Goal: Information Seeking & Learning: Learn about a topic

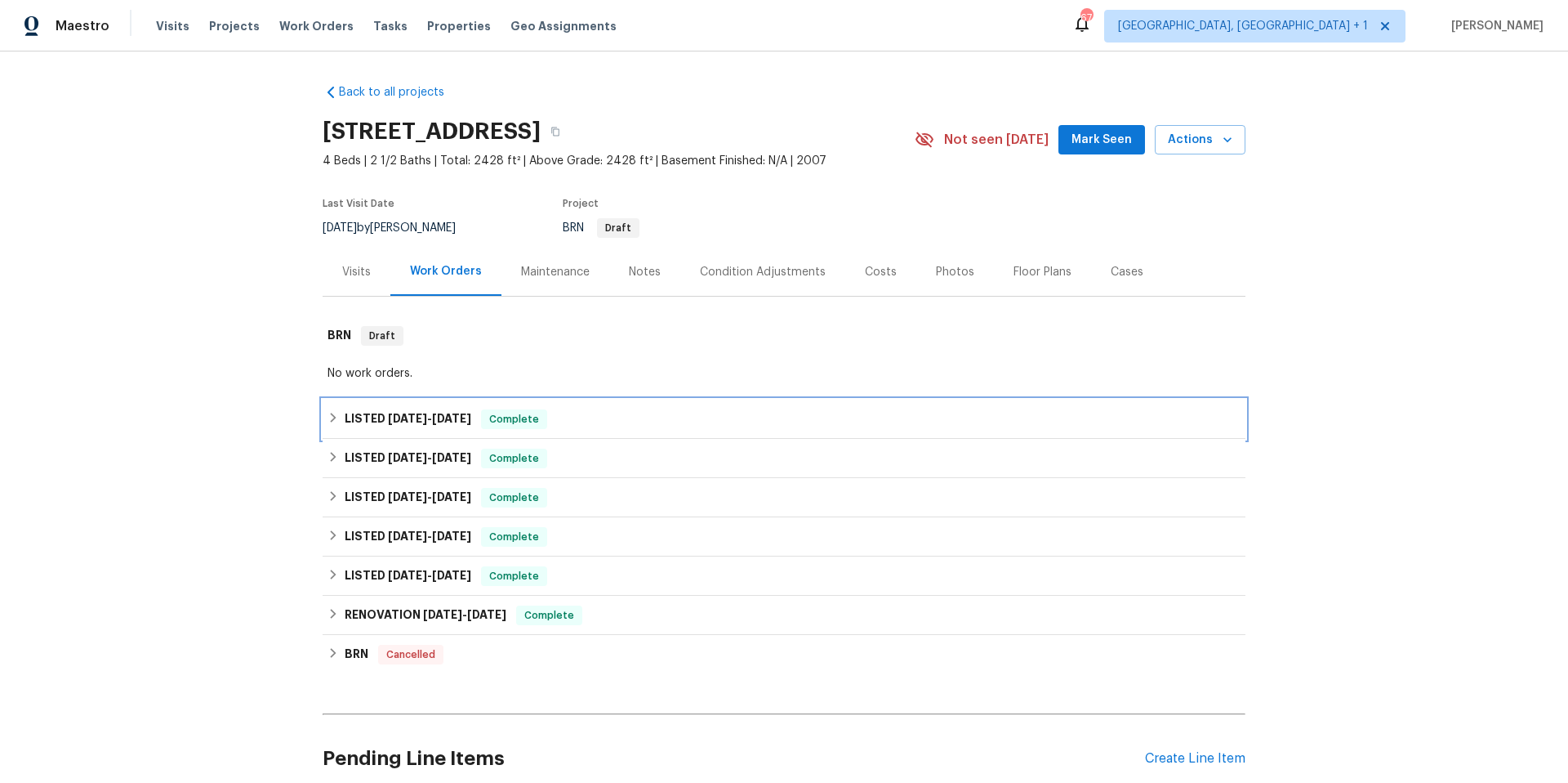
click at [562, 419] on div "LISTED [DATE] - [DATE] Complete" at bounding box center [784, 419] width 913 height 20
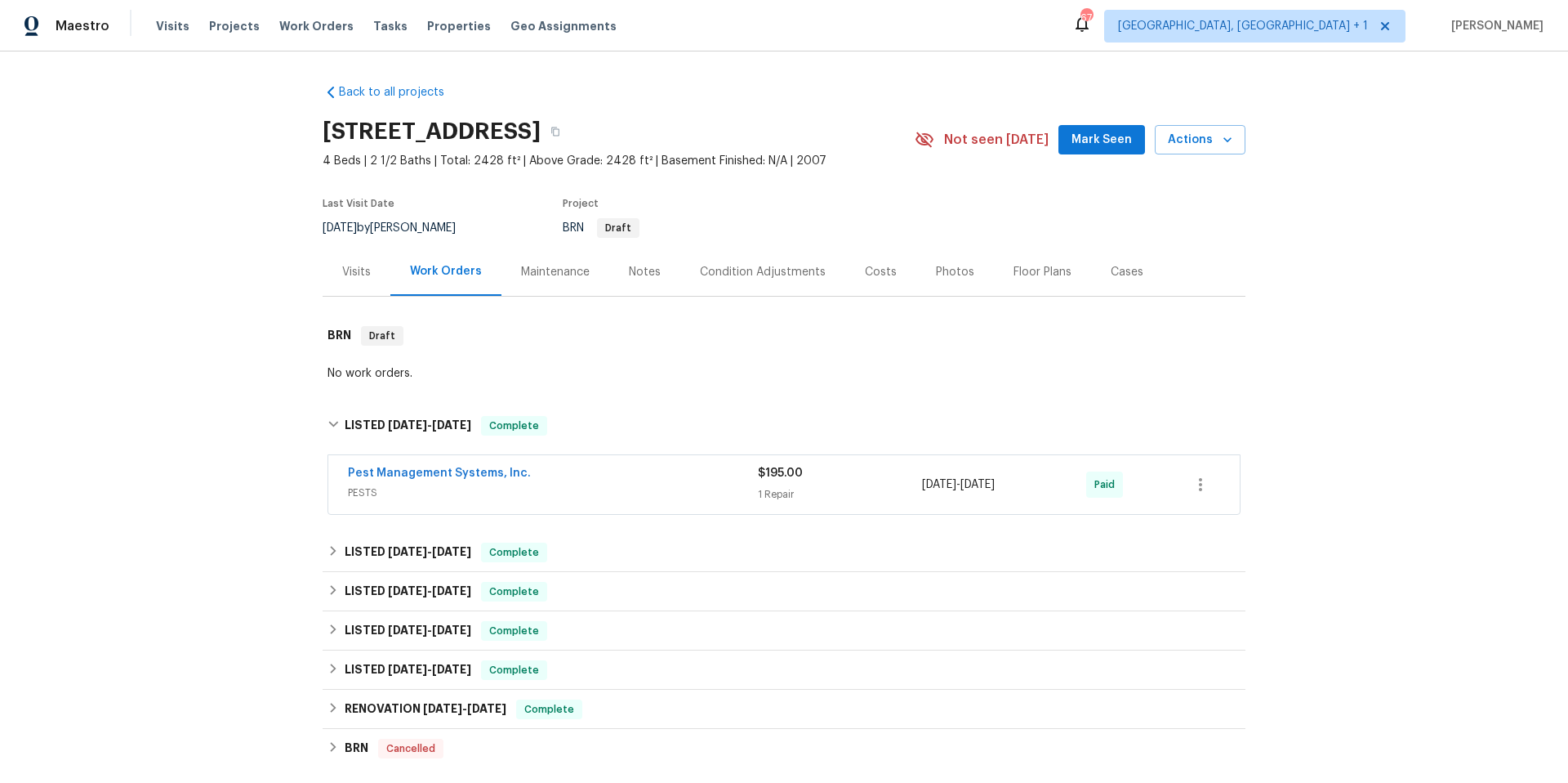
click at [622, 482] on div "Pest Management Systems, Inc." at bounding box center [552, 475] width 410 height 20
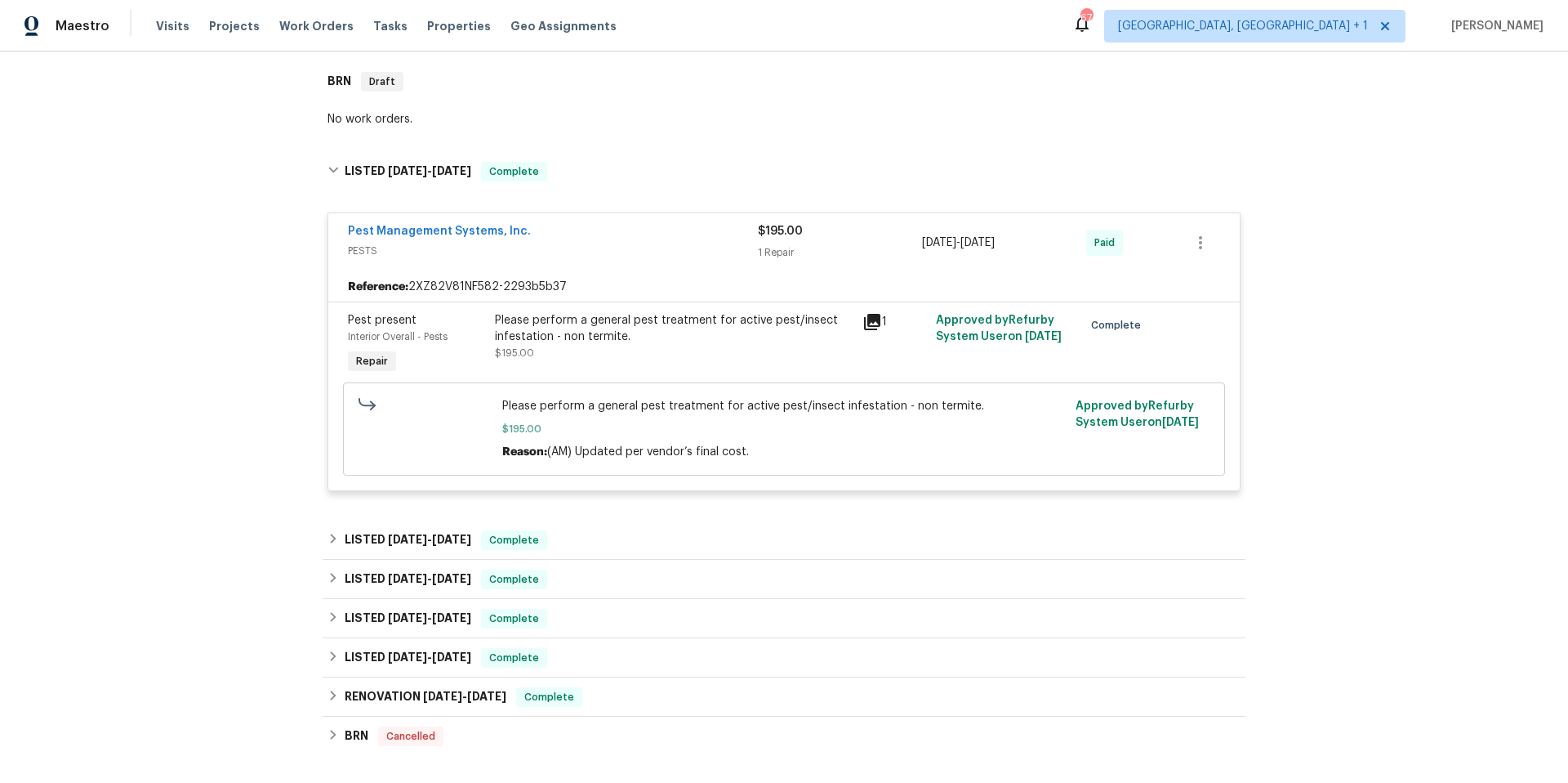
scroll to position [263, 0]
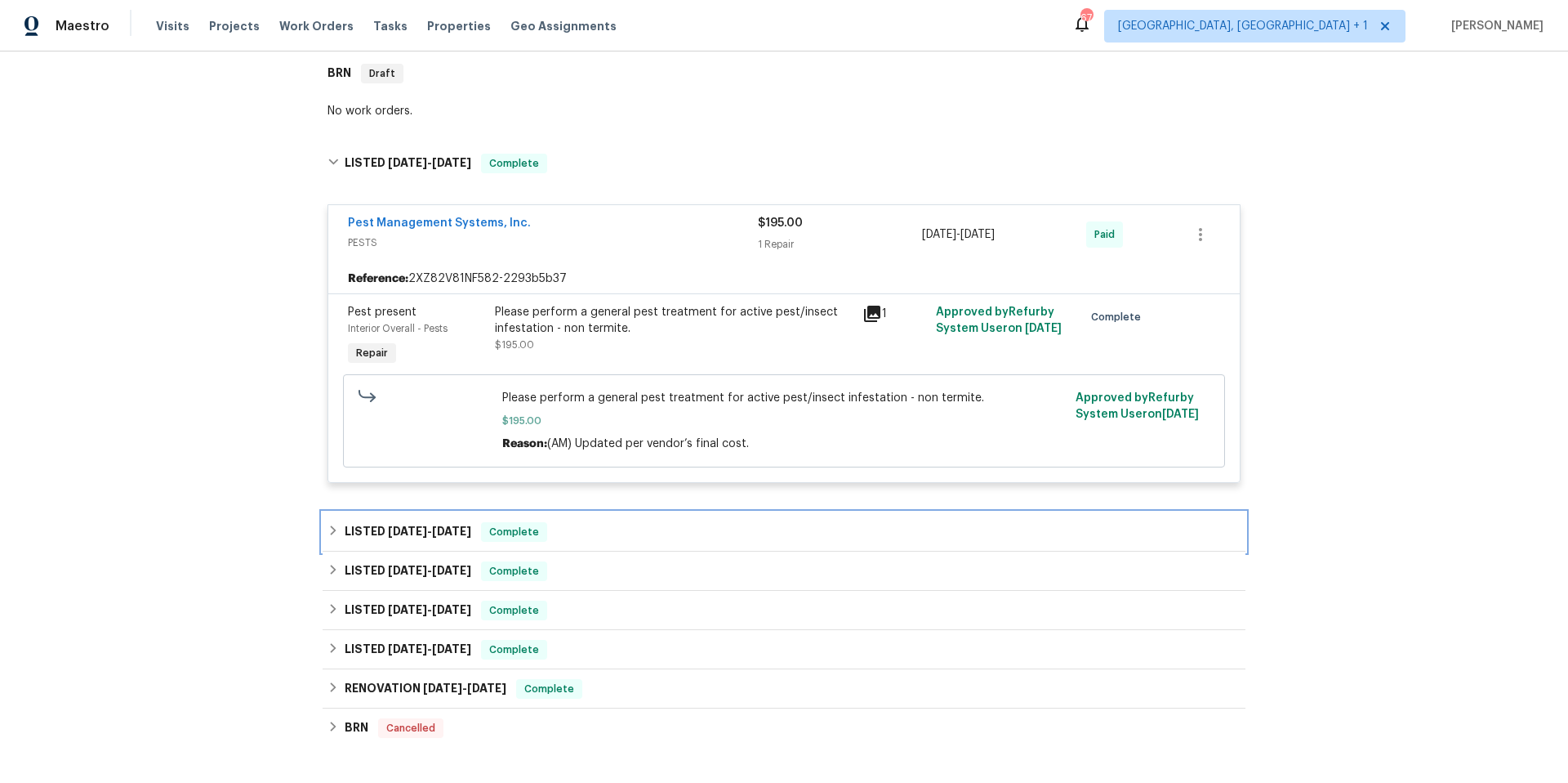
click at [622, 526] on div "LISTED [DATE] - [DATE] Complete" at bounding box center [784, 532] width 913 height 20
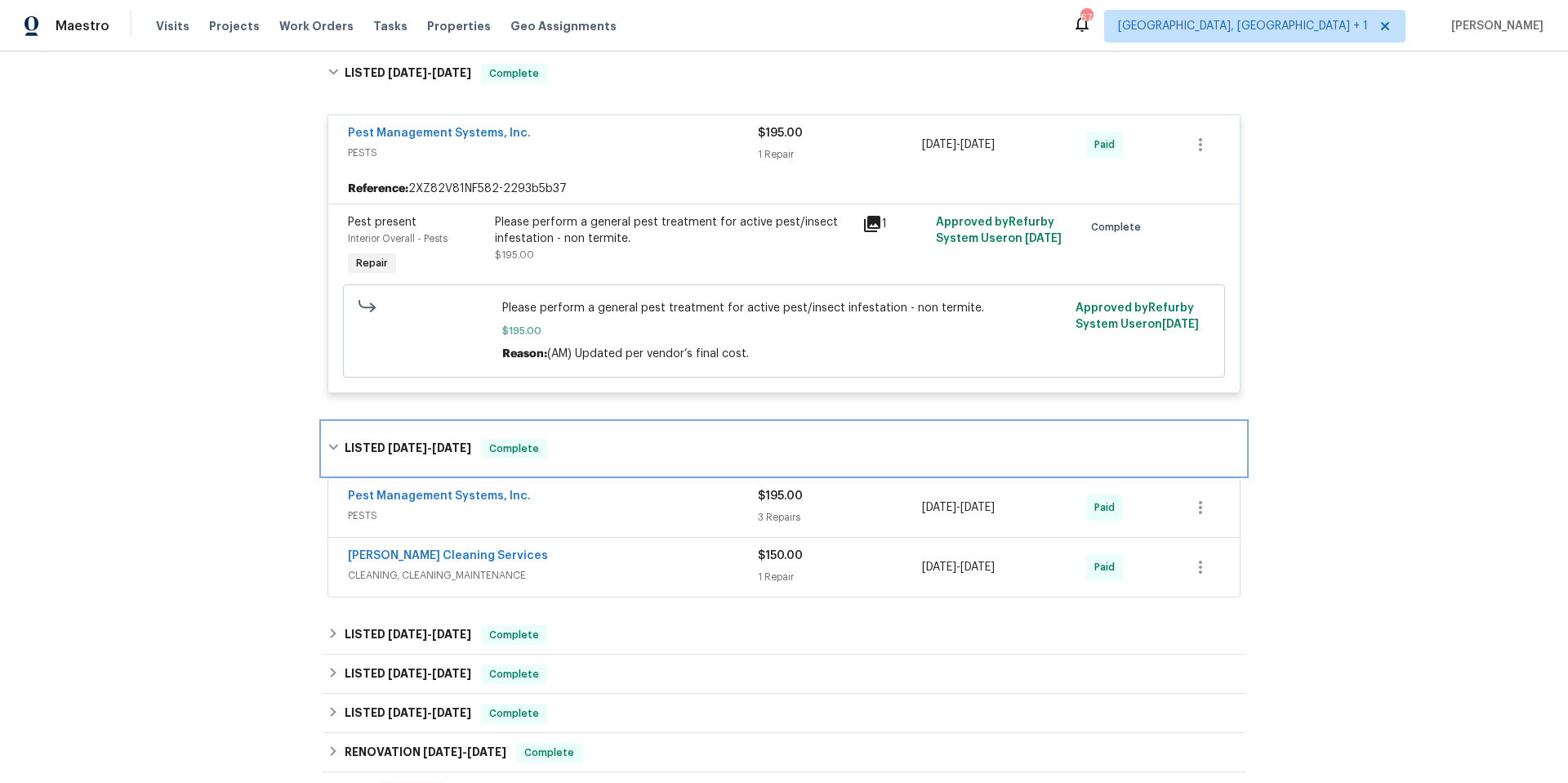
scroll to position [373, 0]
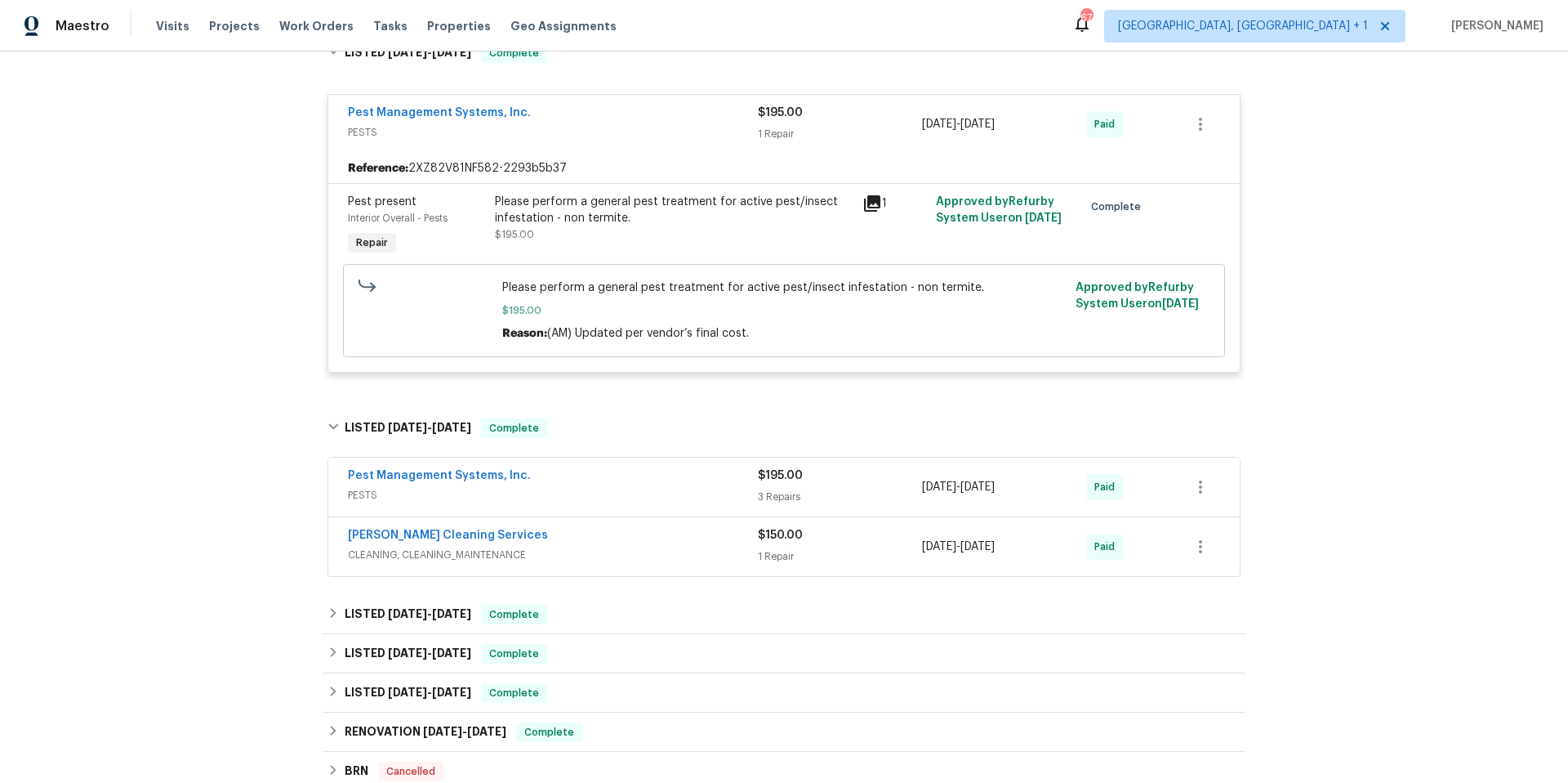
click at [640, 493] on span "PESTS" at bounding box center [552, 495] width 410 height 16
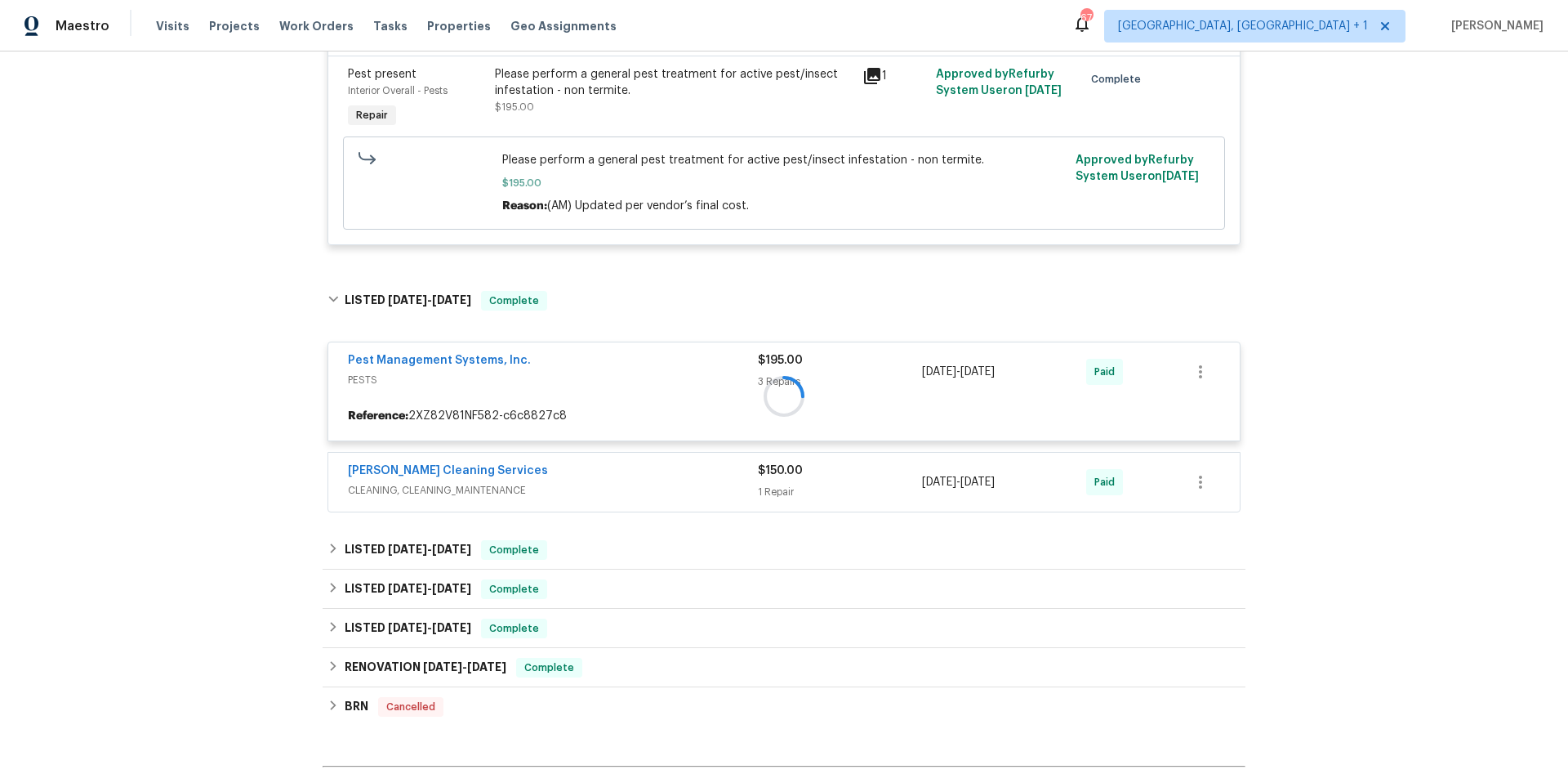
scroll to position [508, 0]
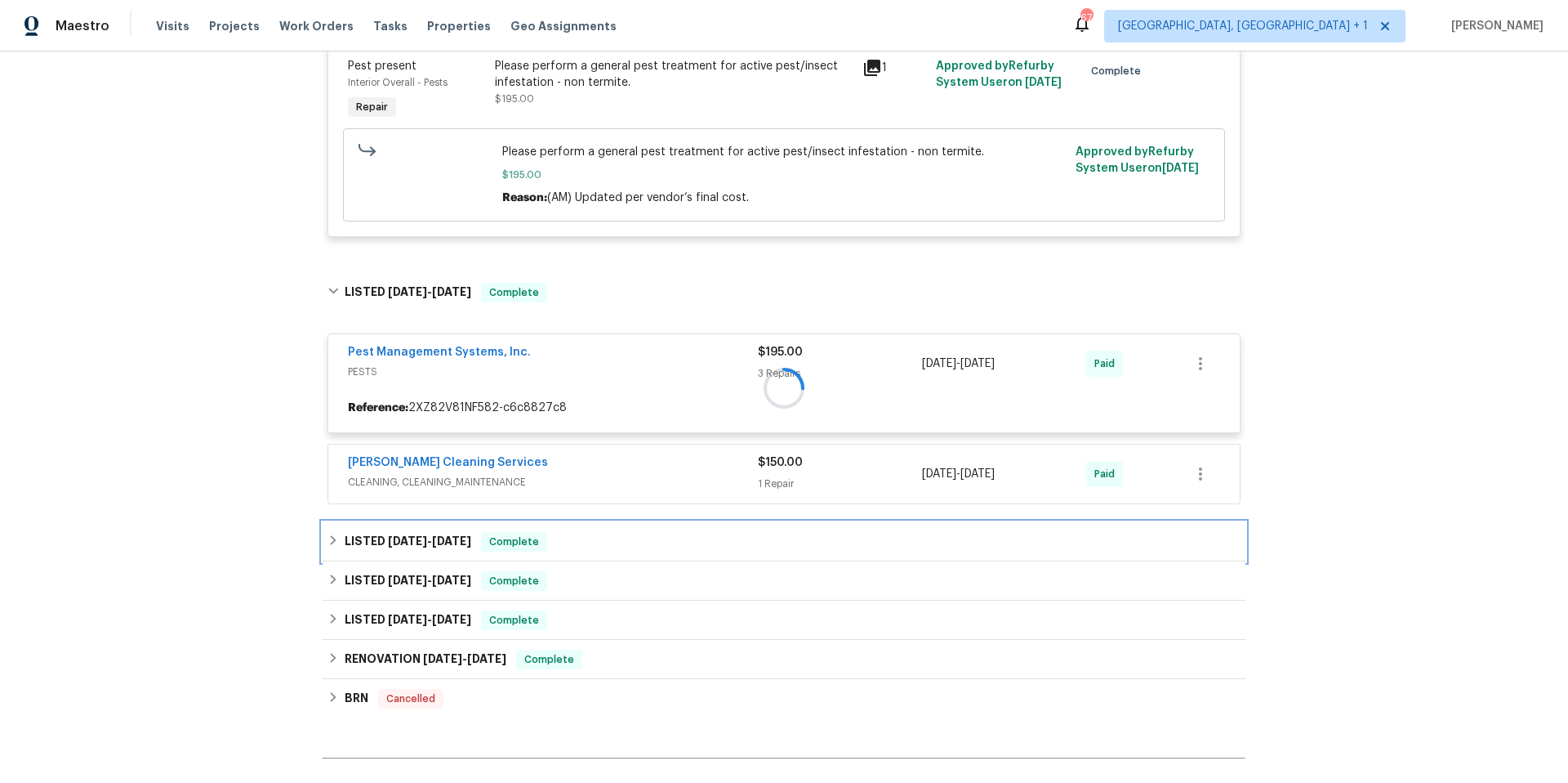
click at [622, 545] on div "LISTED [DATE] - [DATE] Complete" at bounding box center [784, 541] width 913 height 20
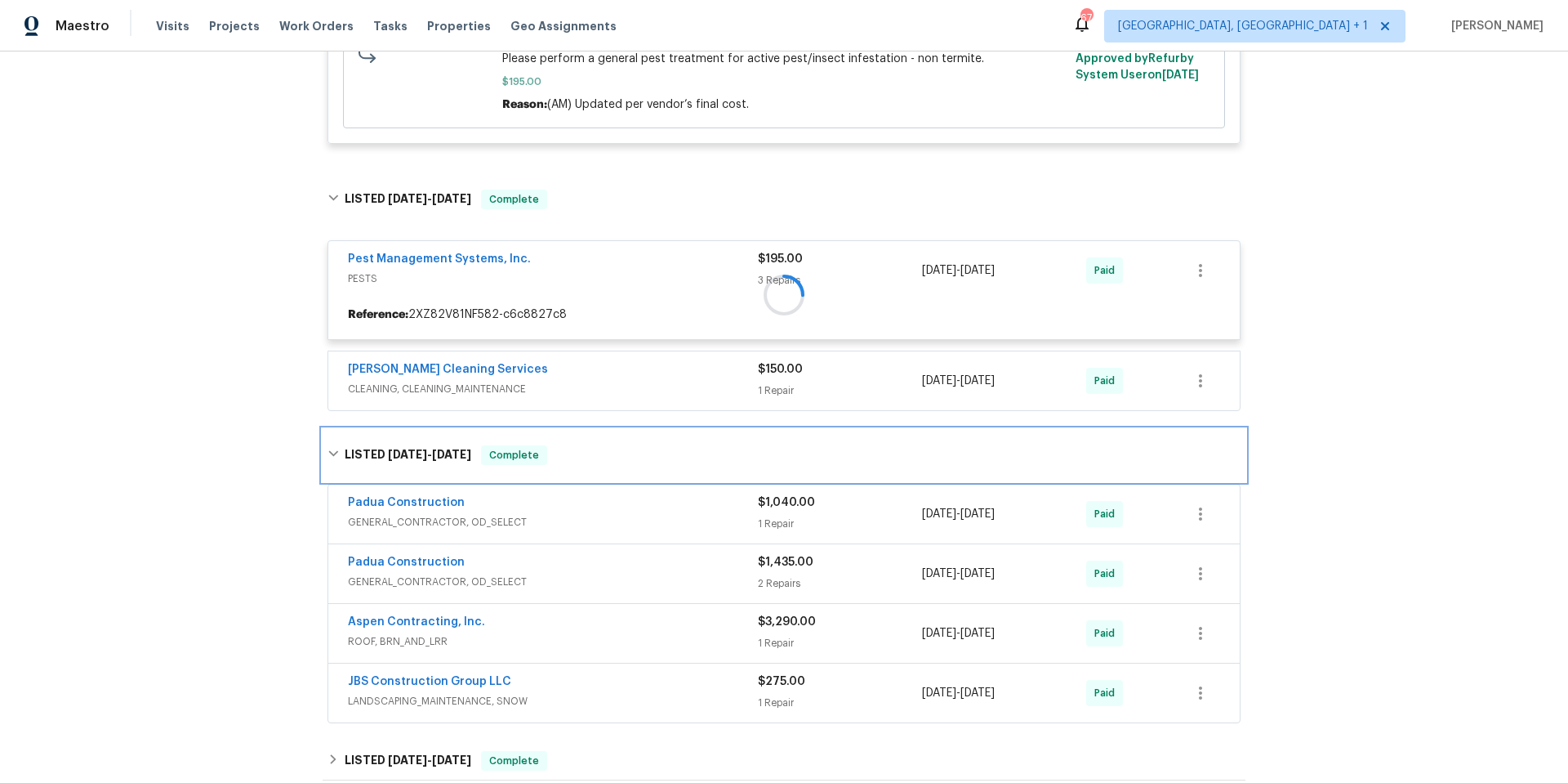
scroll to position [604, 0]
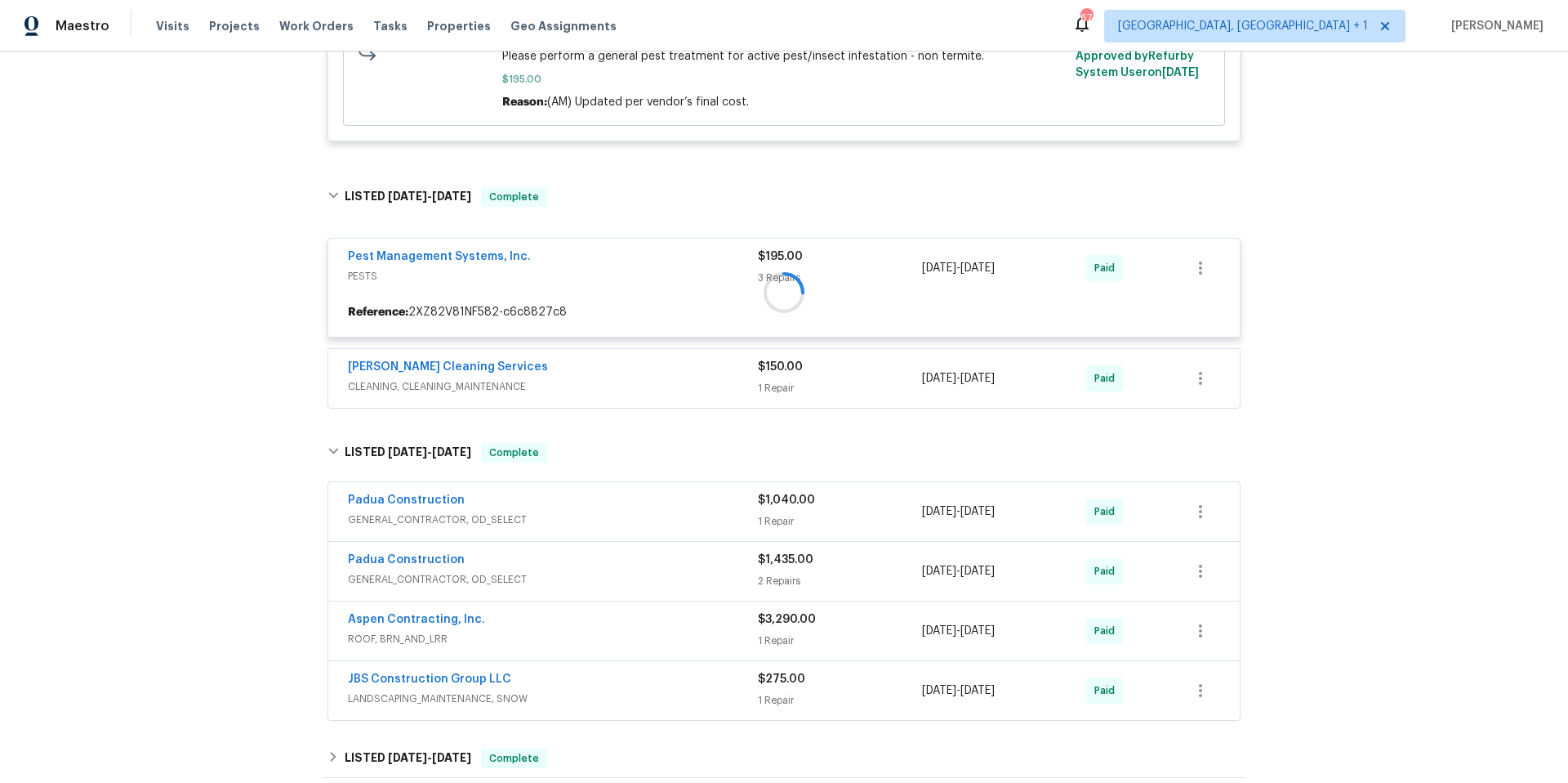
click at [622, 524] on span "GENERAL_CONTRACTOR, OD_SELECT" at bounding box center [552, 519] width 410 height 16
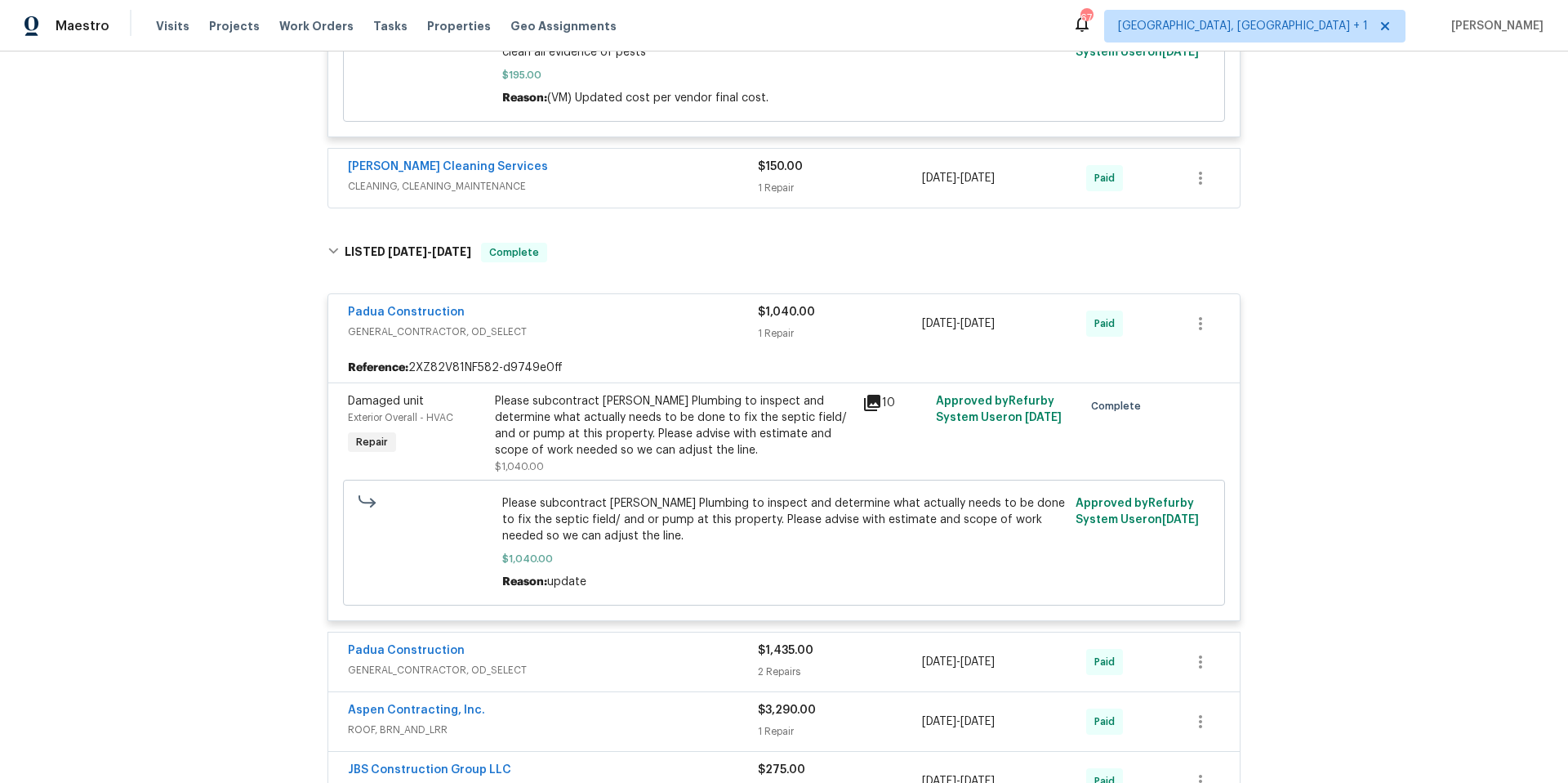
scroll to position [1354, 0]
click at [437, 303] on link "Padua Construction" at bounding box center [406, 309] width 117 height 11
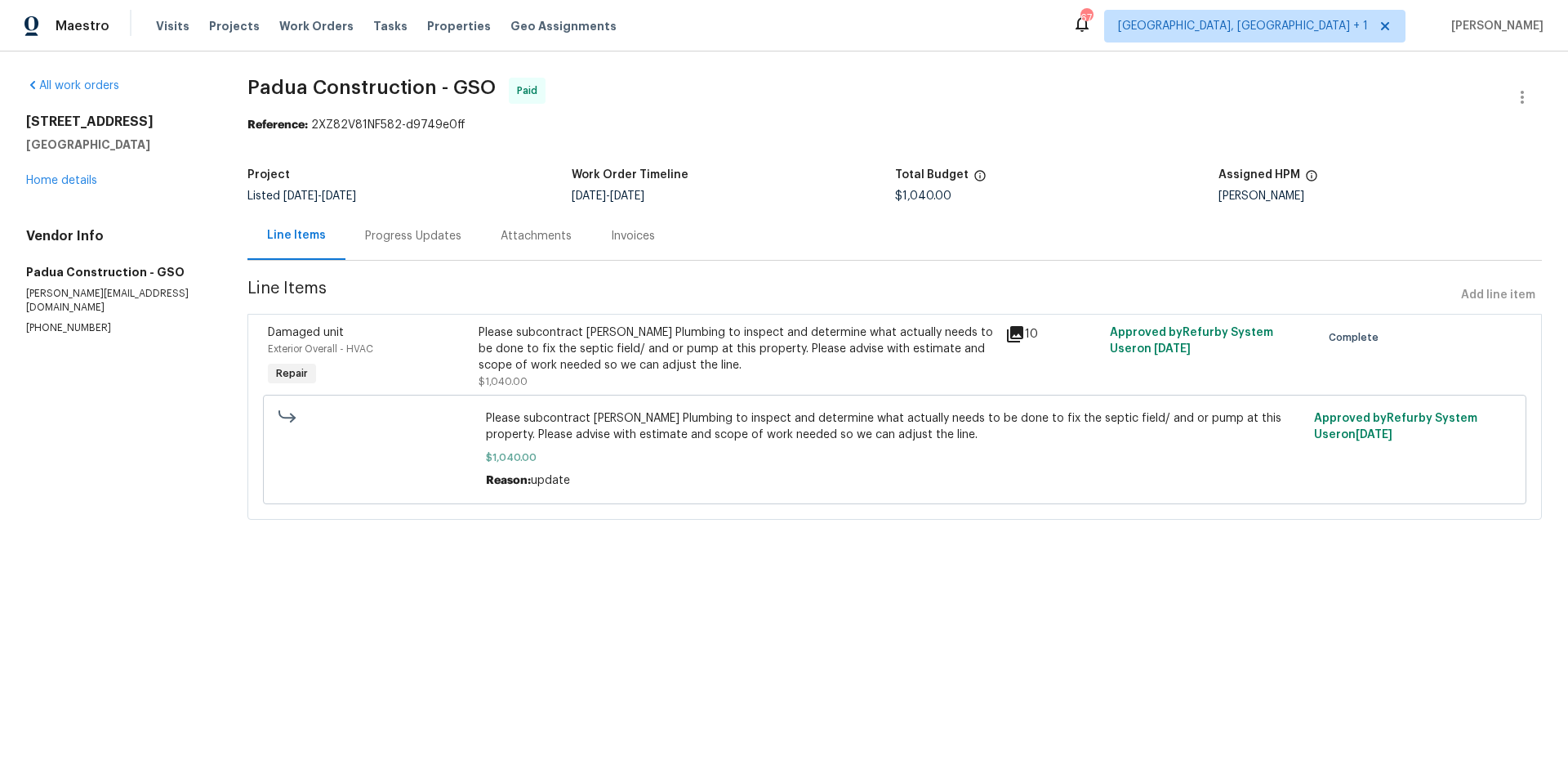
click at [441, 246] on div "Progress Updates" at bounding box center [413, 235] width 135 height 48
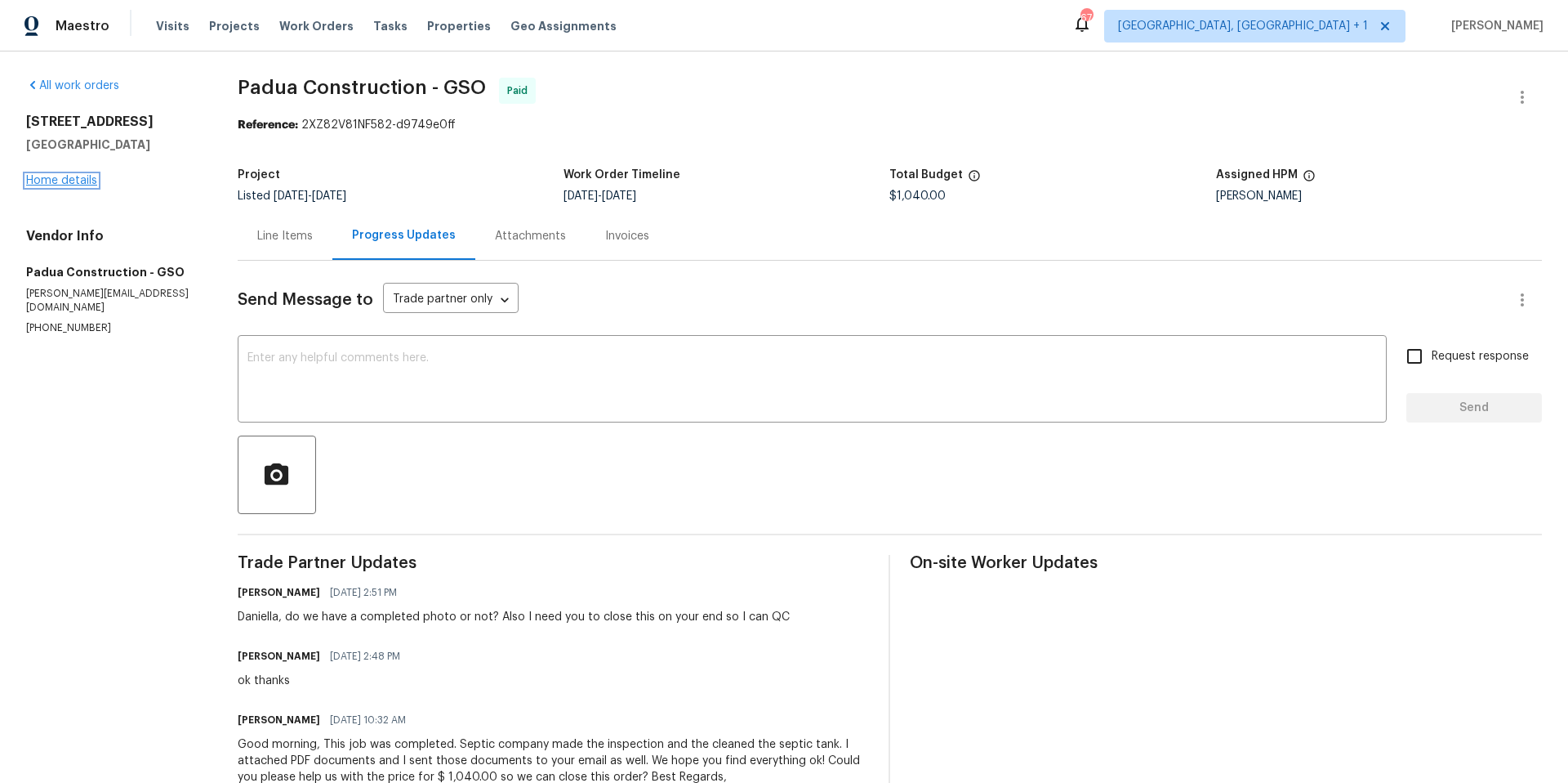
click at [48, 174] on link "Home details" at bounding box center [62, 180] width 71 height 11
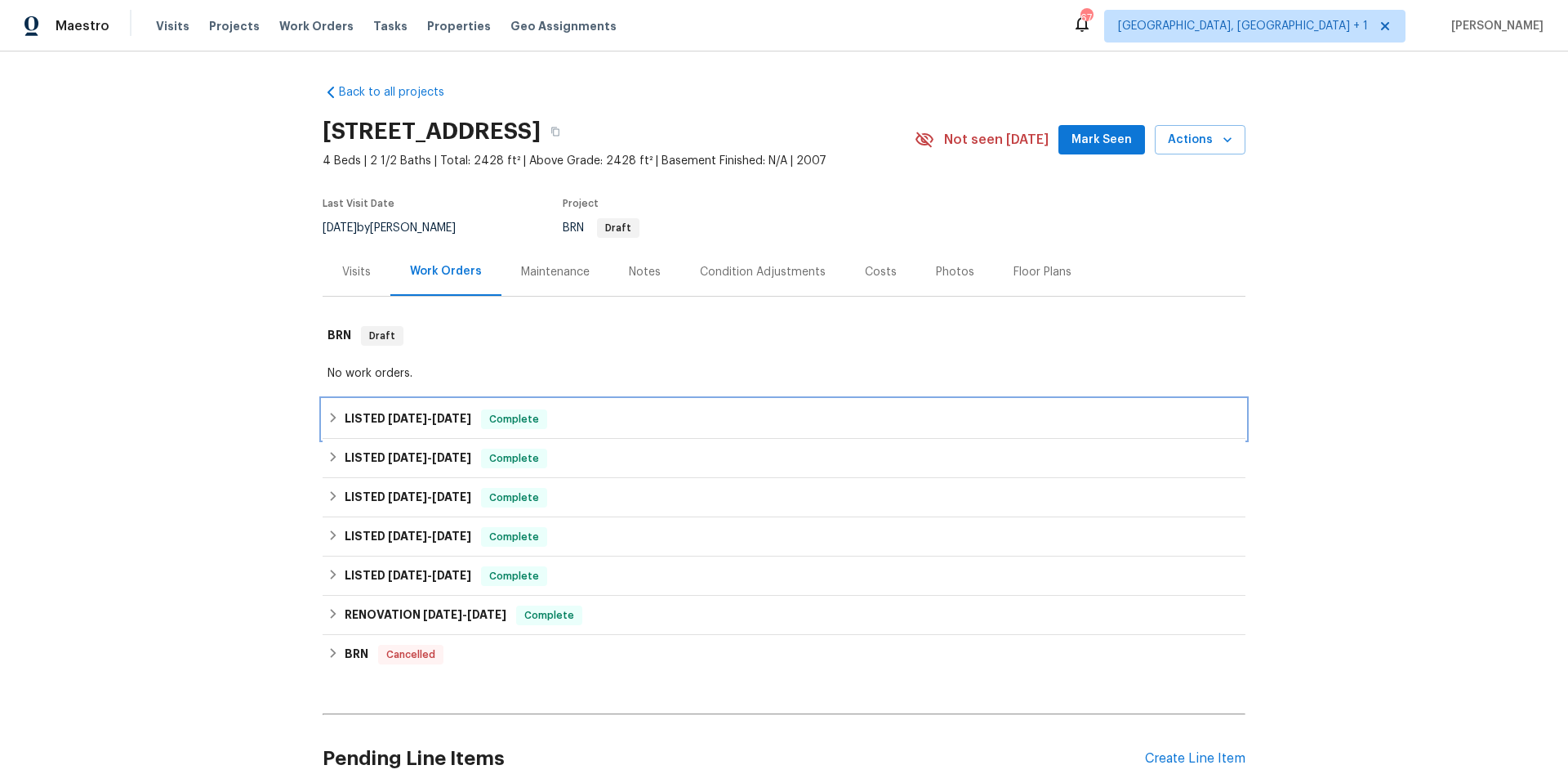
click at [666, 430] on div "LISTED [DATE] - [DATE] Complete" at bounding box center [784, 419] width 923 height 39
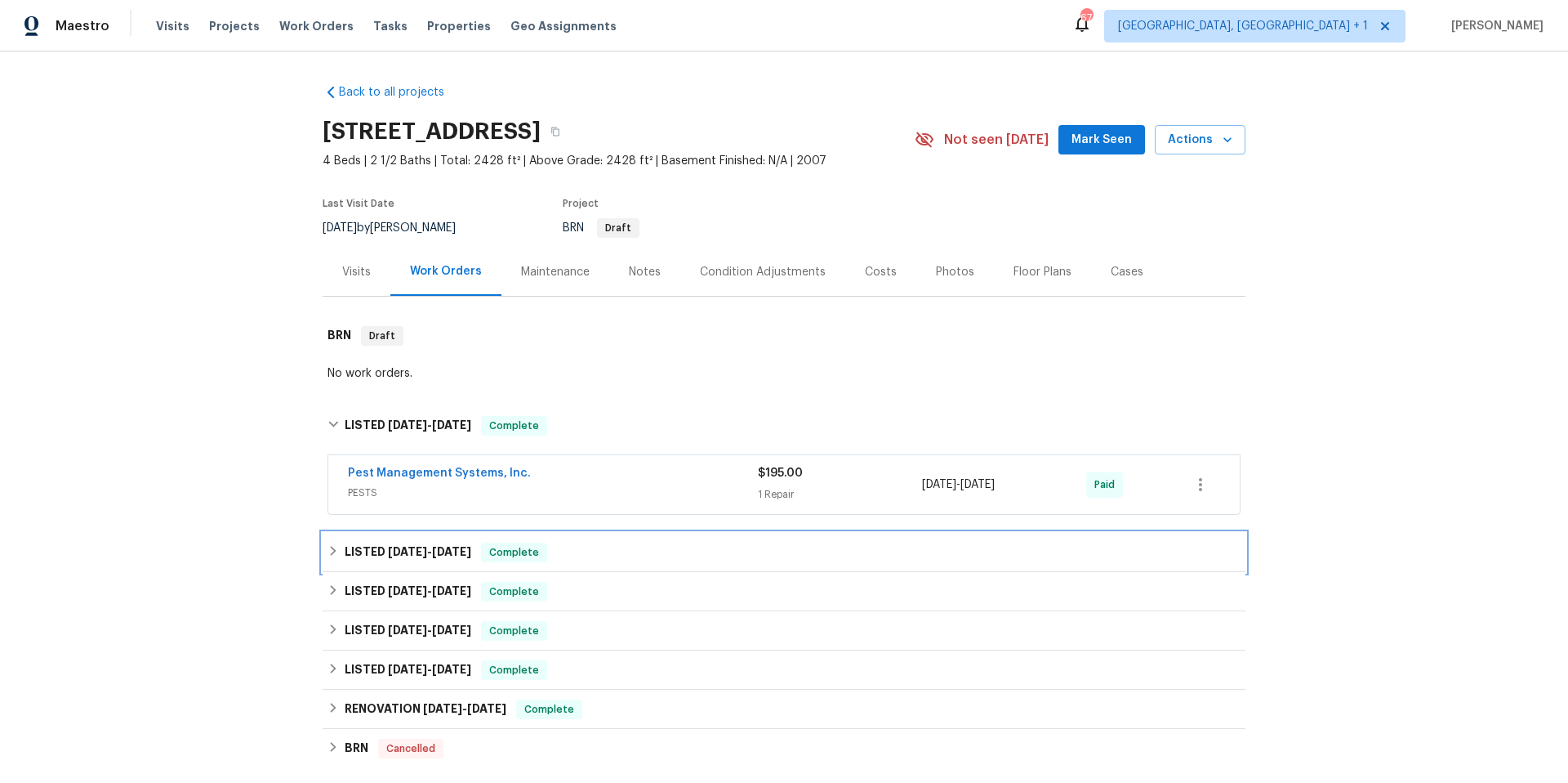
click at [655, 554] on div "LISTED [DATE] - [DATE] Complete" at bounding box center [784, 552] width 913 height 20
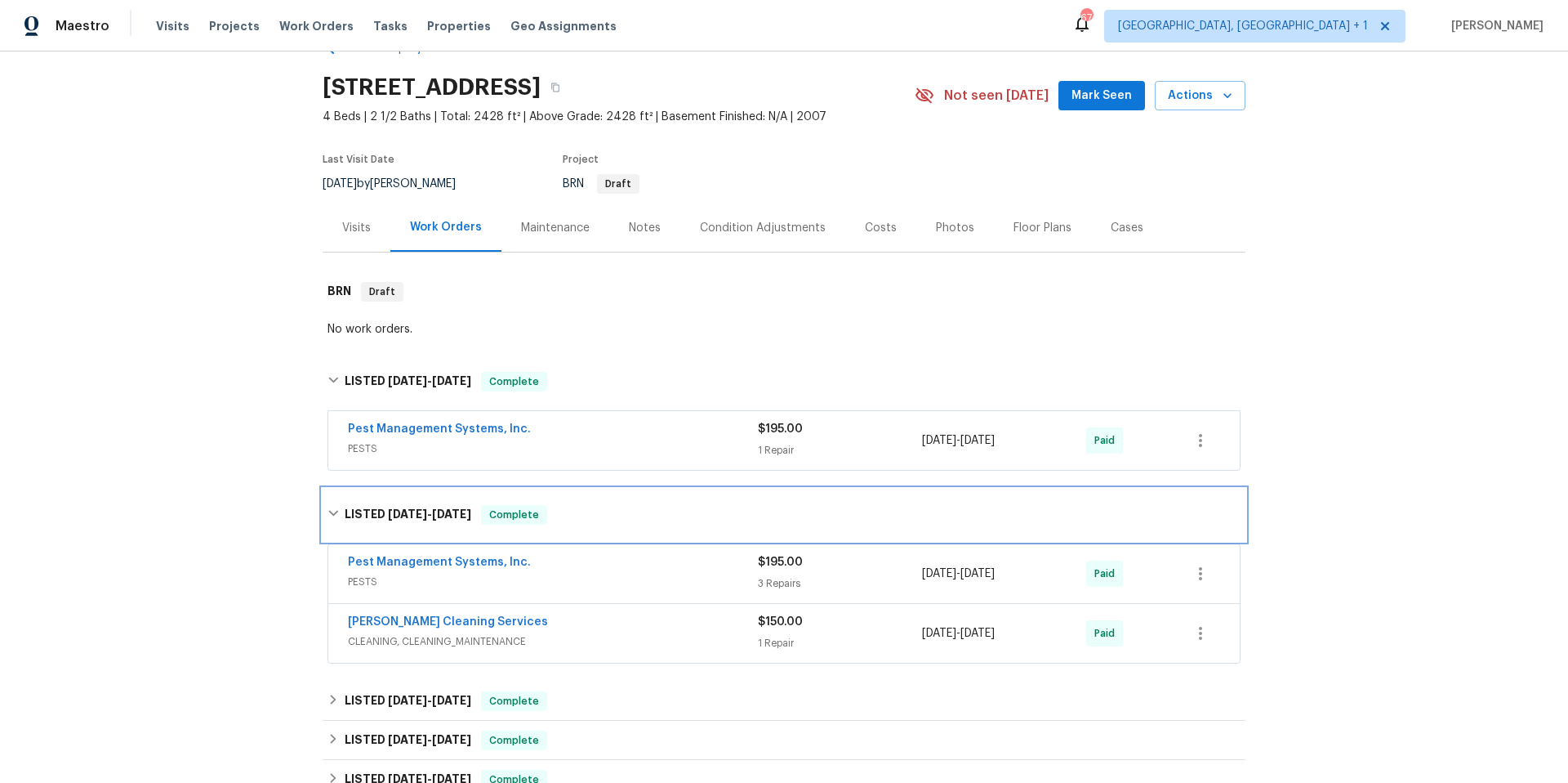
scroll to position [127, 0]
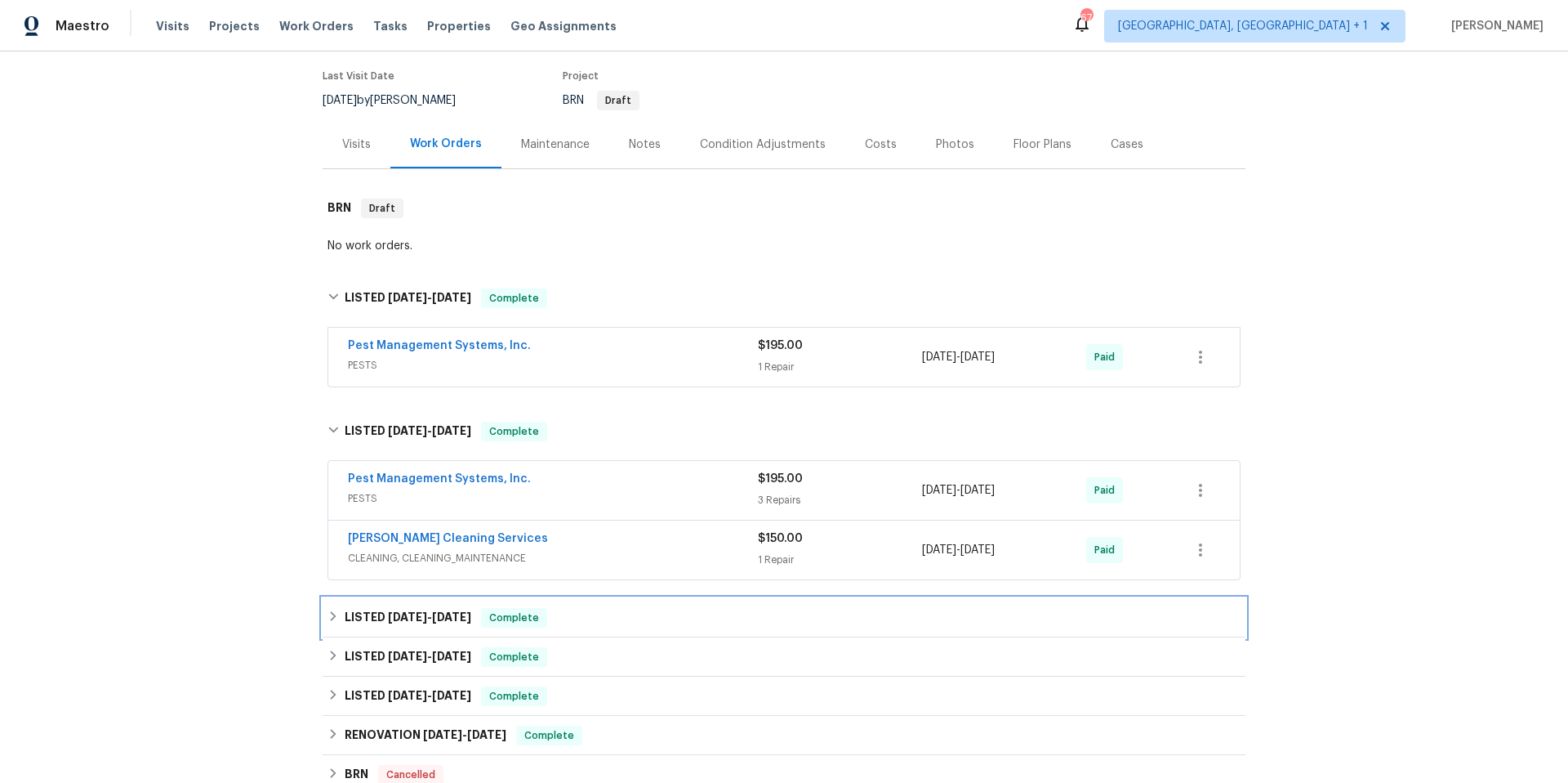
click at [618, 616] on div "LISTED [DATE] - [DATE] Complete" at bounding box center [784, 617] width 913 height 20
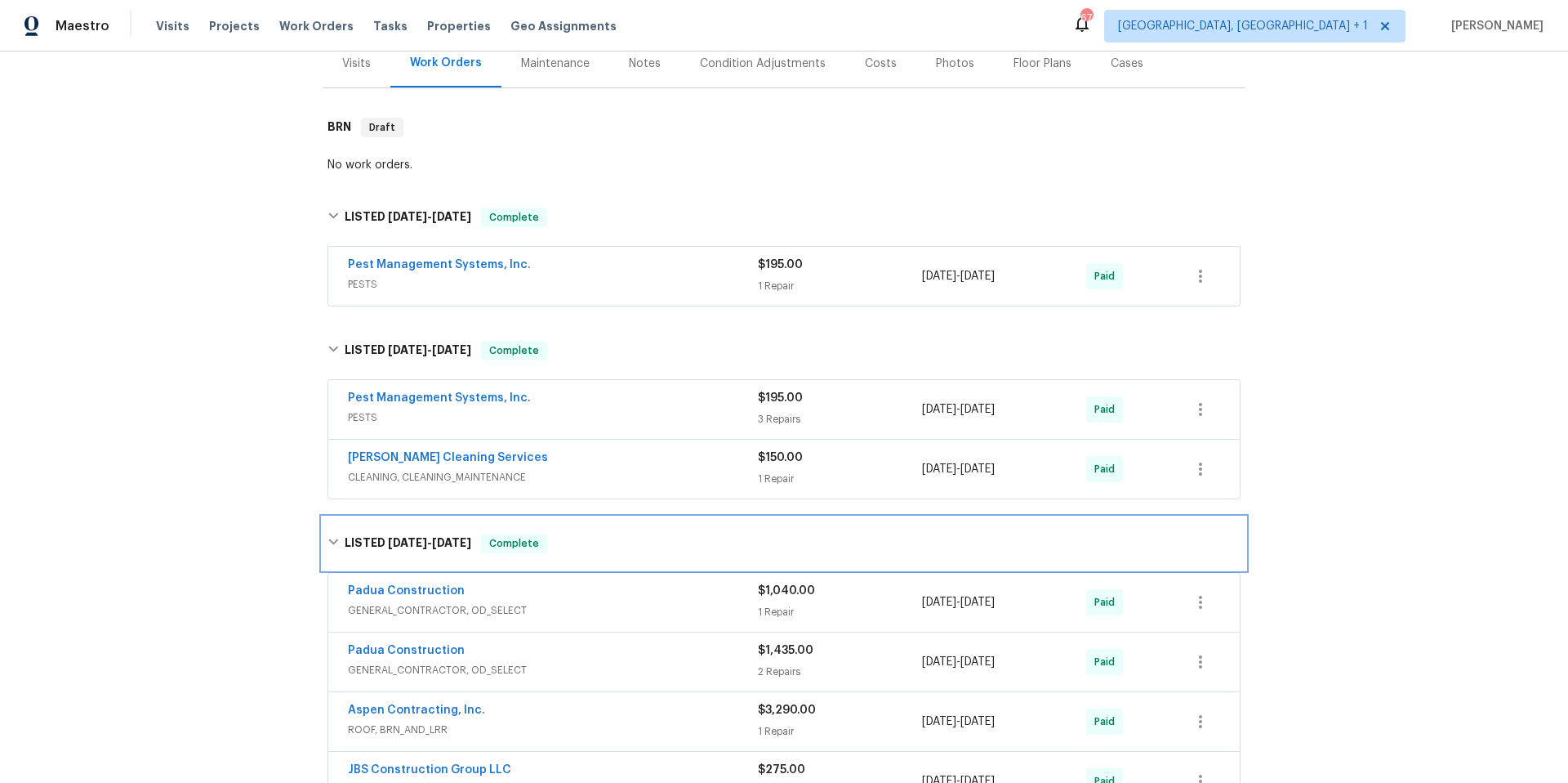
scroll to position [342, 0]
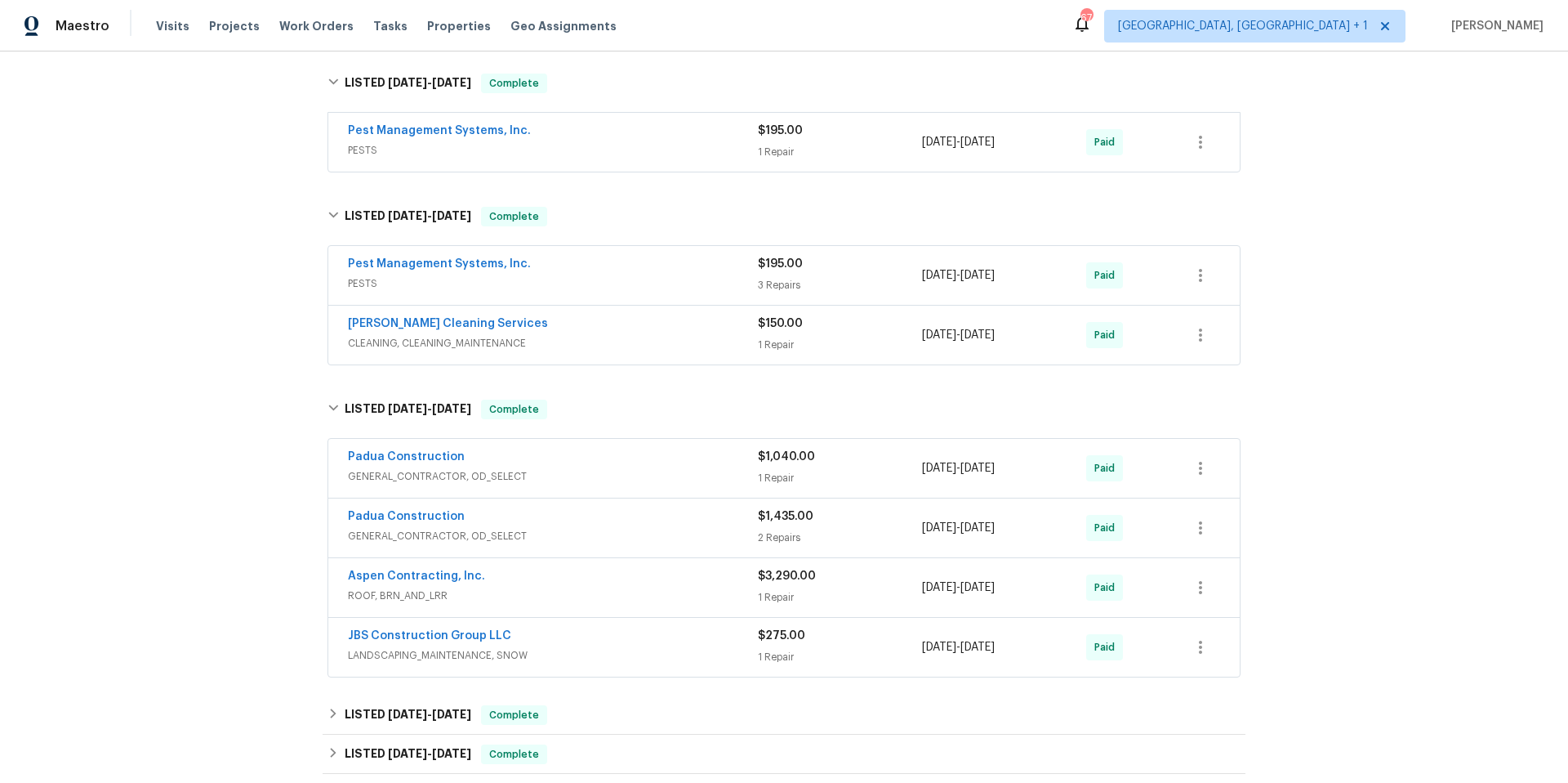
click at [614, 530] on span "GENERAL_CONTRACTOR, OD_SELECT" at bounding box center [552, 536] width 410 height 16
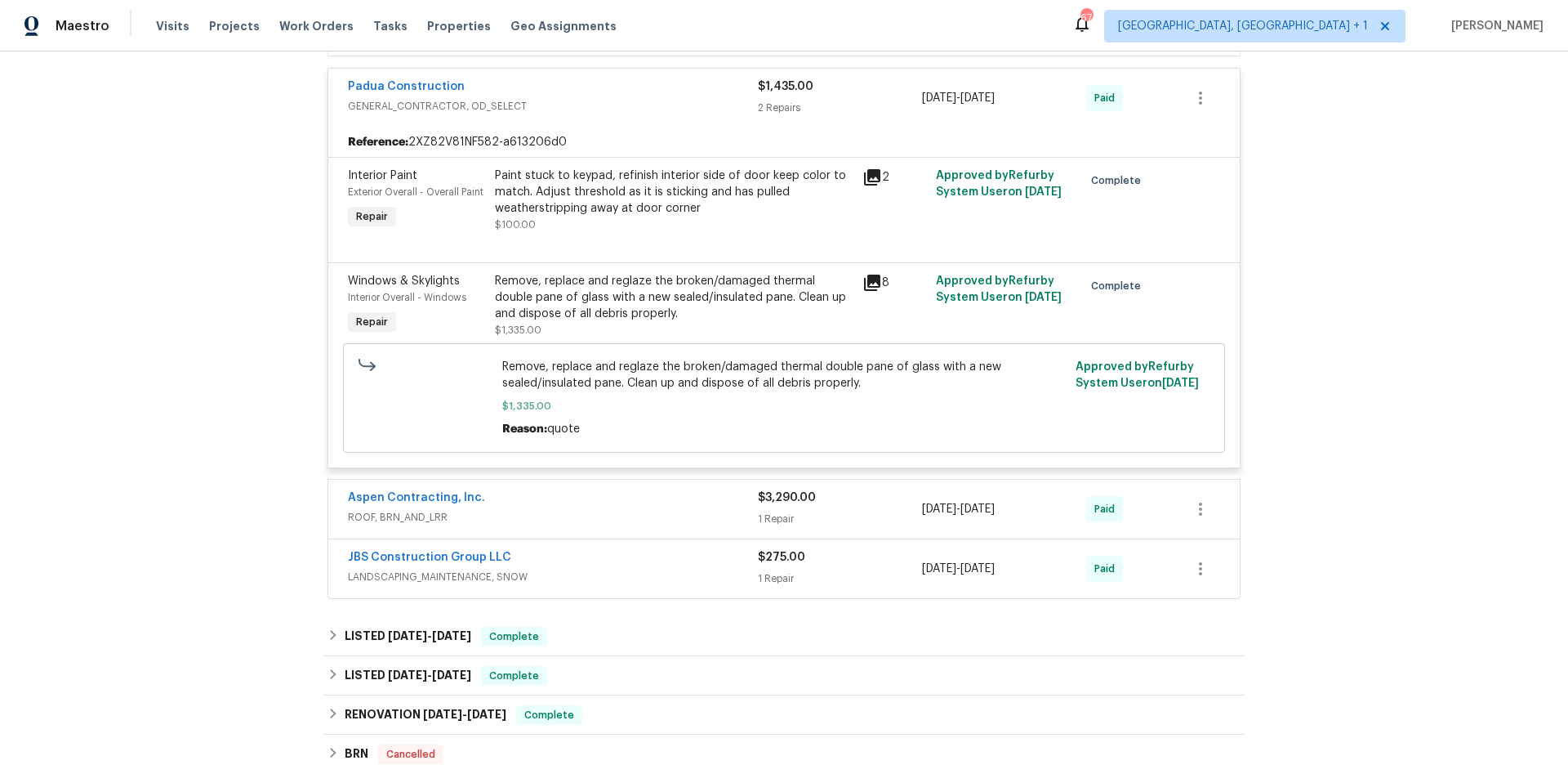
scroll to position [849, 0]
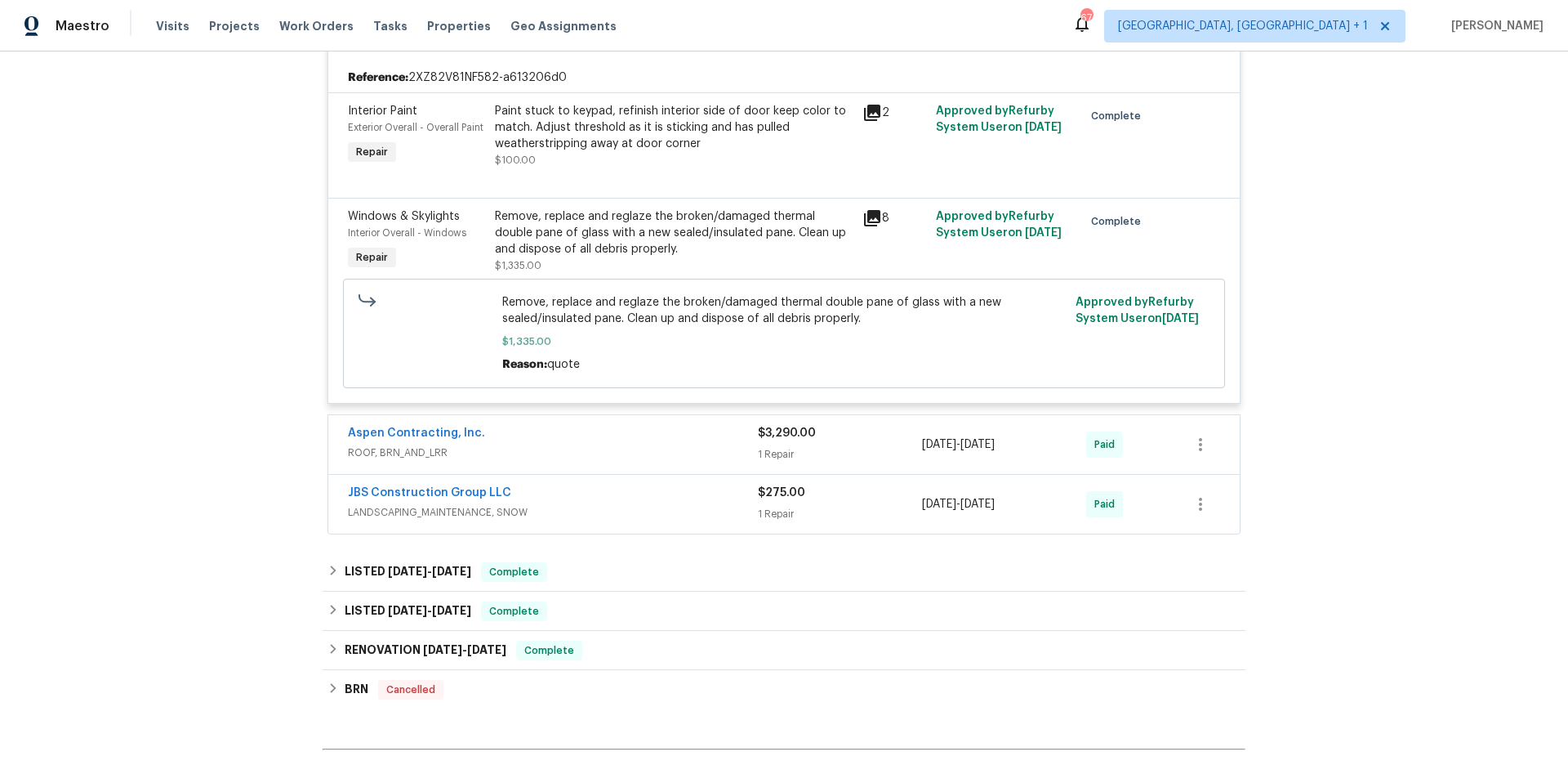
click at [600, 459] on span "ROOF, BRN_AND_LRR" at bounding box center [552, 452] width 410 height 16
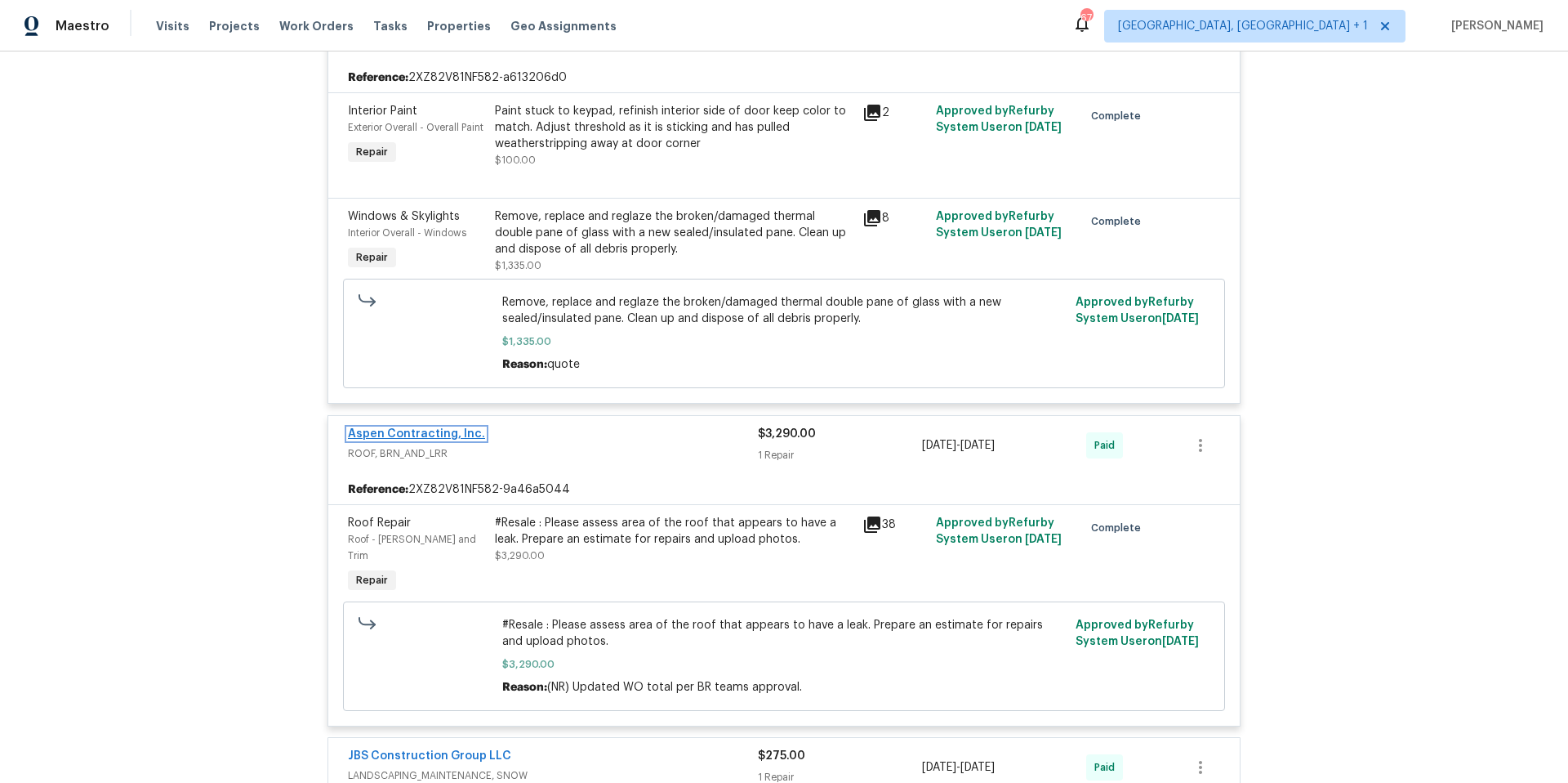
click at [447, 435] on link "Aspen Contracting, Inc." at bounding box center [416, 434] width 137 height 11
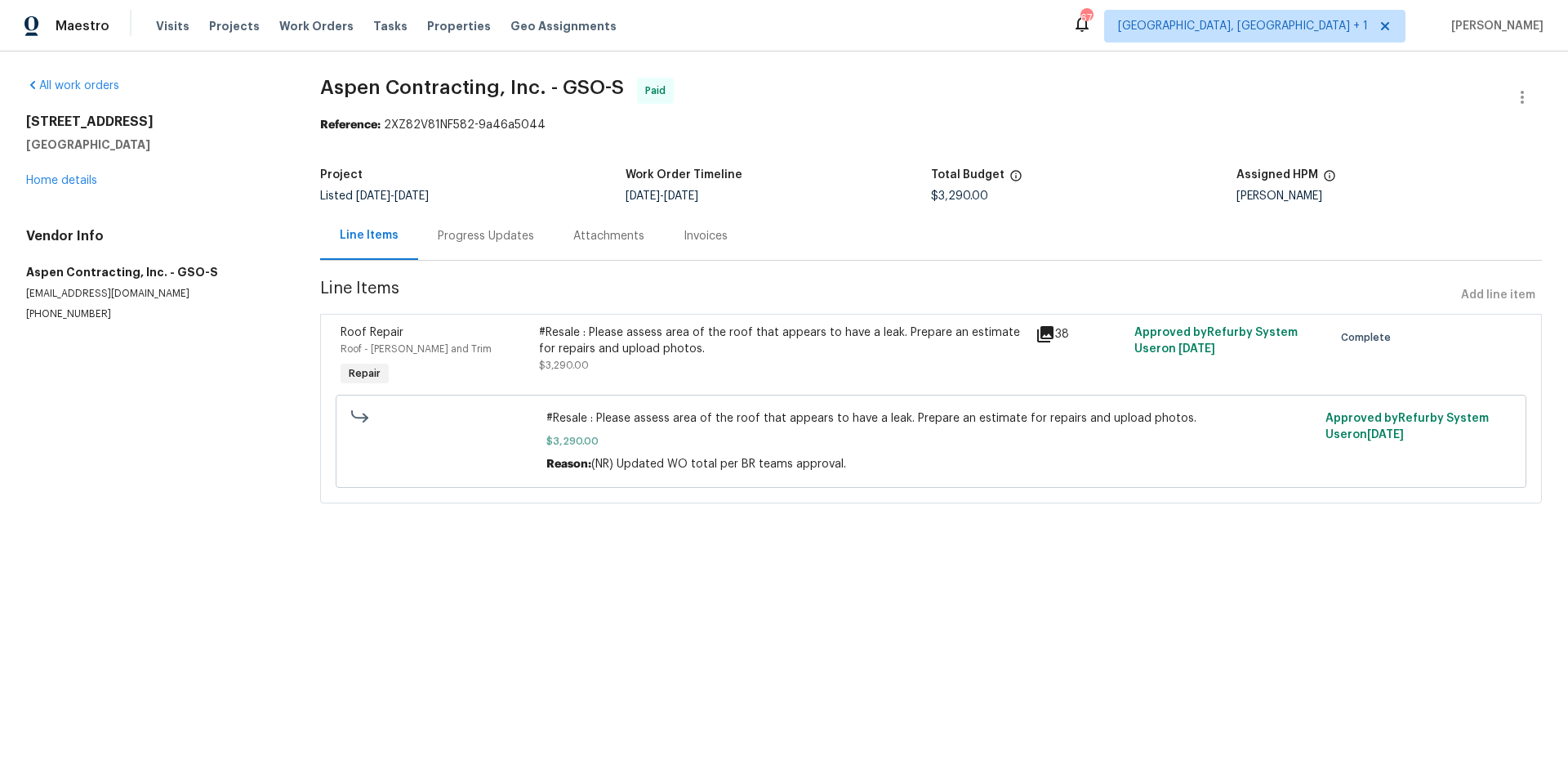
click at [502, 246] on div "Progress Updates" at bounding box center [485, 235] width 135 height 48
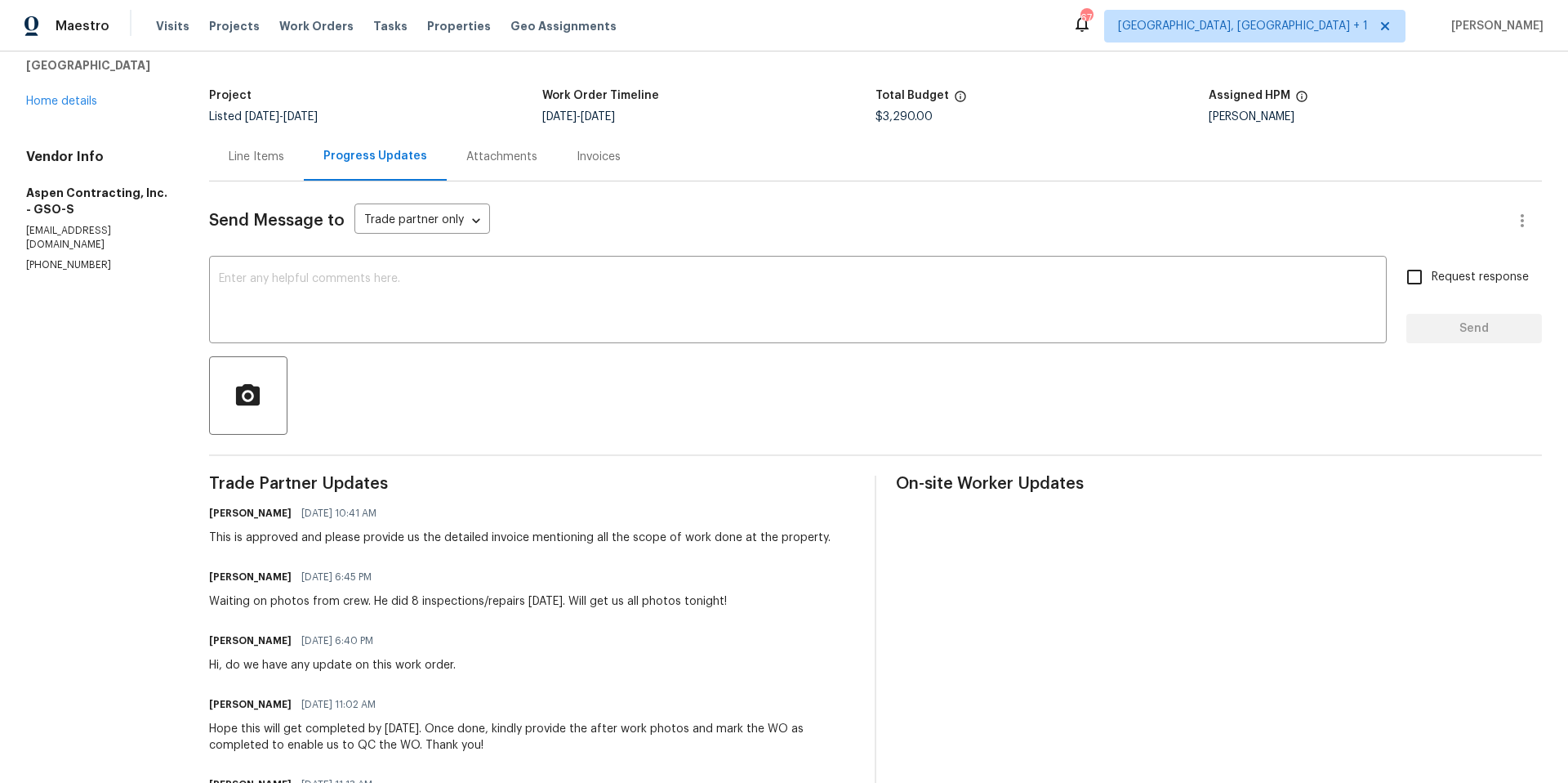
scroll to position [21, 0]
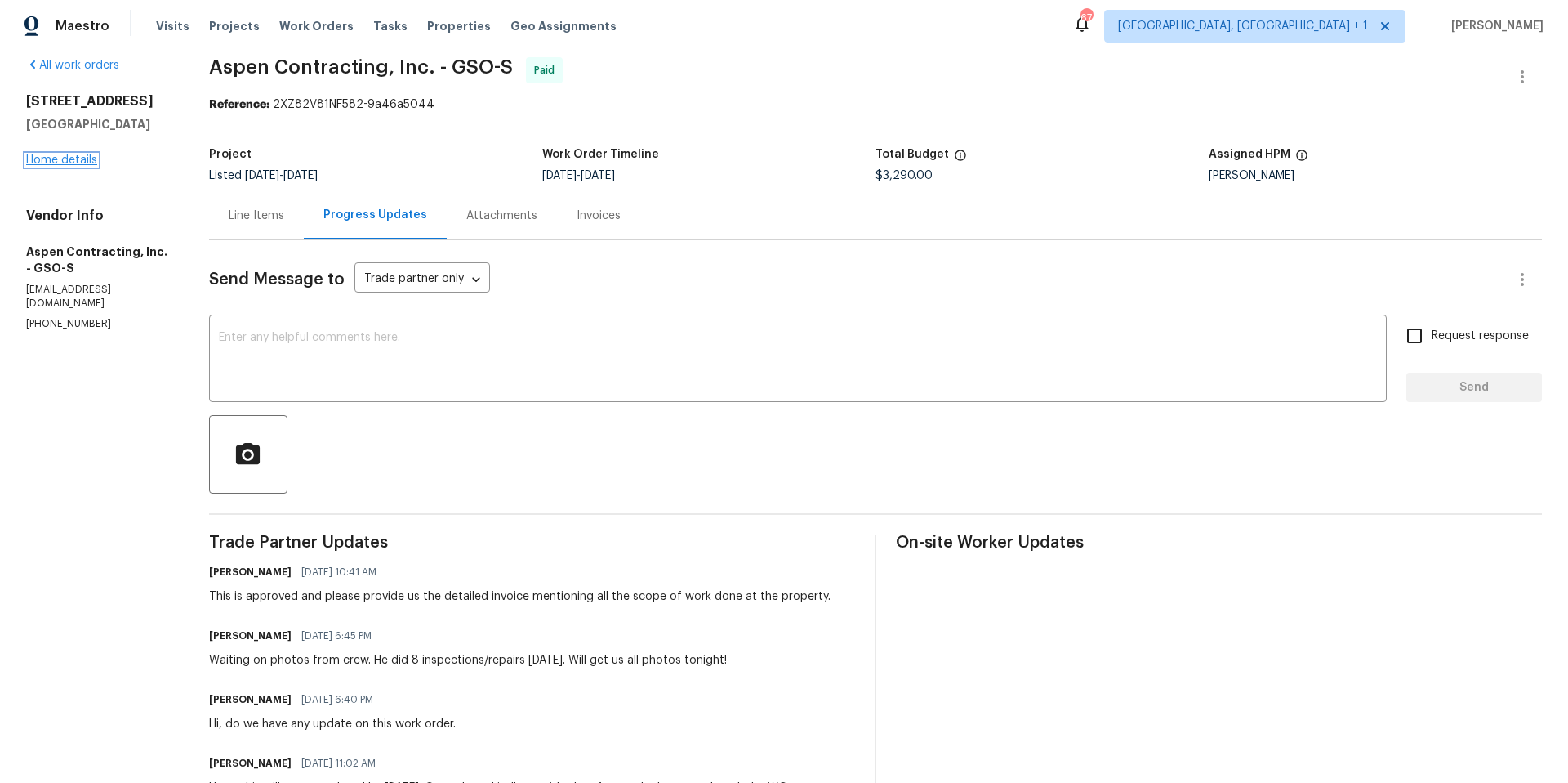
click at [79, 166] on link "Home details" at bounding box center [62, 160] width 71 height 11
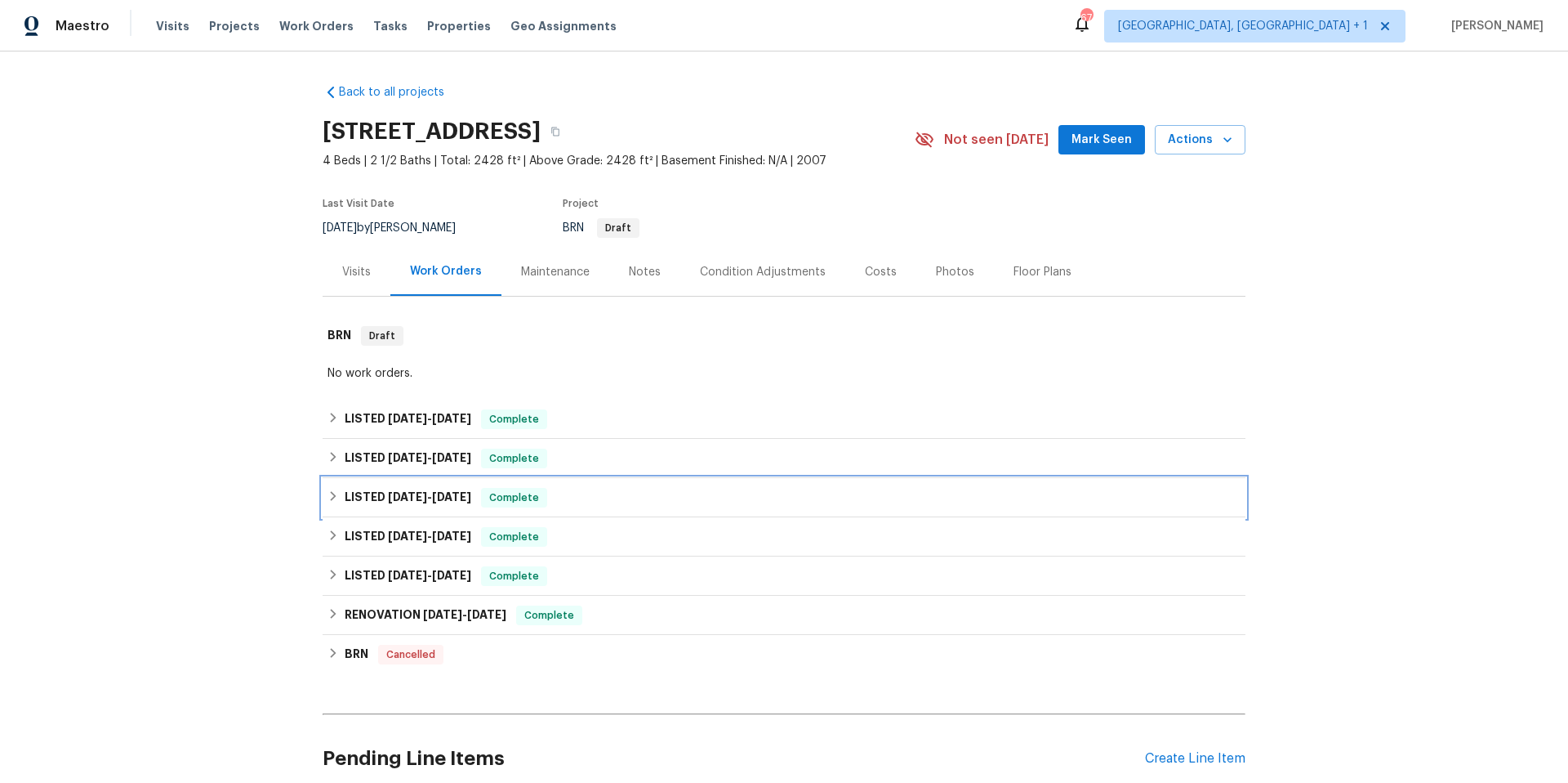
click at [598, 511] on div "LISTED [DATE] - [DATE] Complete" at bounding box center [784, 497] width 923 height 39
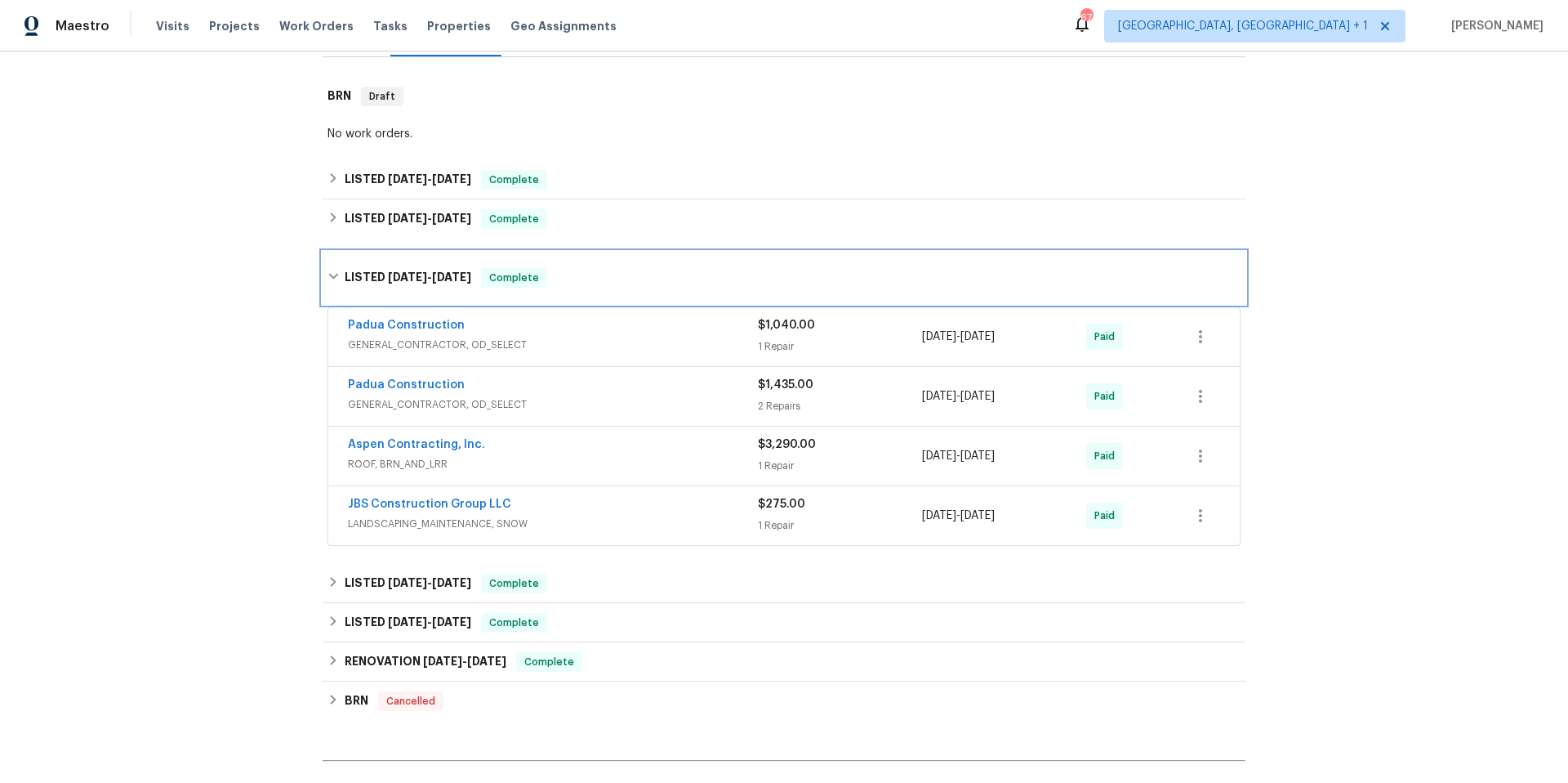
scroll to position [317, 0]
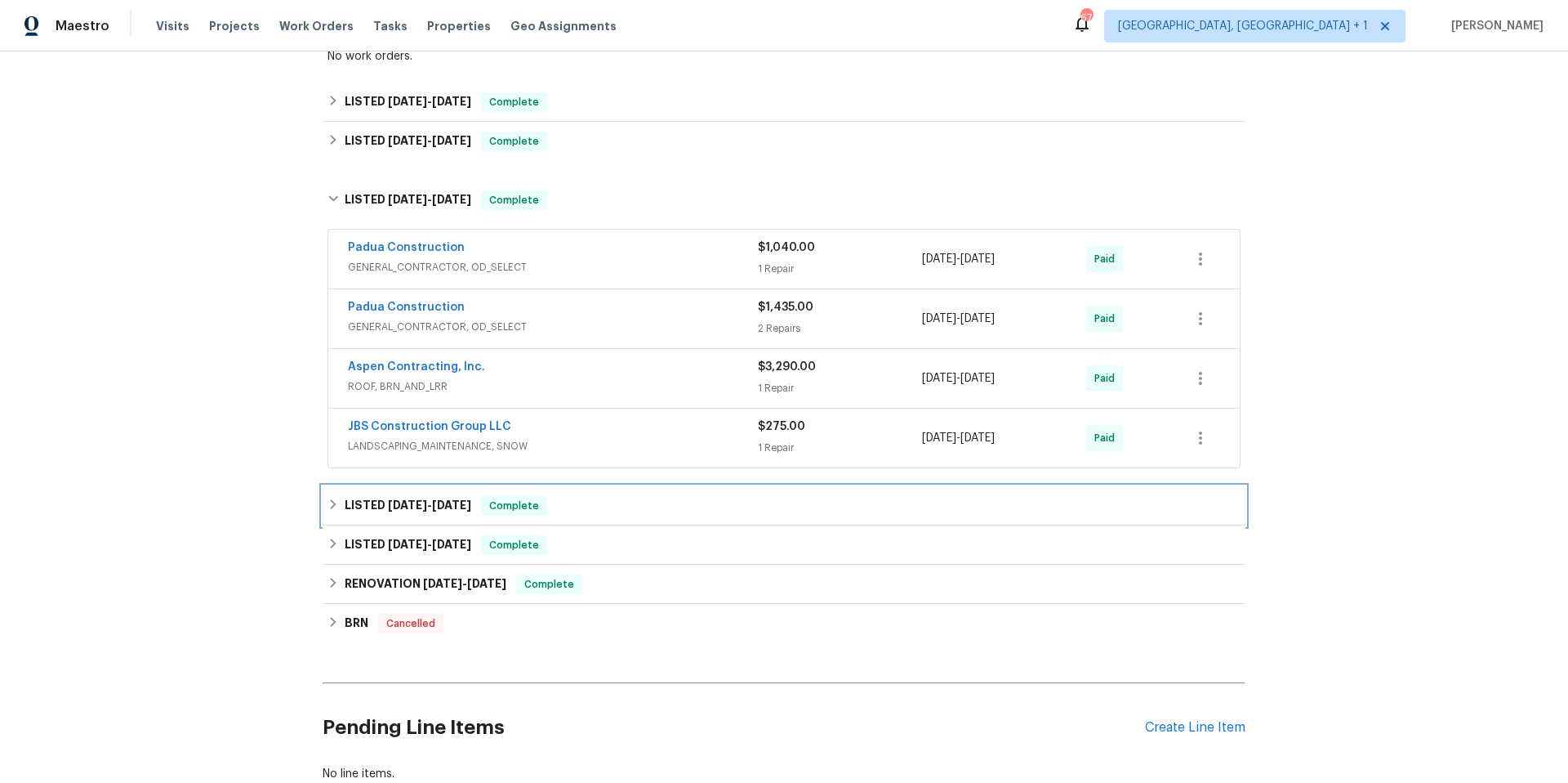
click at [611, 506] on div "LISTED [DATE] - [DATE] Complete" at bounding box center [784, 505] width 913 height 20
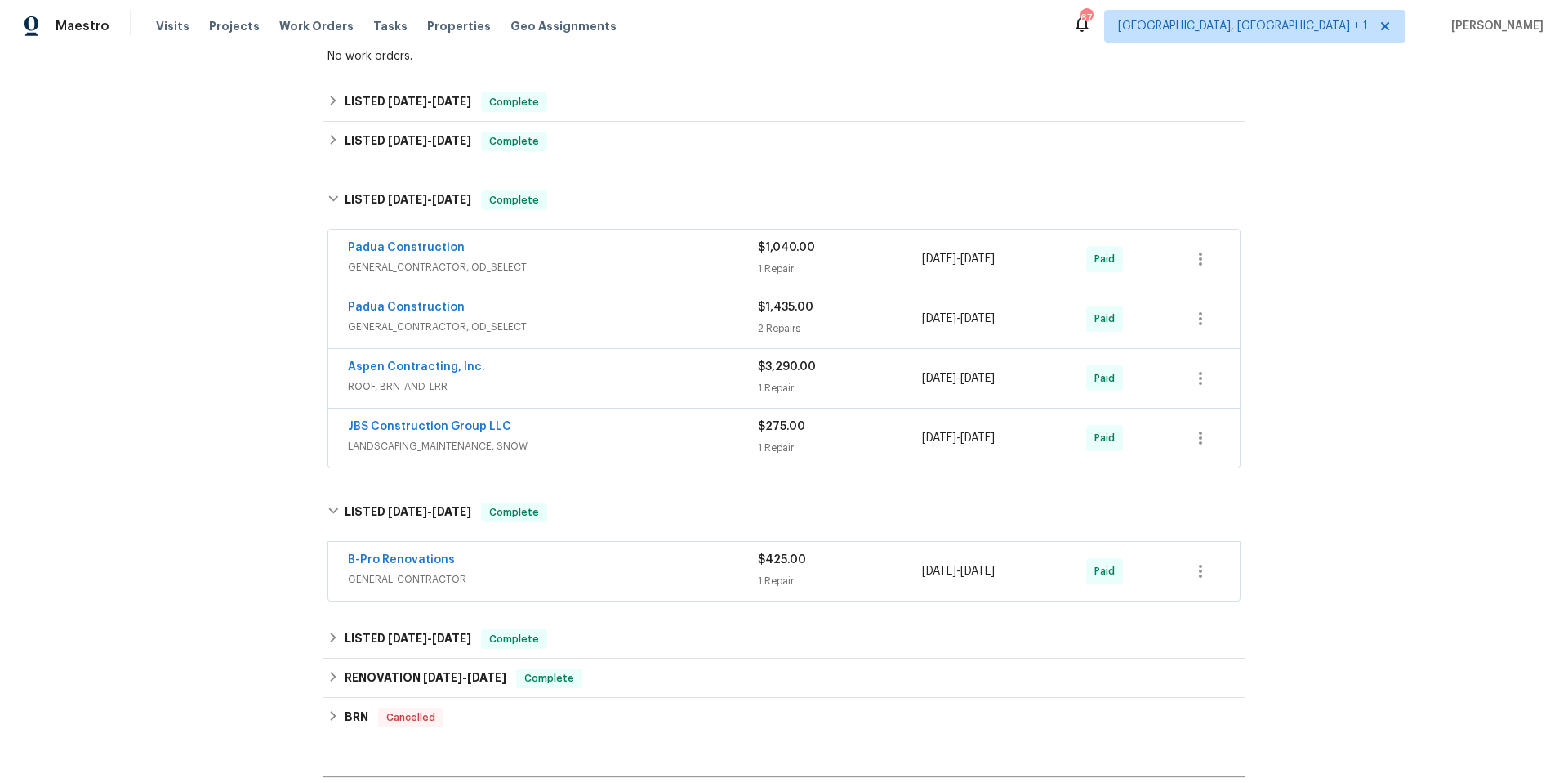
click at [605, 569] on div "B-Pro Renovations" at bounding box center [552, 561] width 410 height 20
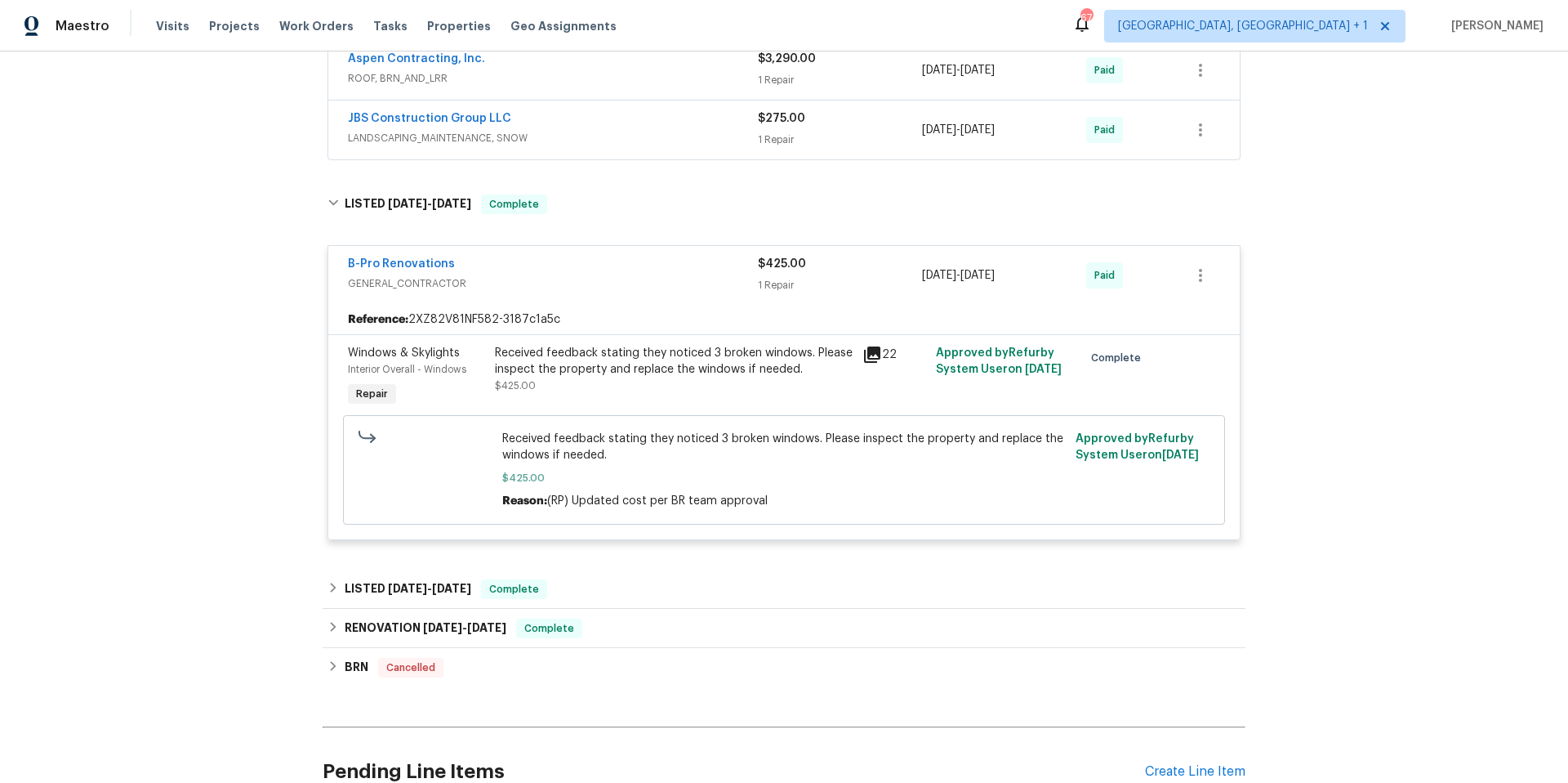
scroll to position [628, 0]
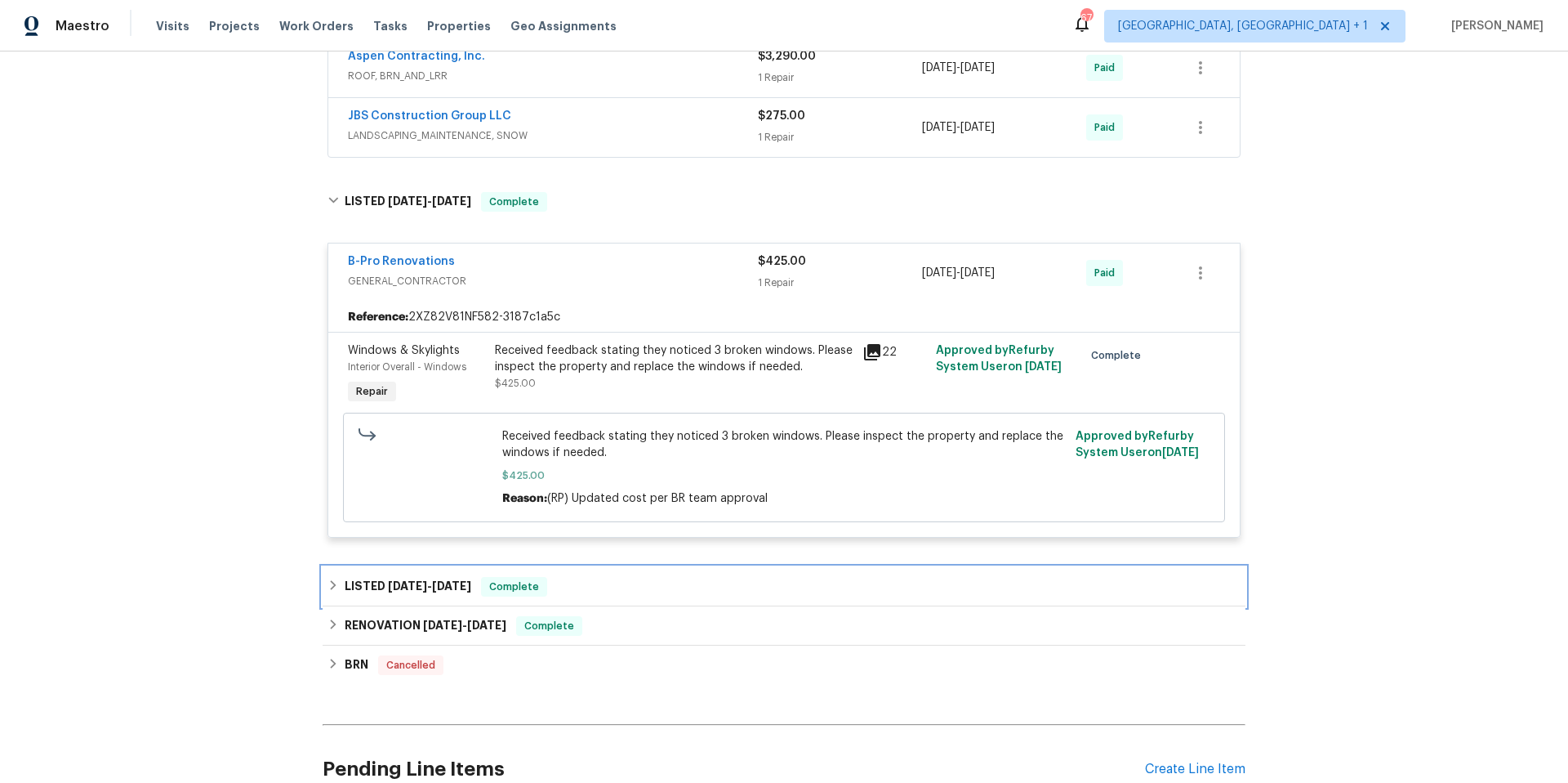
click at [601, 578] on div "LISTED [DATE] - [DATE] Complete" at bounding box center [784, 587] width 913 height 20
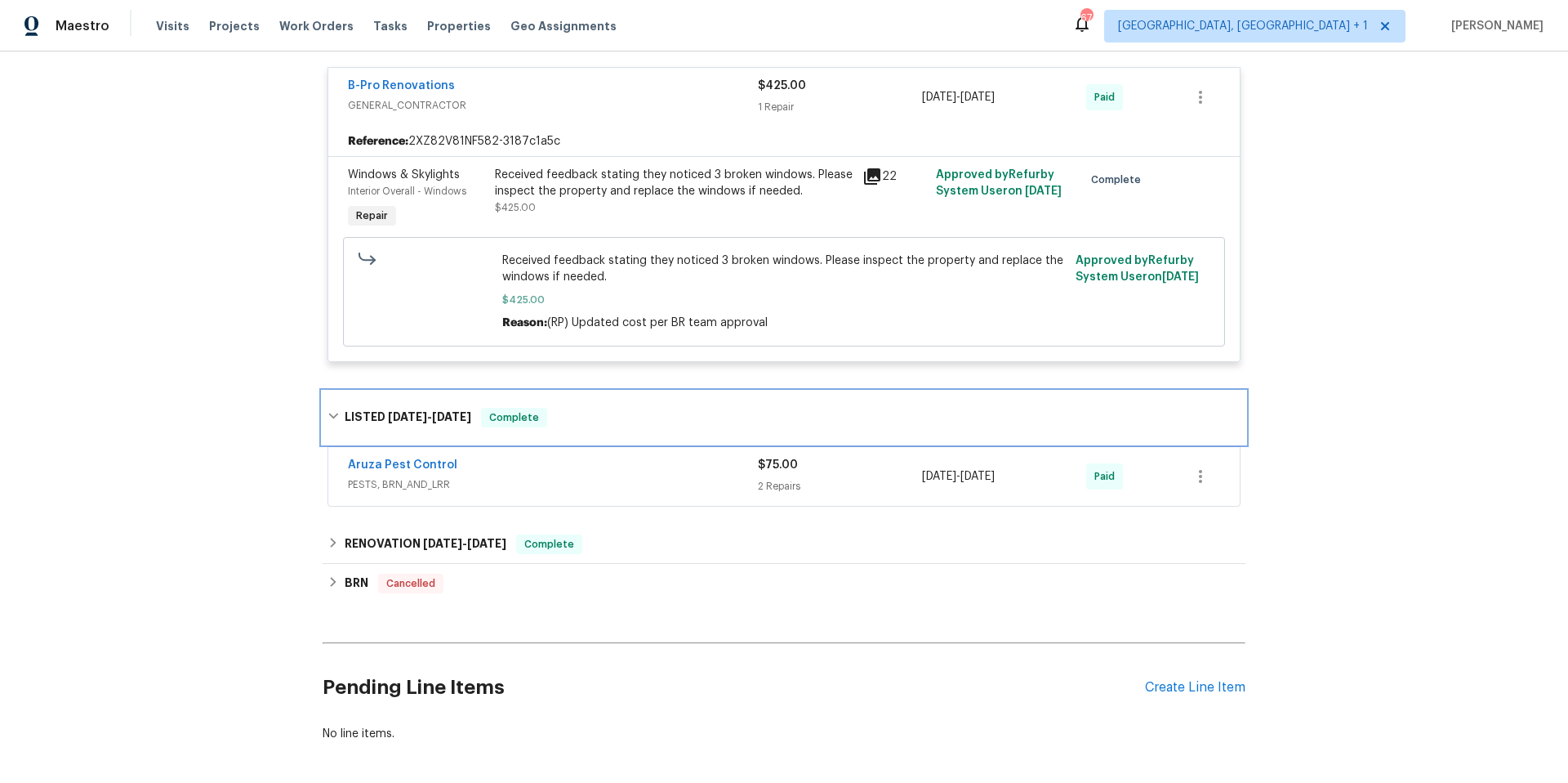
scroll to position [874, 0]
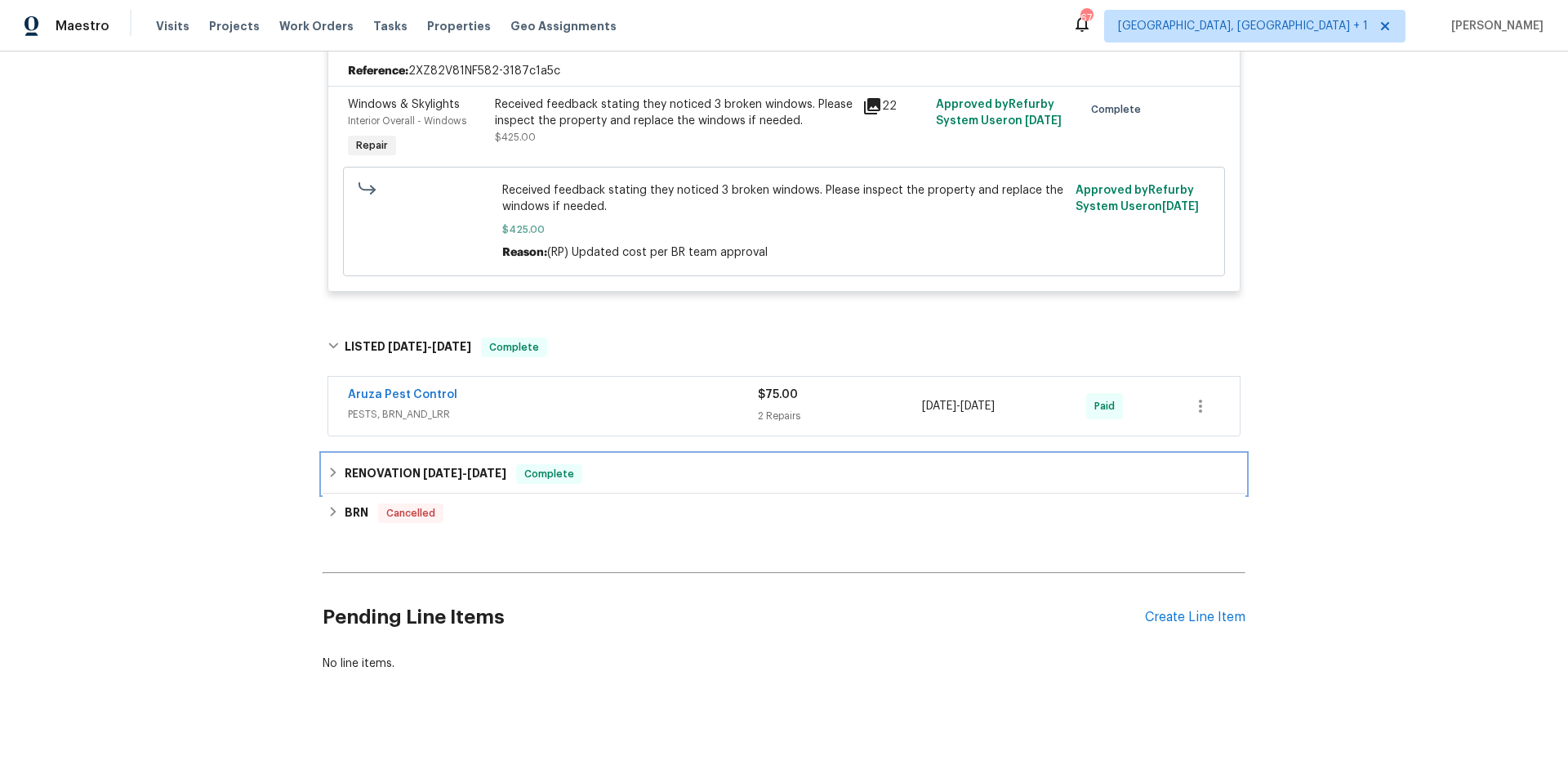
click at [640, 481] on div "RENOVATION [DATE] - [DATE] Complete" at bounding box center [784, 474] width 913 height 20
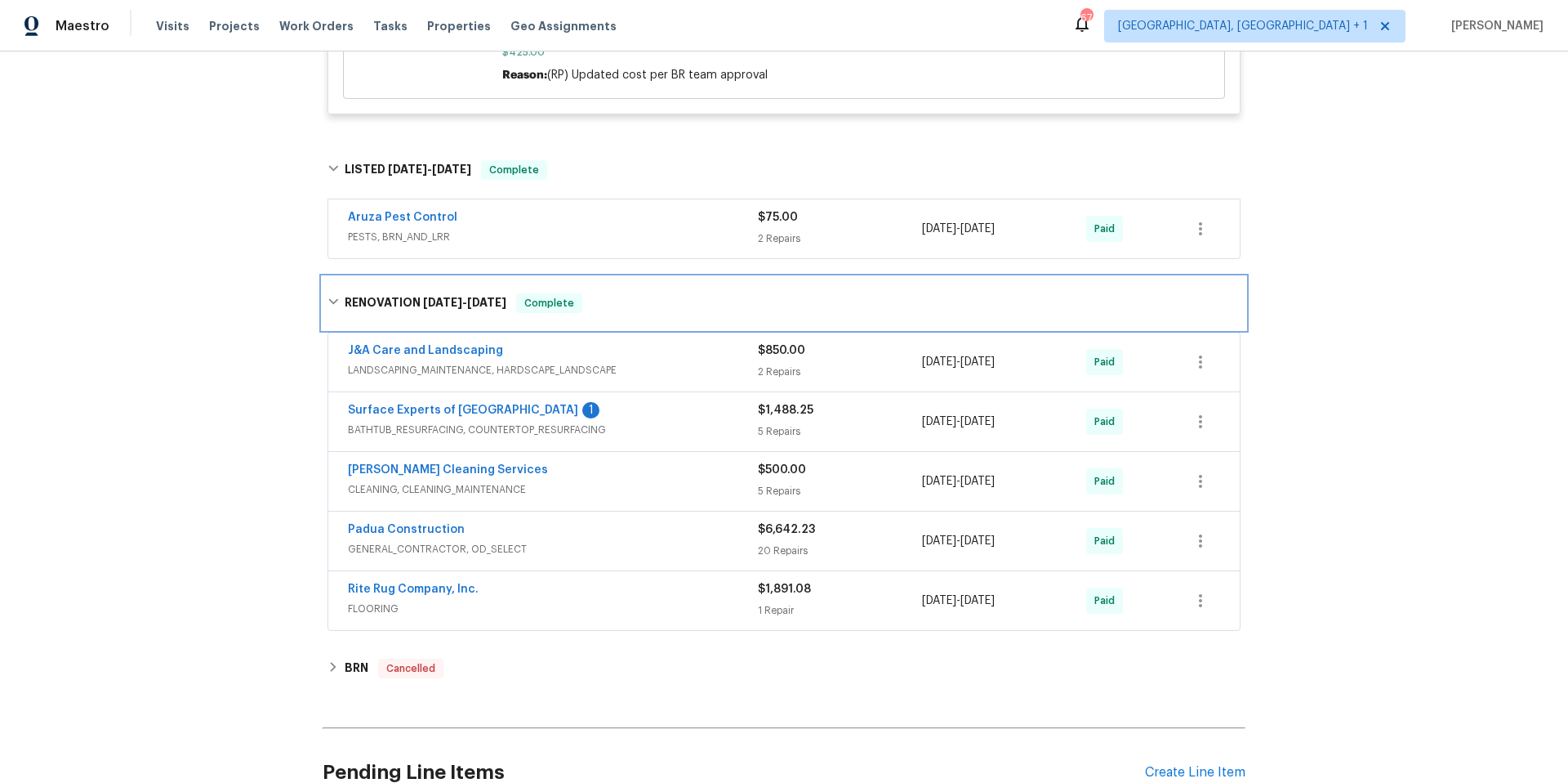
scroll to position [1067, 0]
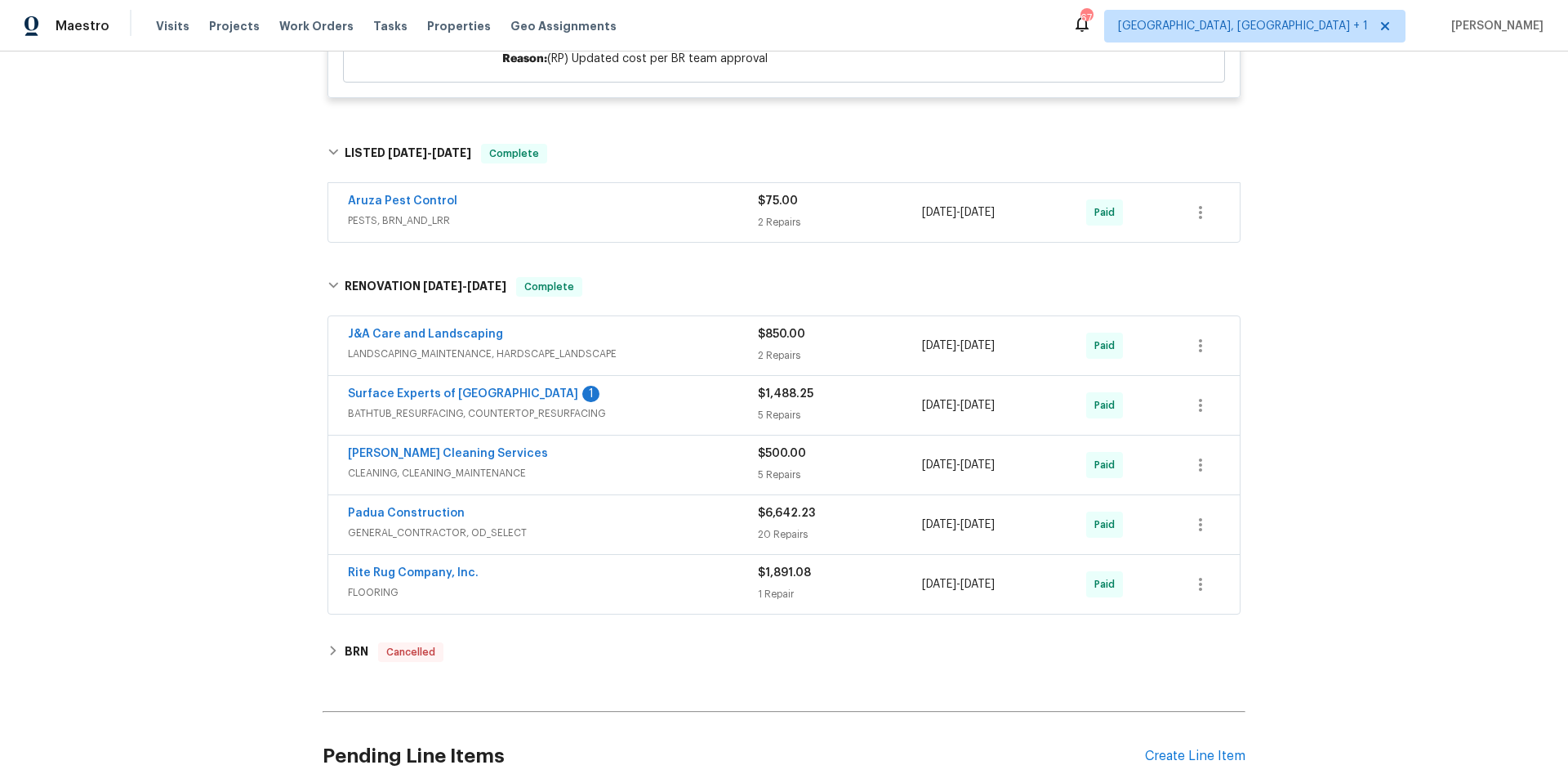
click at [637, 523] on div "Padua Construction" at bounding box center [552, 515] width 410 height 20
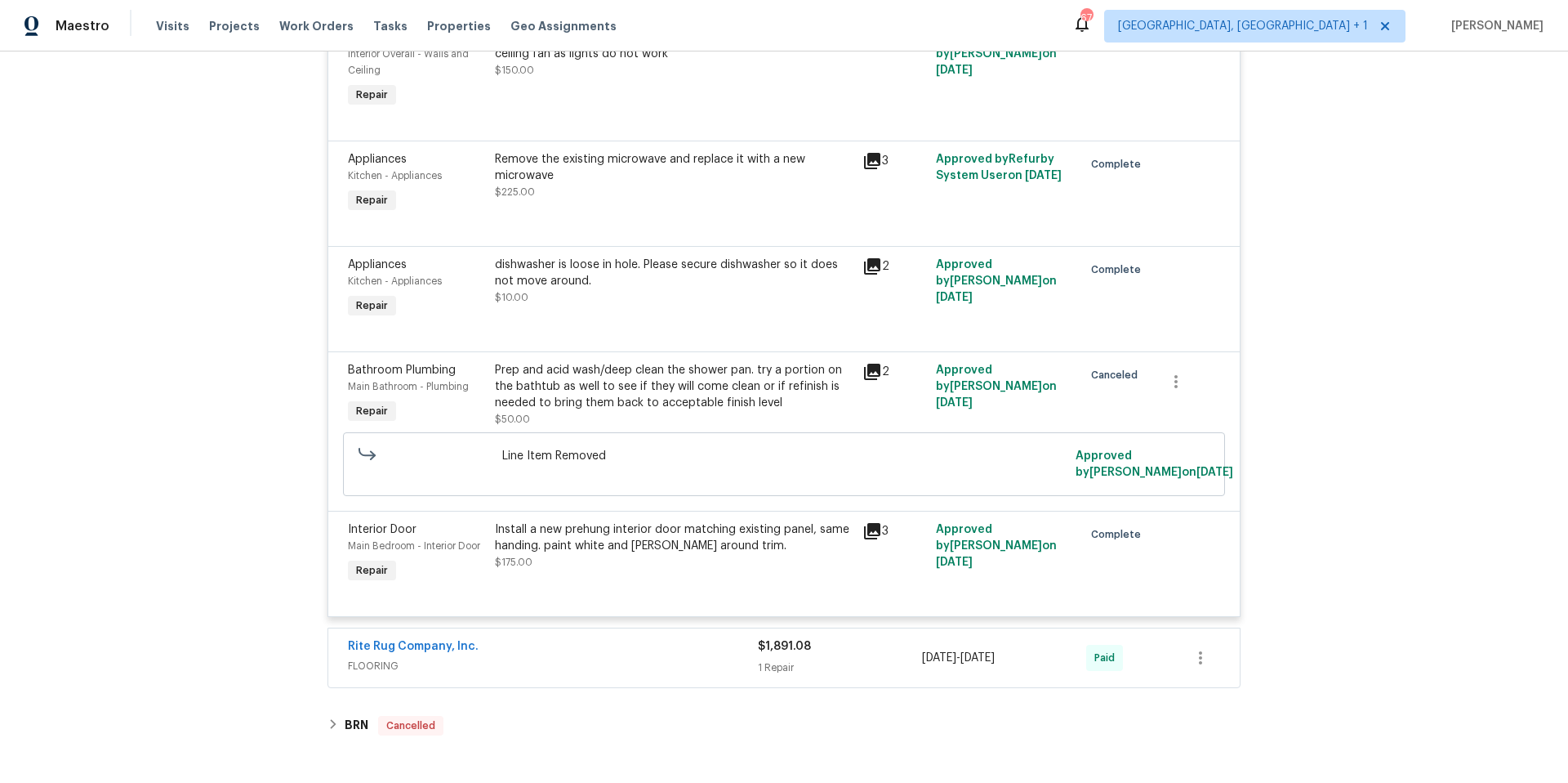
scroll to position [4090, 0]
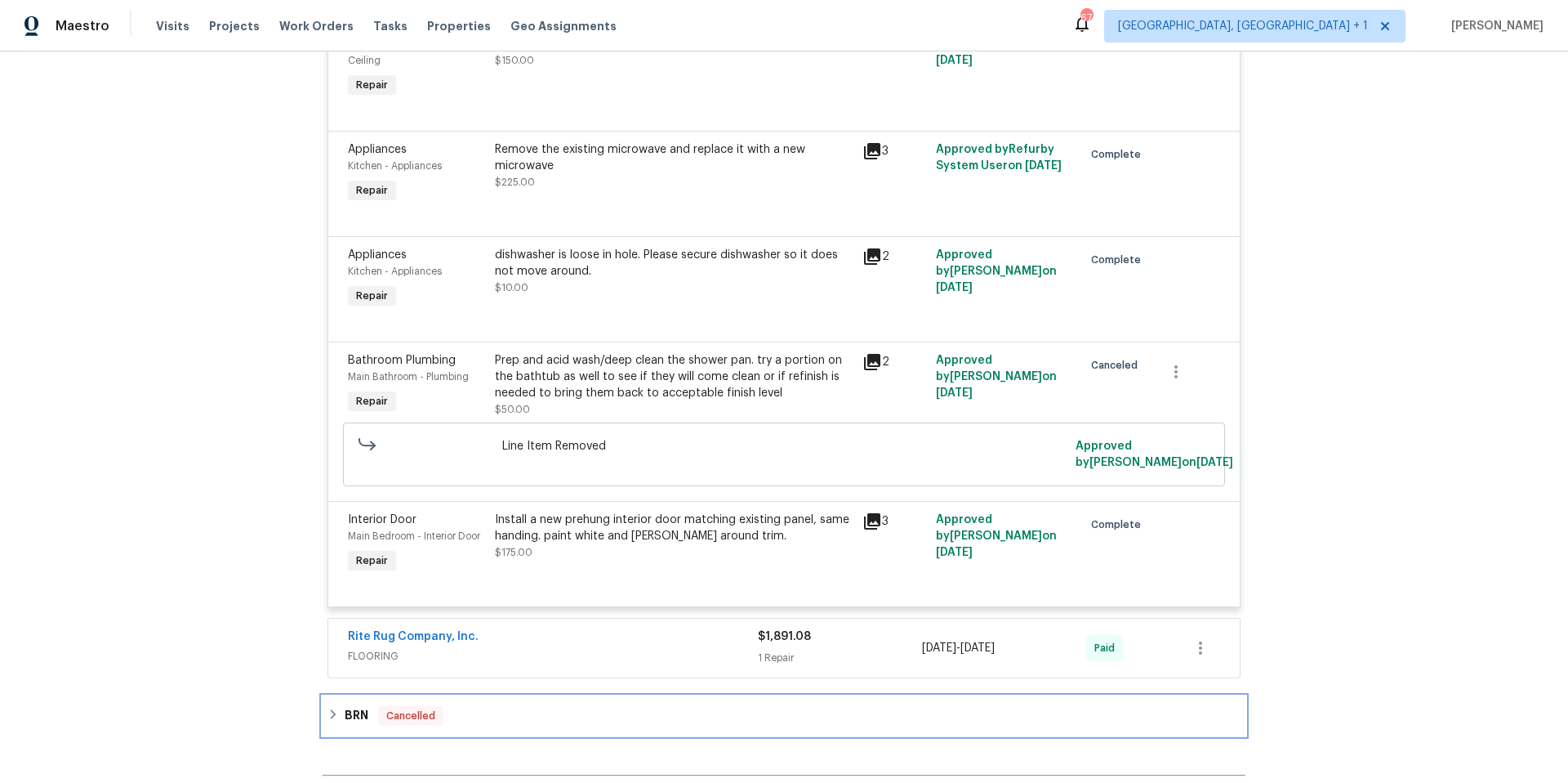
click at [575, 706] on div "BRN Cancelled" at bounding box center [784, 716] width 913 height 20
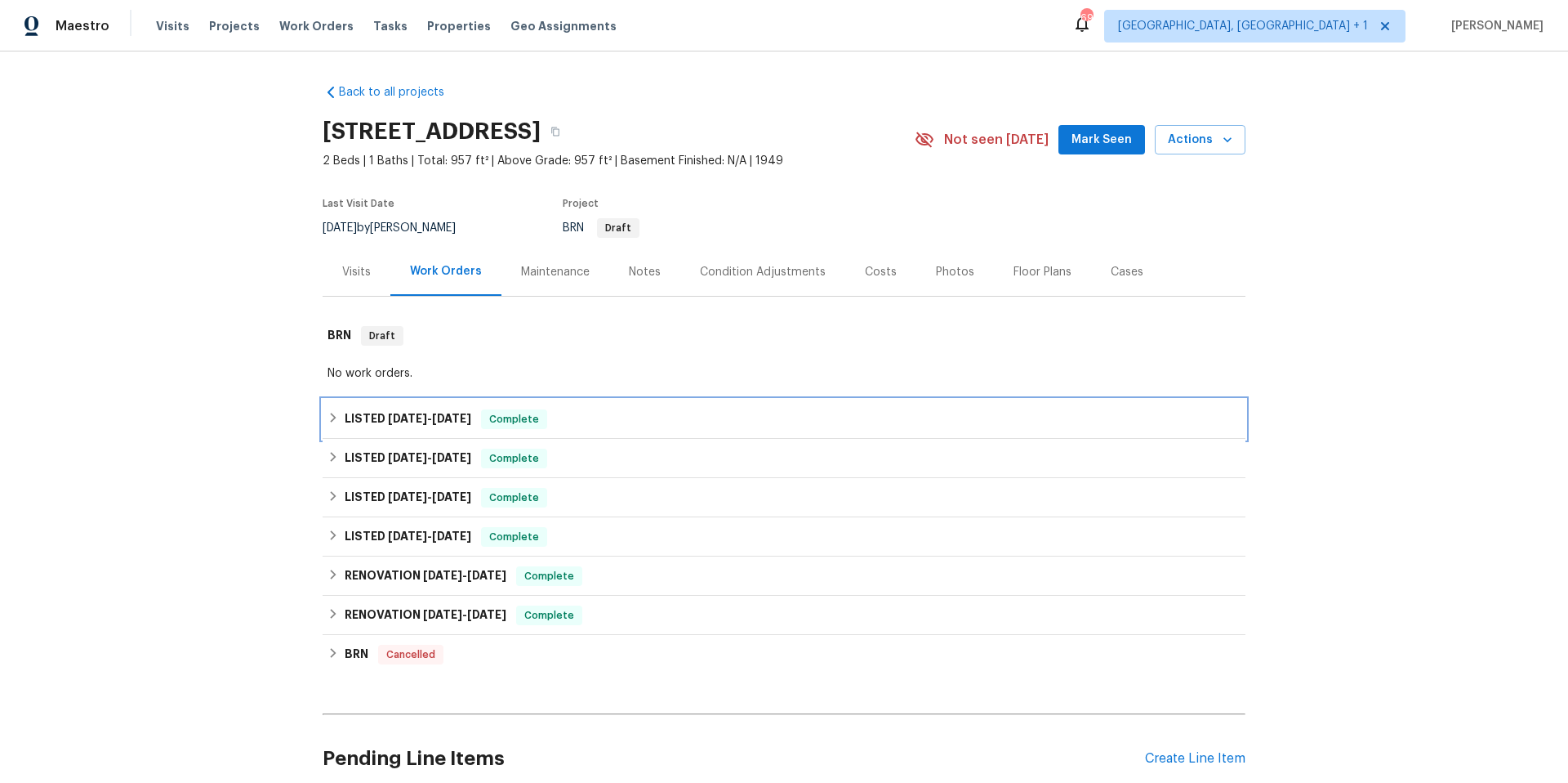
click at [629, 414] on div "LISTED 7/16/25 - 7/23/25 Complete" at bounding box center [784, 419] width 913 height 20
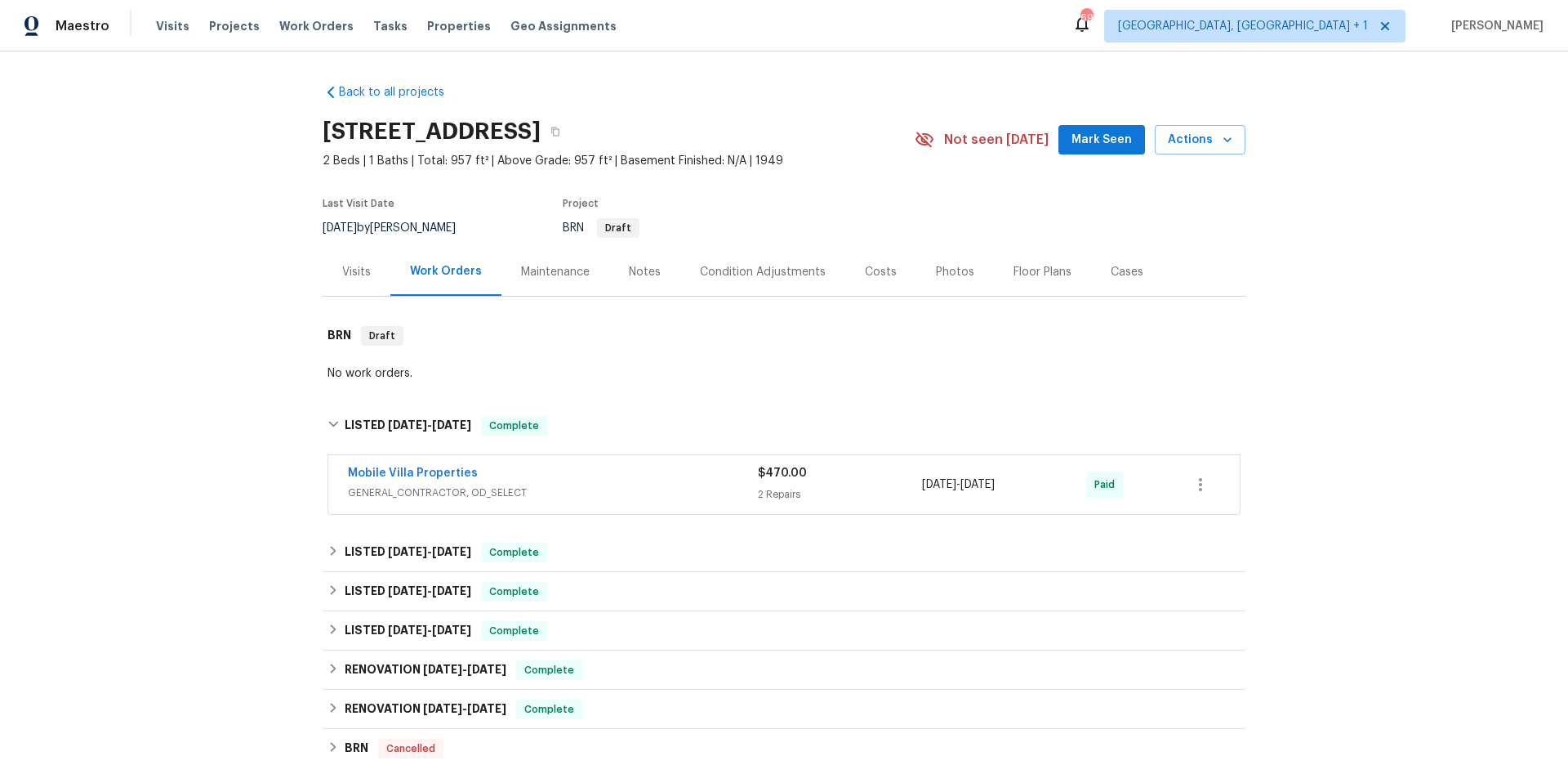
click at [640, 485] on span "GENERAL_CONTRACTOR, OD_SELECT" at bounding box center [552, 492] width 410 height 16
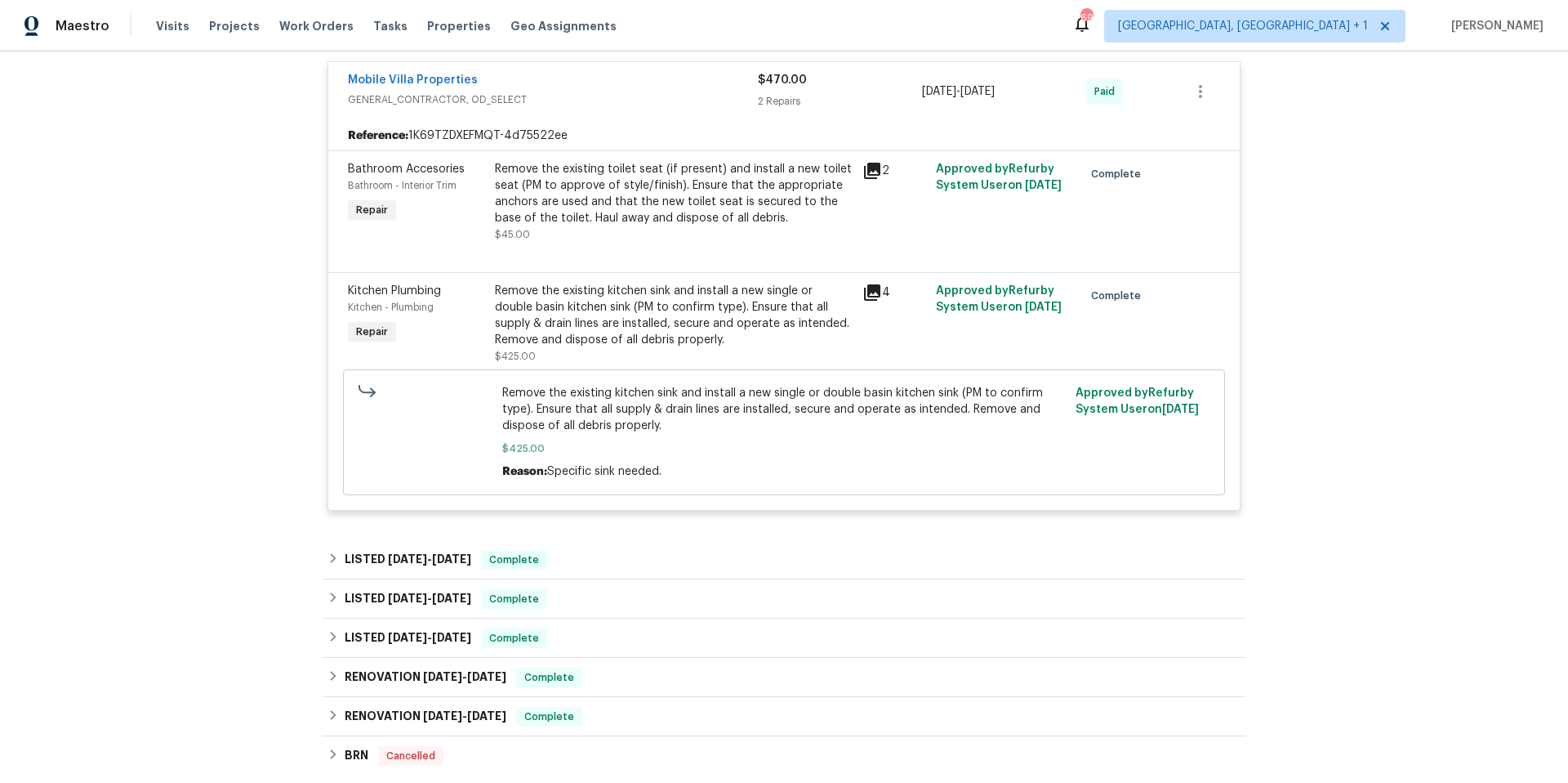
scroll to position [462, 0]
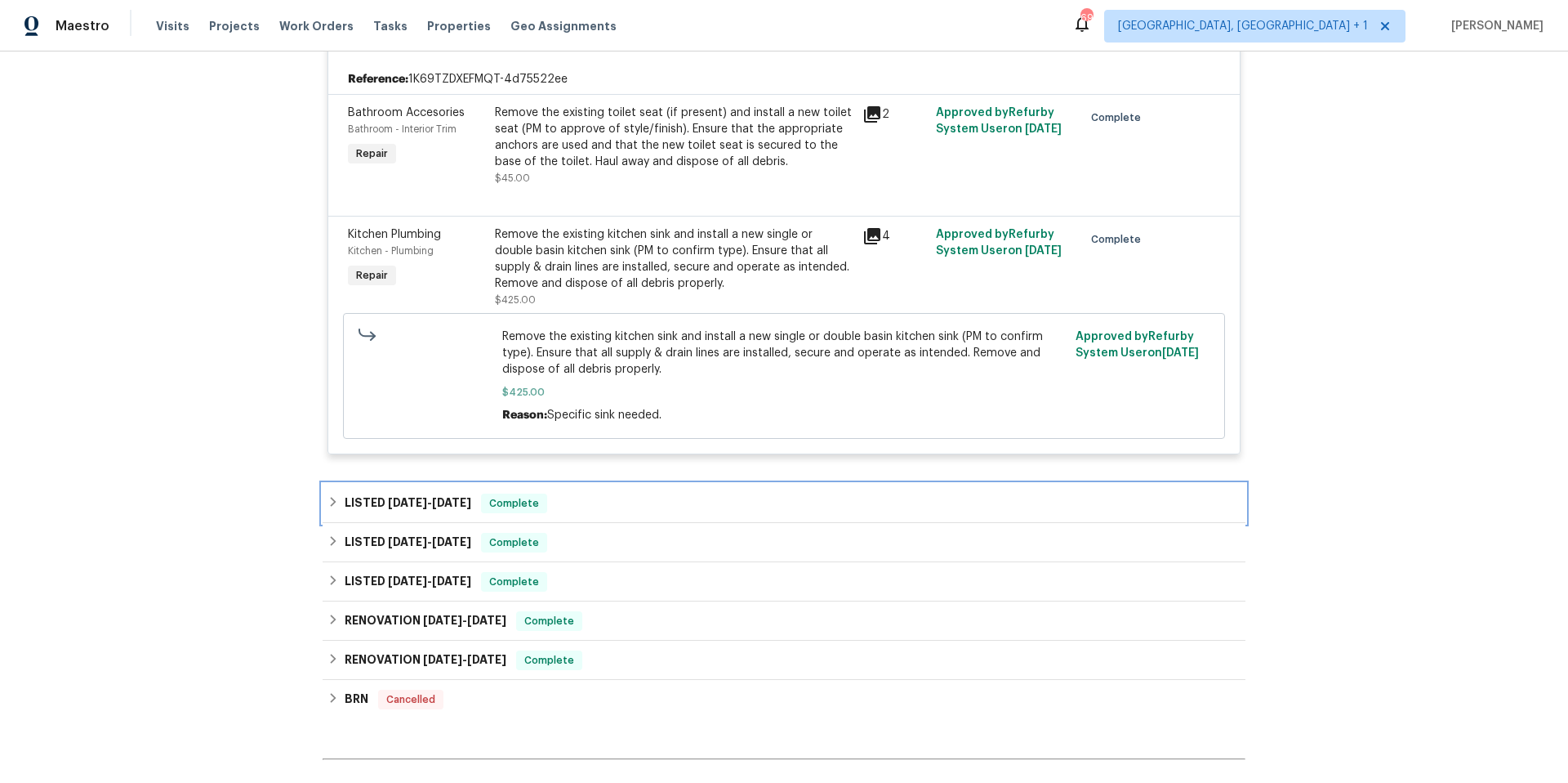
click at [633, 510] on div "LISTED 6/25/25 - 7/2/25 Complete" at bounding box center [784, 503] width 913 height 20
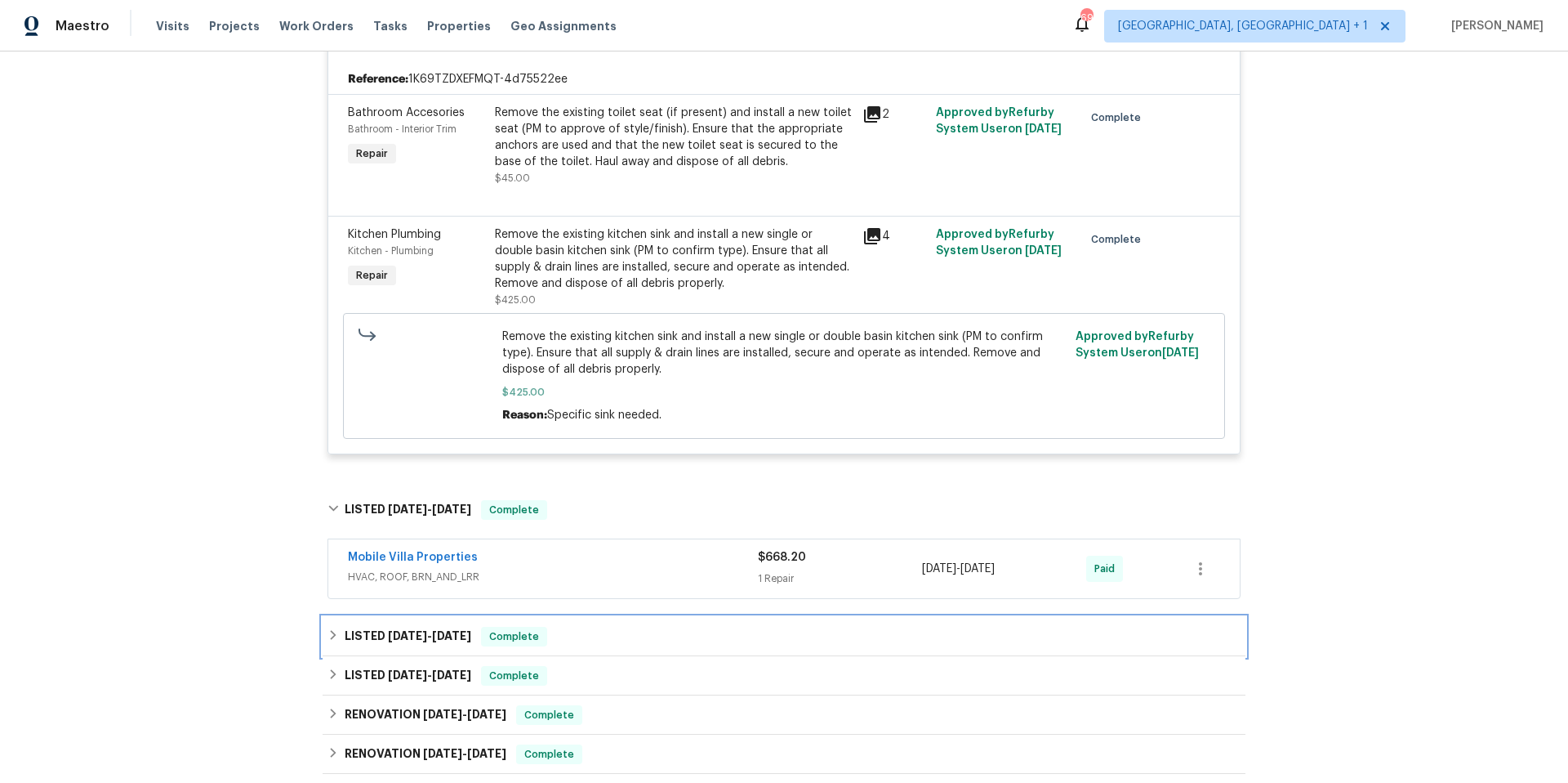
click at [653, 624] on div "LISTED 3/4/25 - 3/11/25 Complete" at bounding box center [784, 636] width 923 height 39
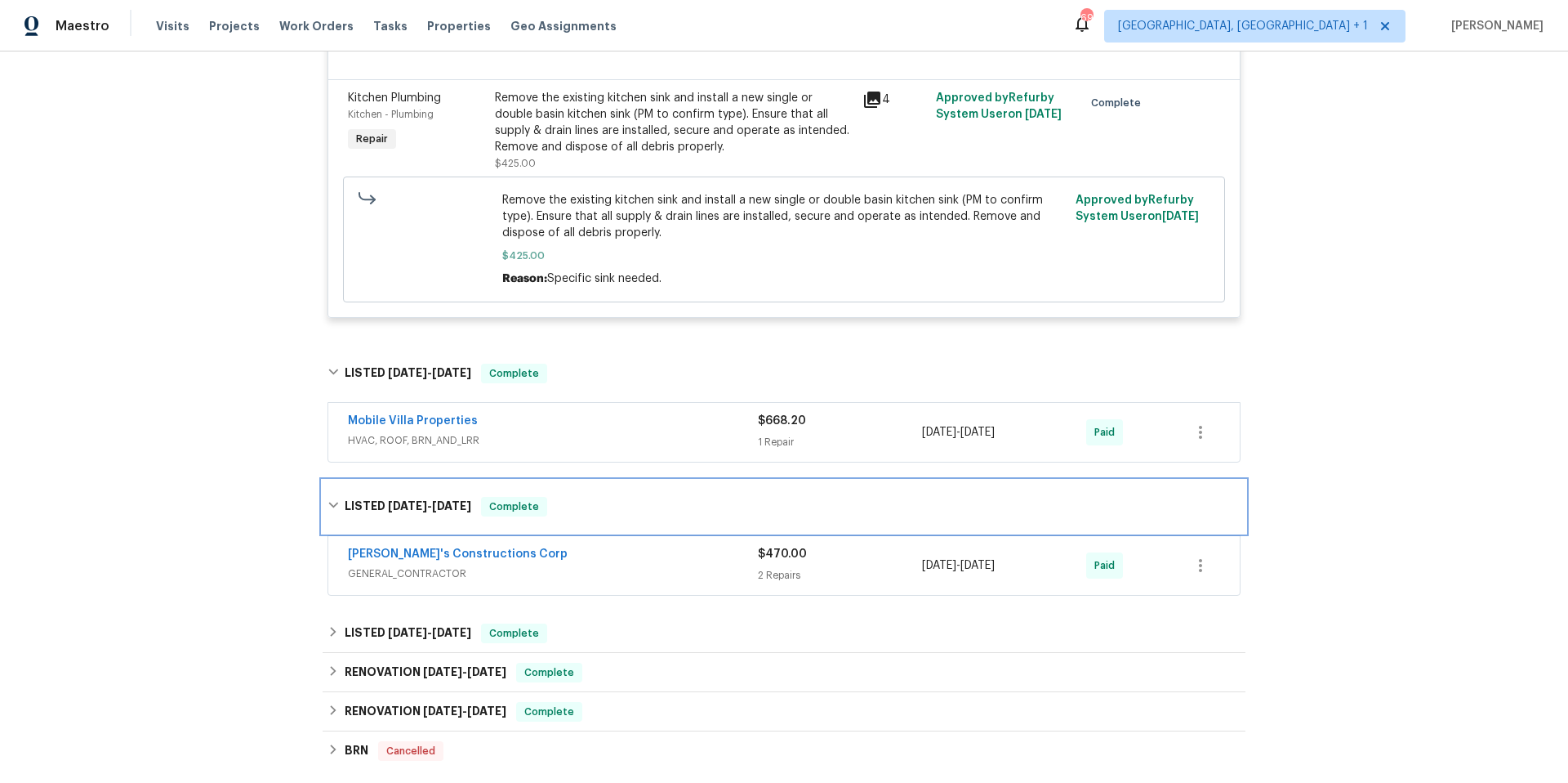
scroll to position [603, 0]
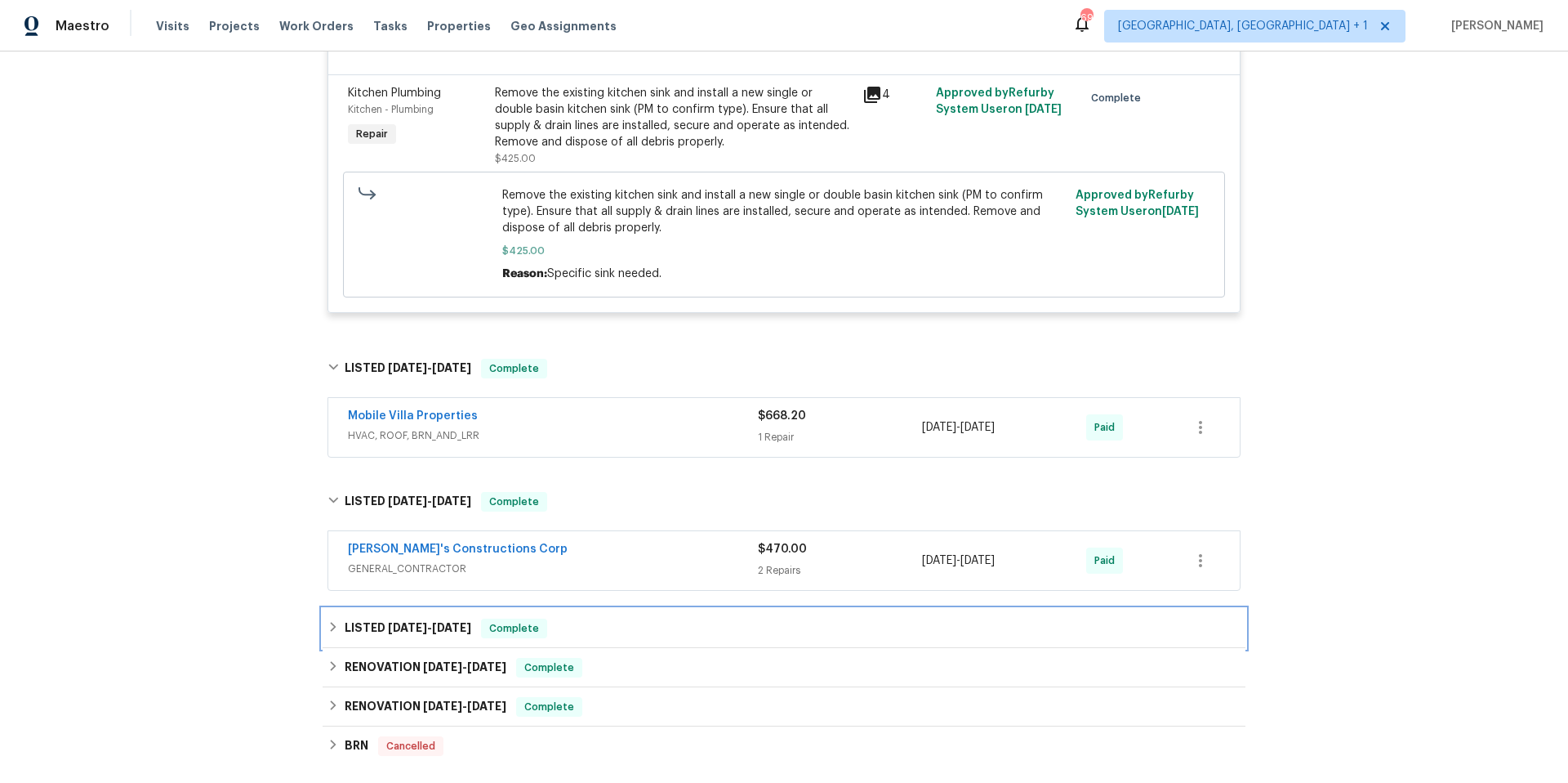
click at [602, 637] on div "LISTED 2/12/25 - 2/13/25 Complete" at bounding box center [784, 628] width 913 height 20
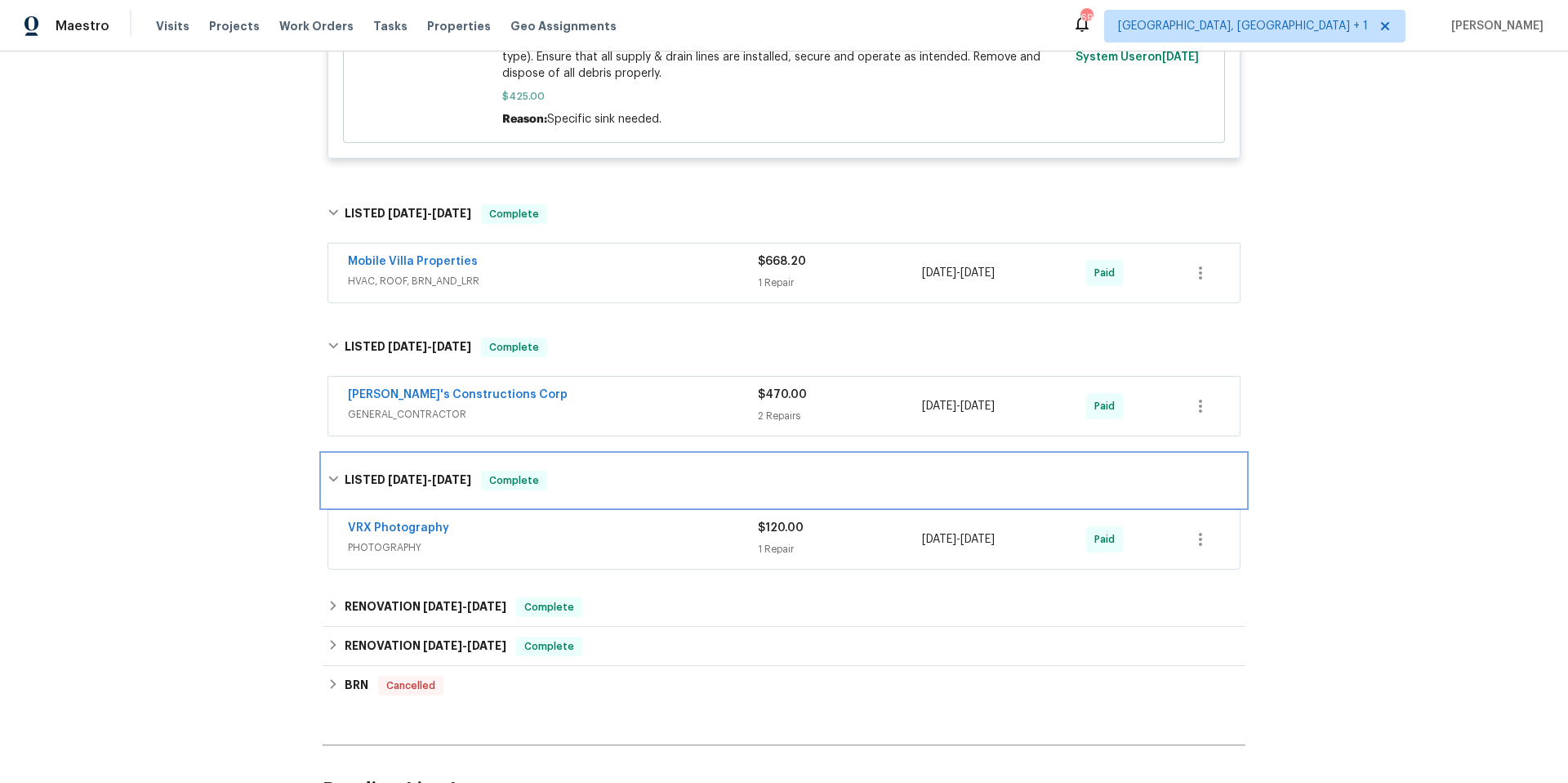
scroll to position [759, 0]
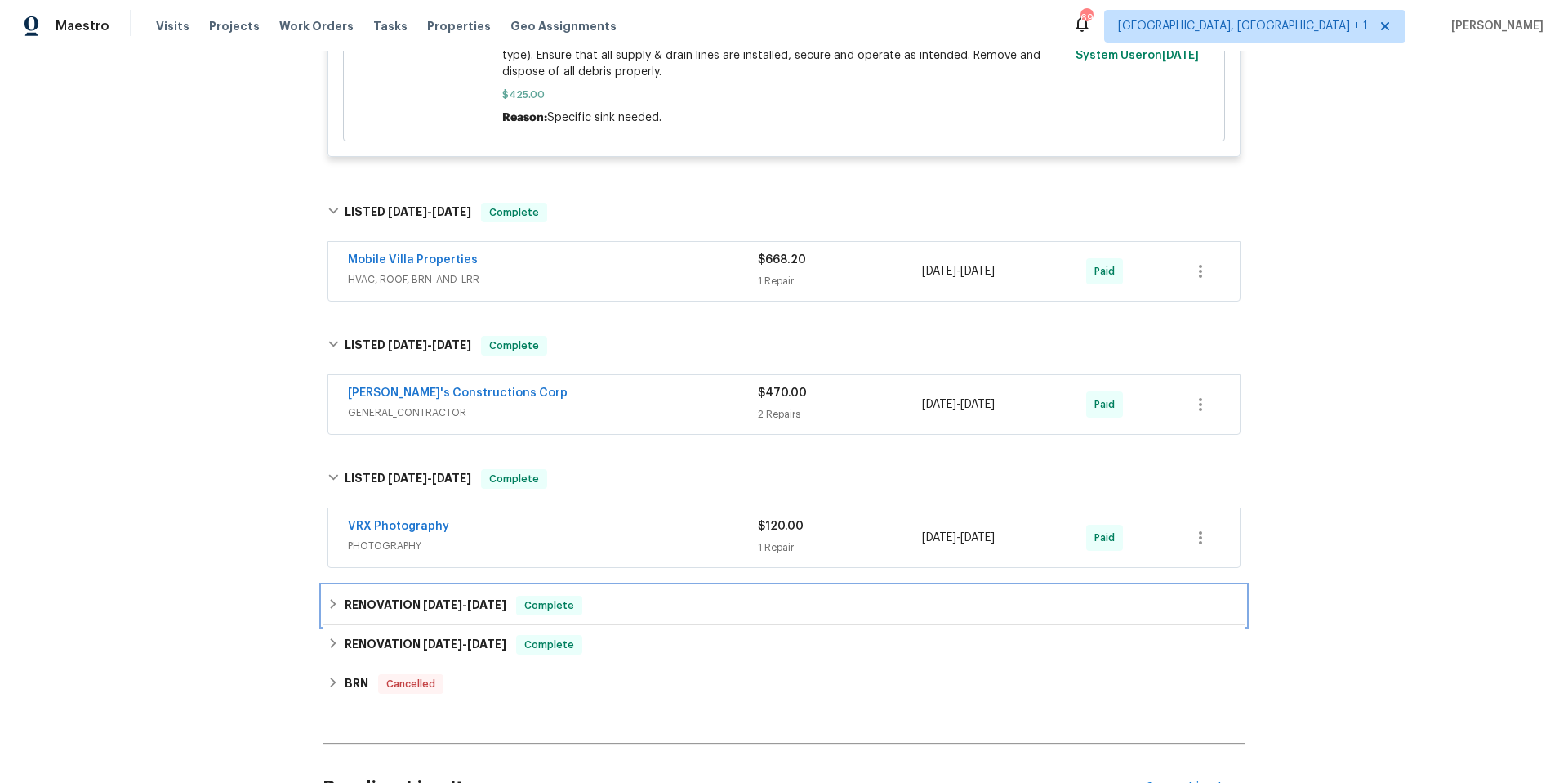
click at [609, 608] on div "RENOVATION 2/10/25 - 2/10/25 Complete" at bounding box center [784, 605] width 913 height 20
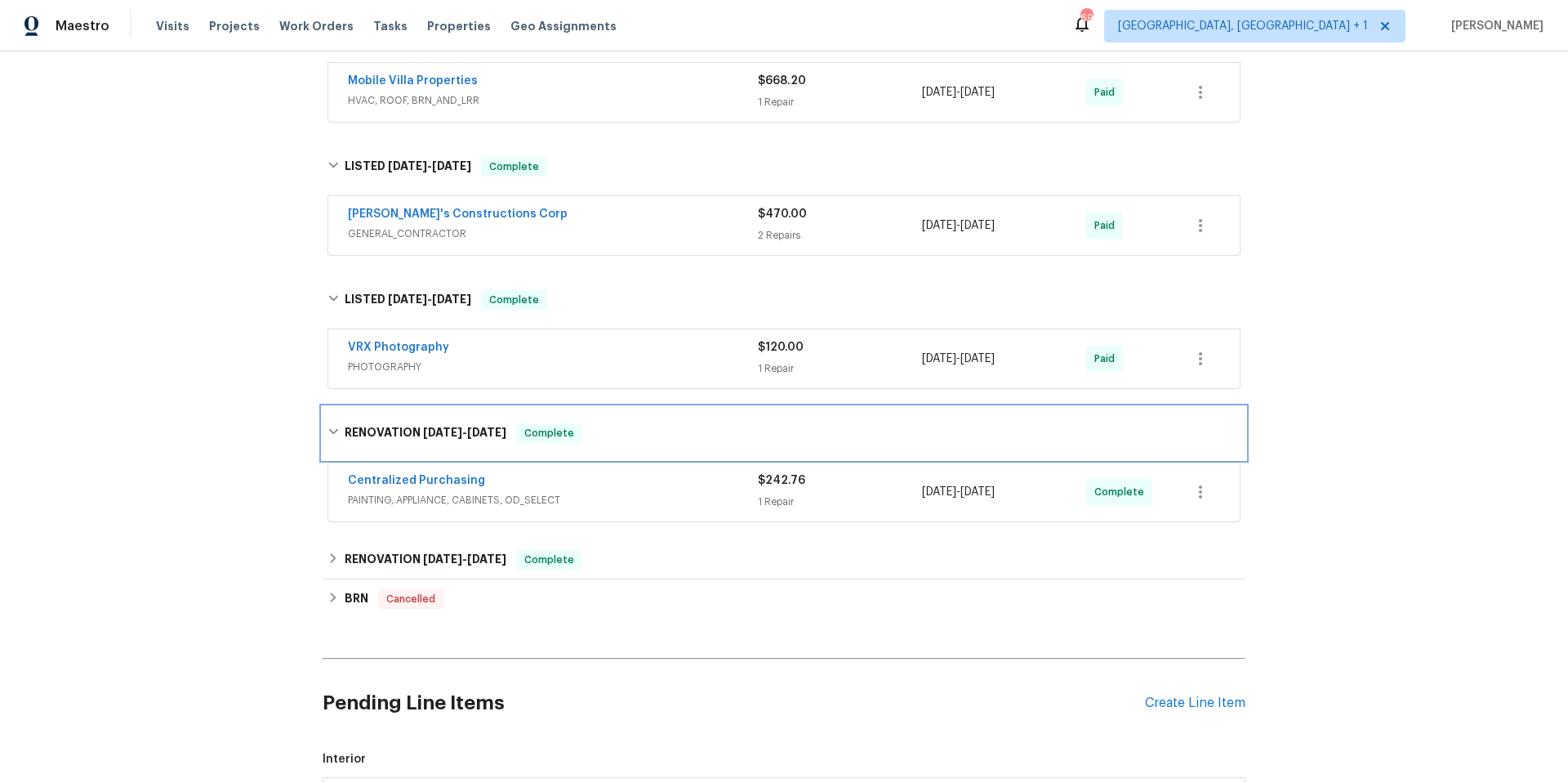
scroll to position [1071, 0]
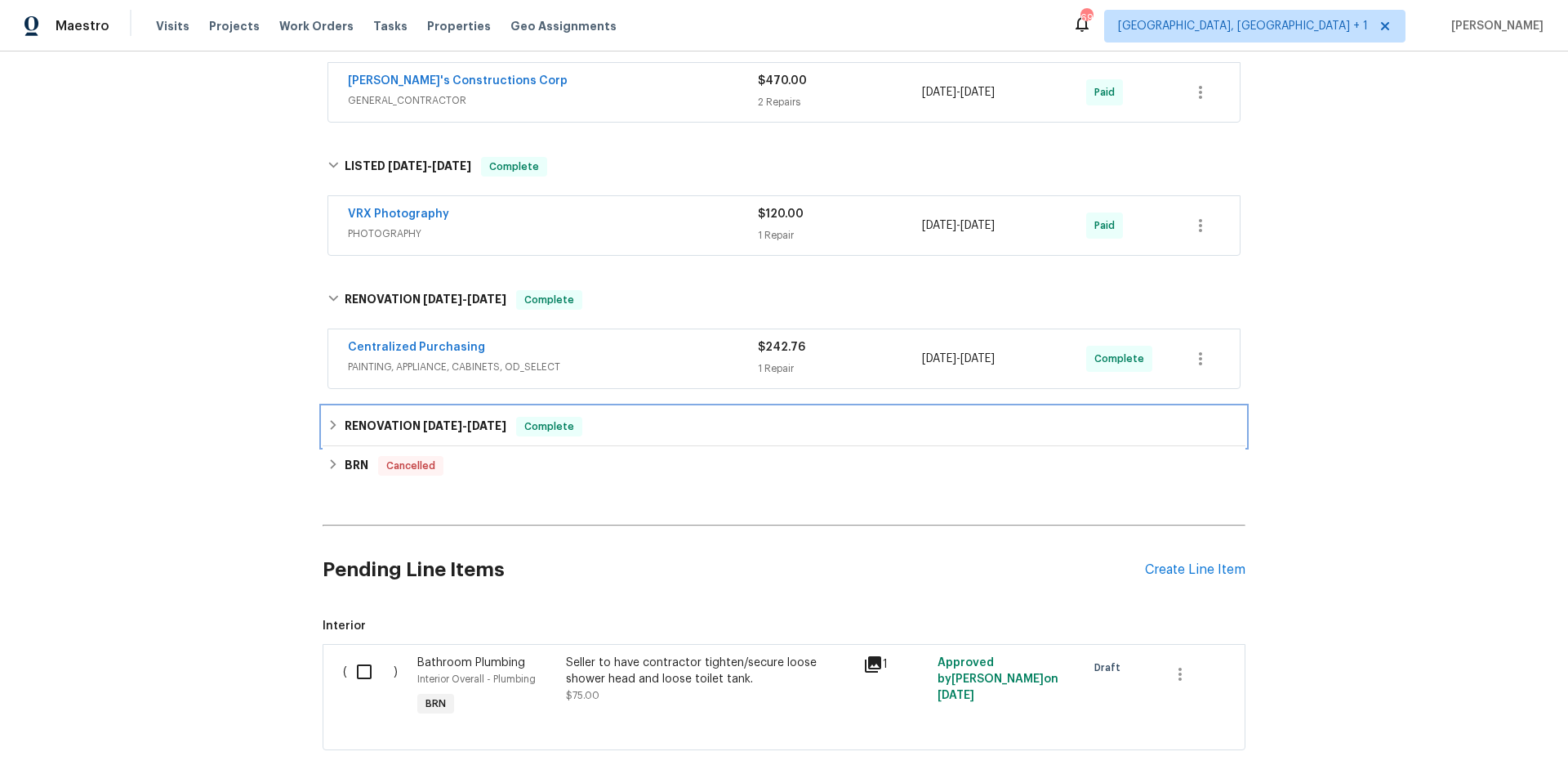
click at [619, 426] on div "RENOVATION 1/30/25 - 2/20/25 Complete" at bounding box center [784, 427] width 913 height 20
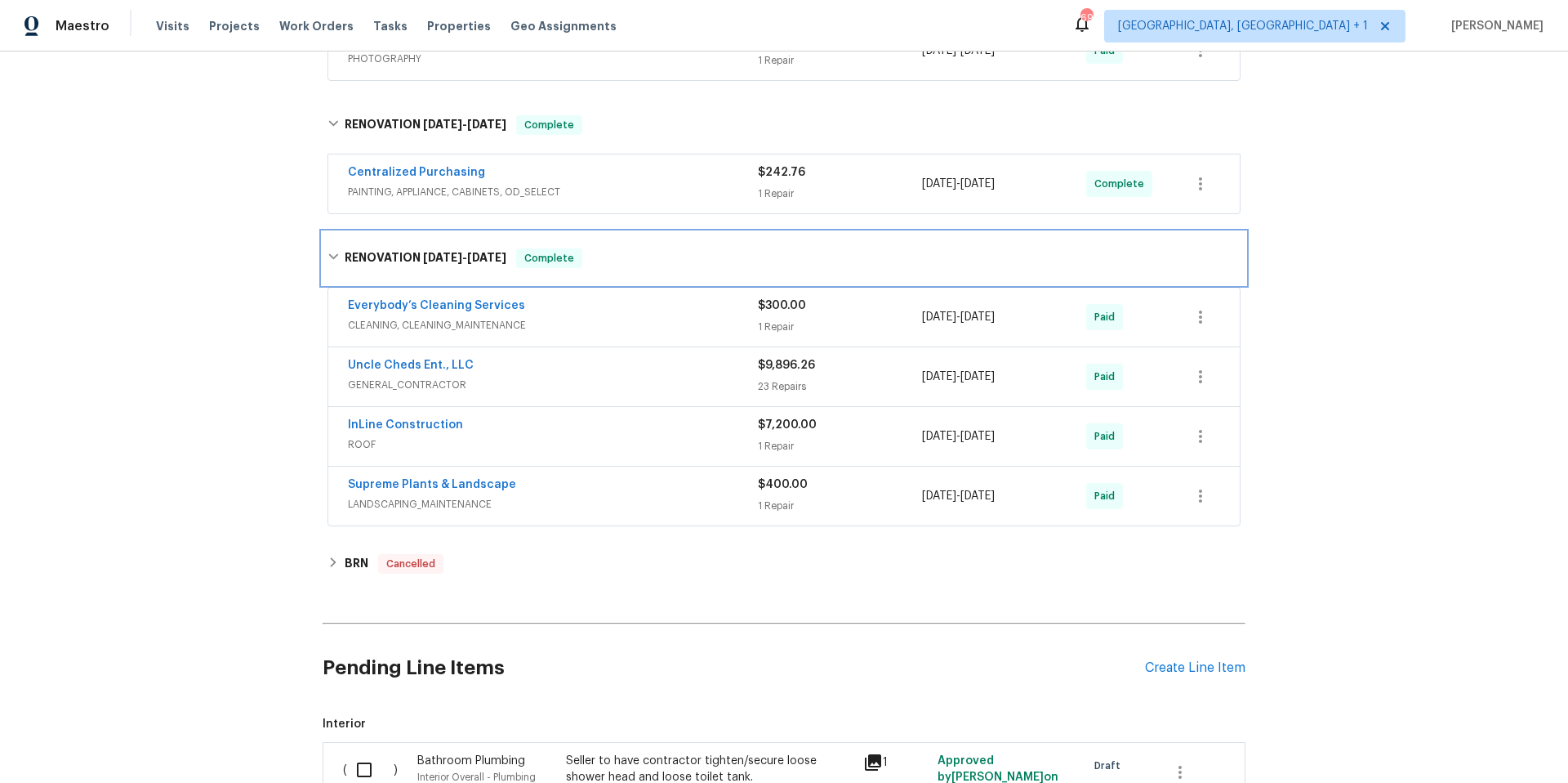
scroll to position [1249, 0]
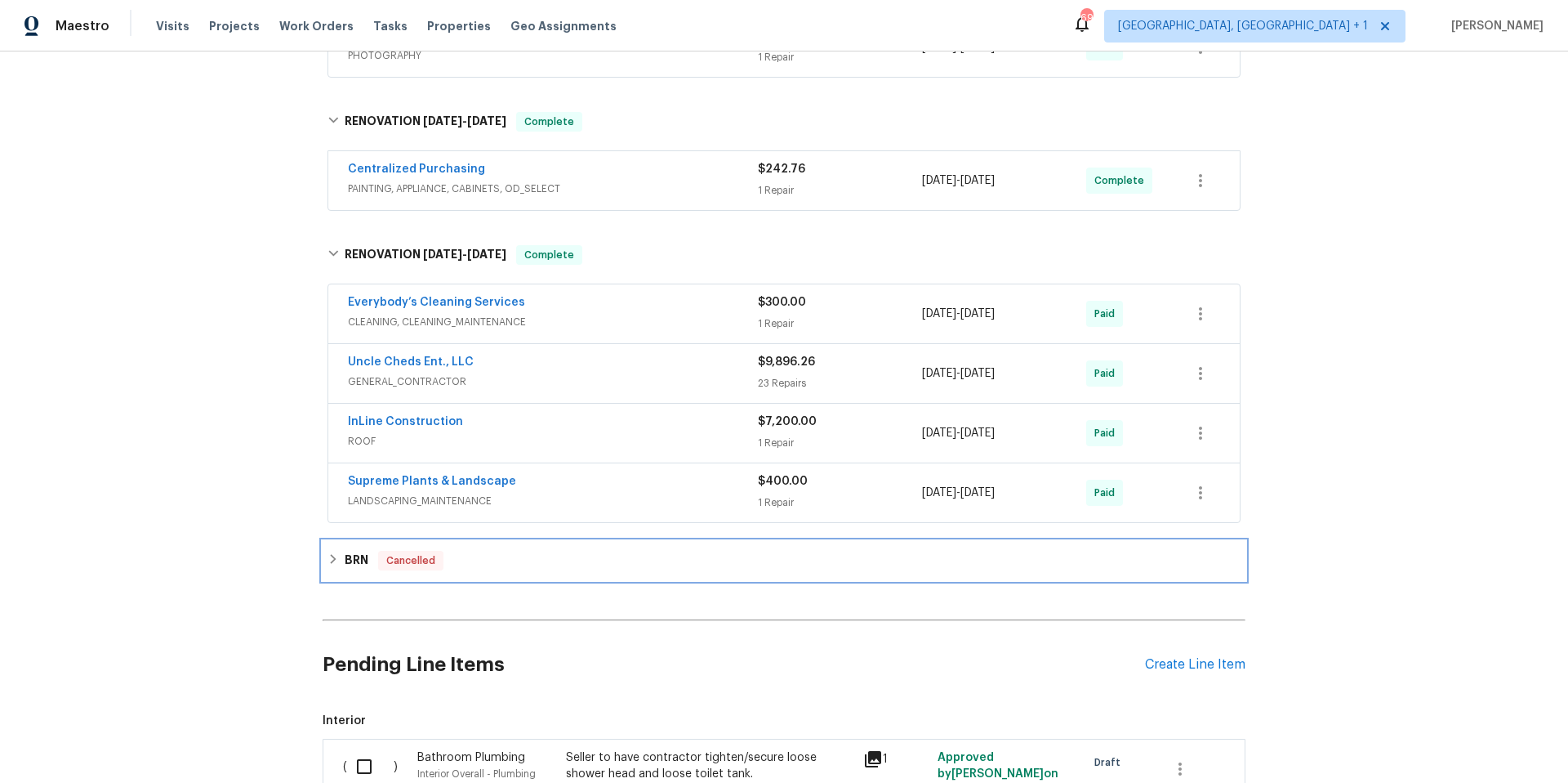
click at [647, 561] on div "BRN Cancelled" at bounding box center [784, 560] width 913 height 20
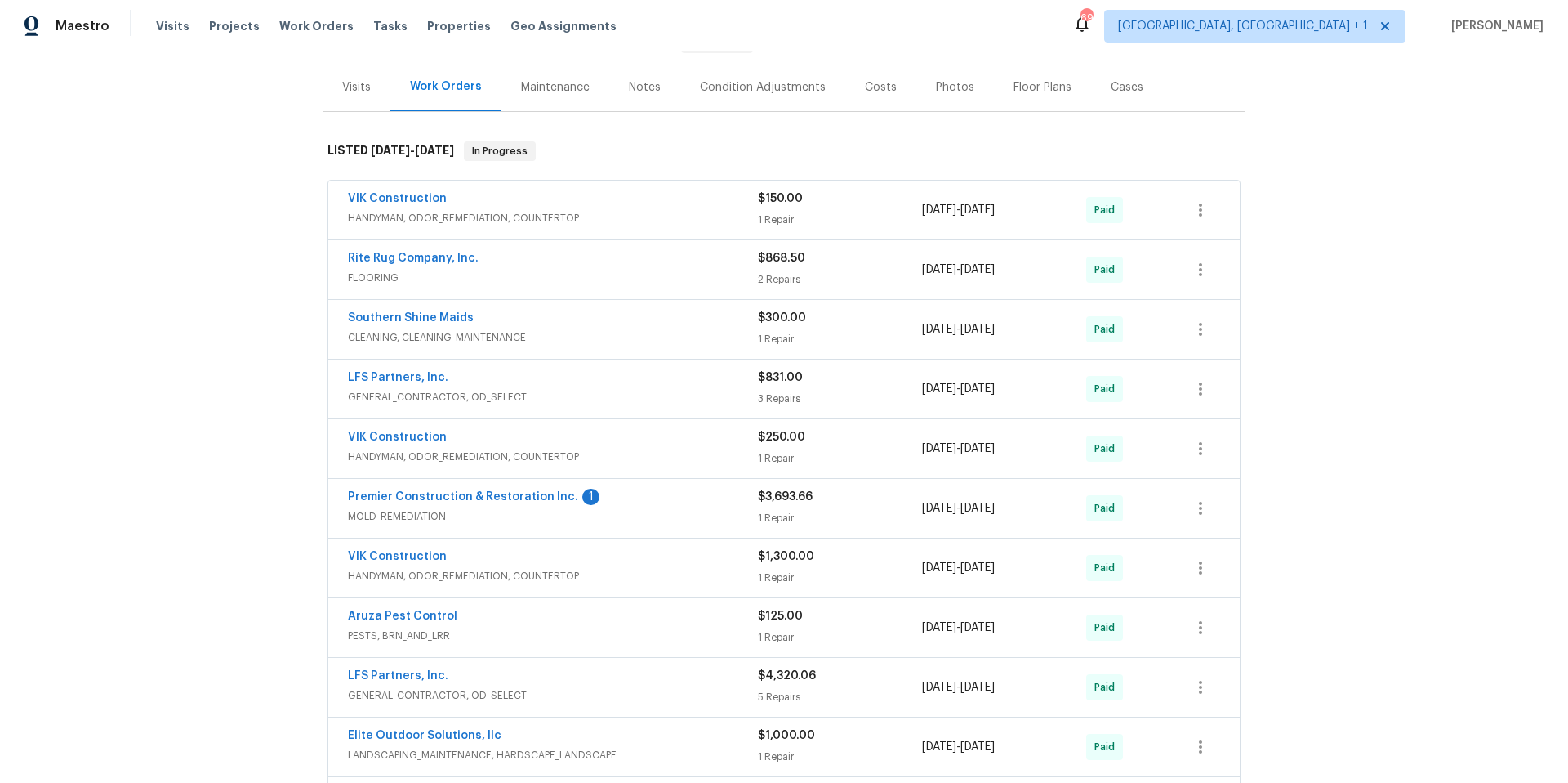
scroll to position [190, 0]
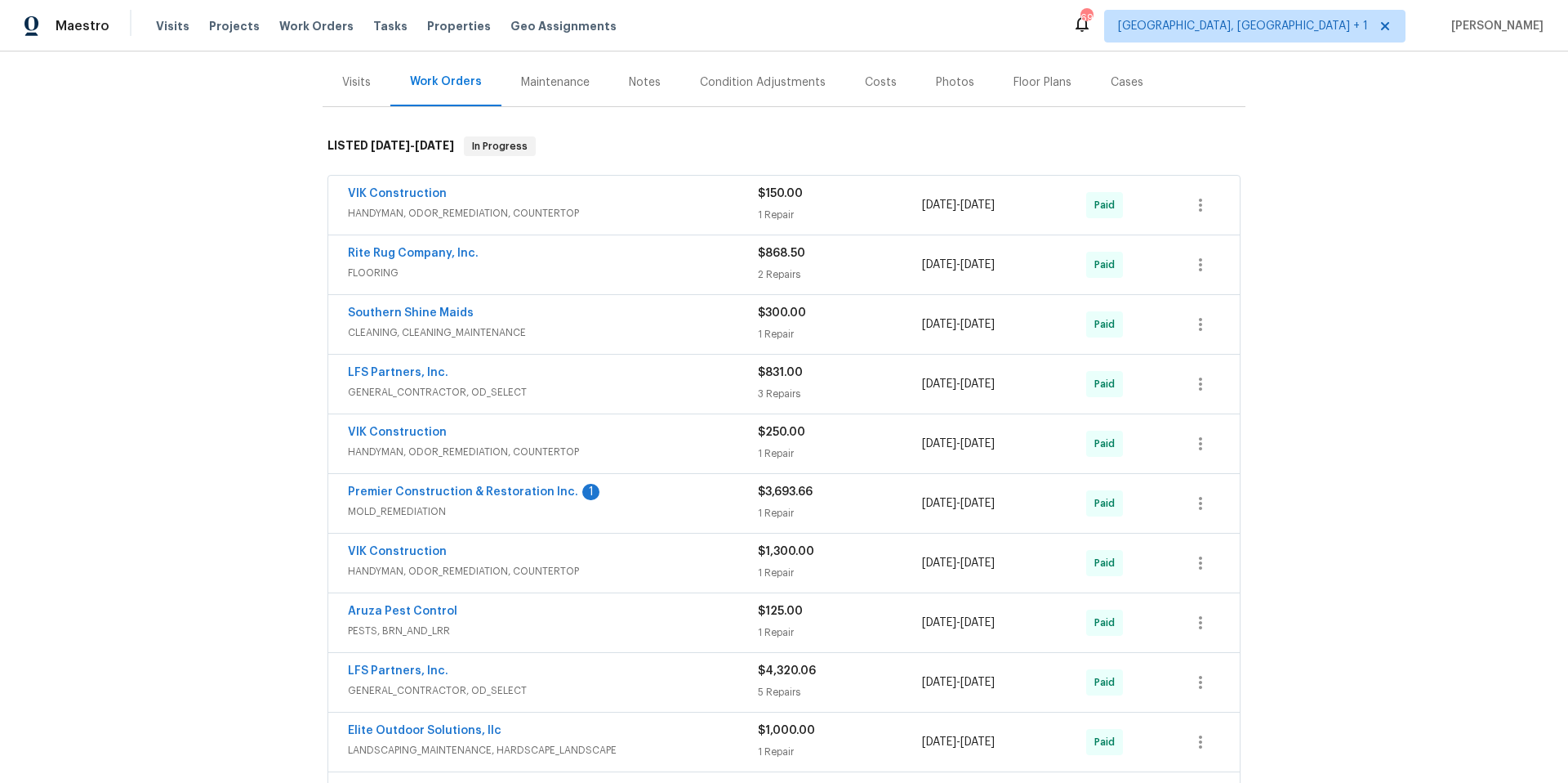
click at [674, 509] on span "MOLD_REMEDIATION" at bounding box center [552, 511] width 410 height 16
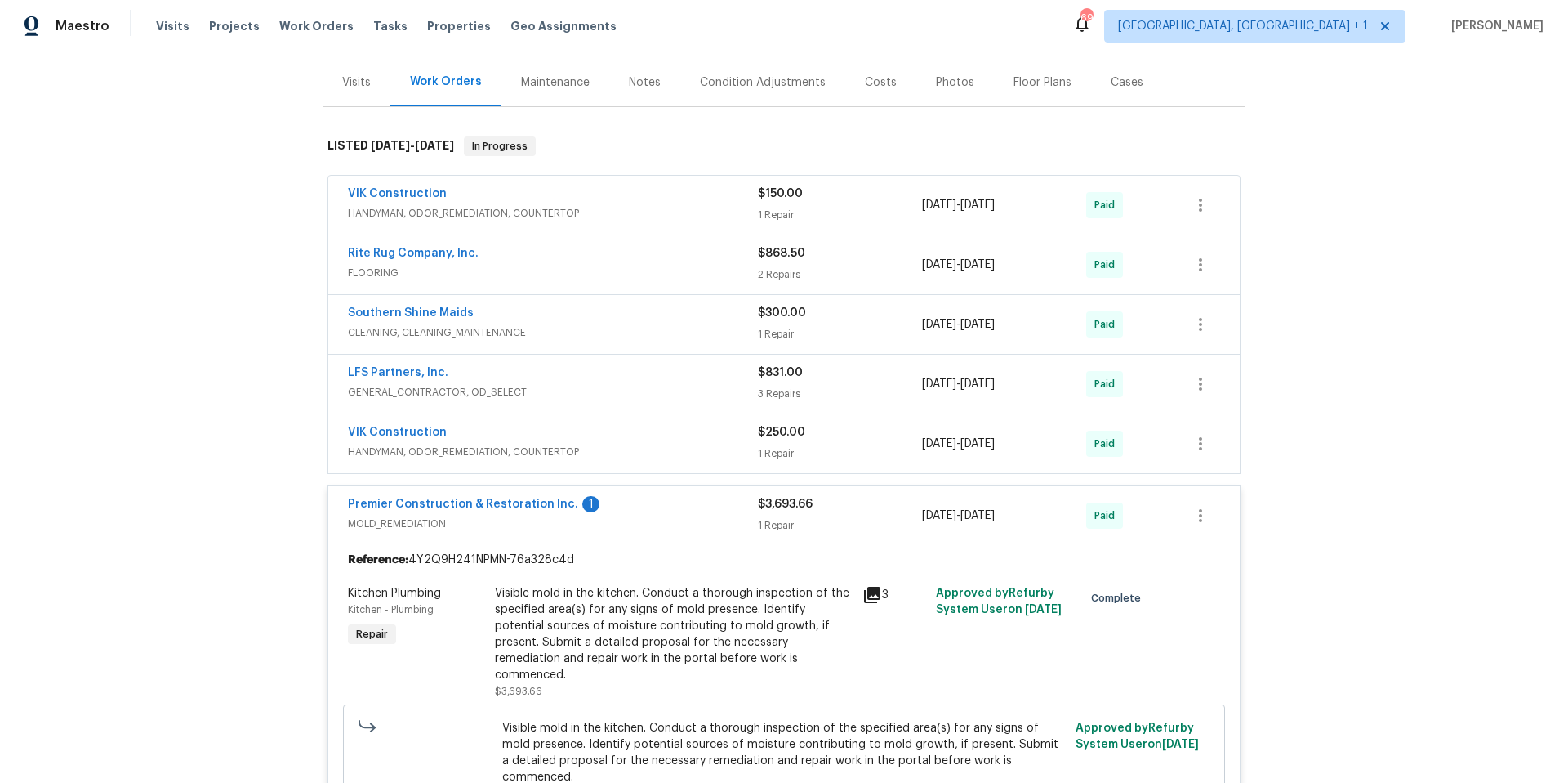
click at [674, 509] on div "Premier Construction & Restoration Inc. 1" at bounding box center [552, 505] width 410 height 20
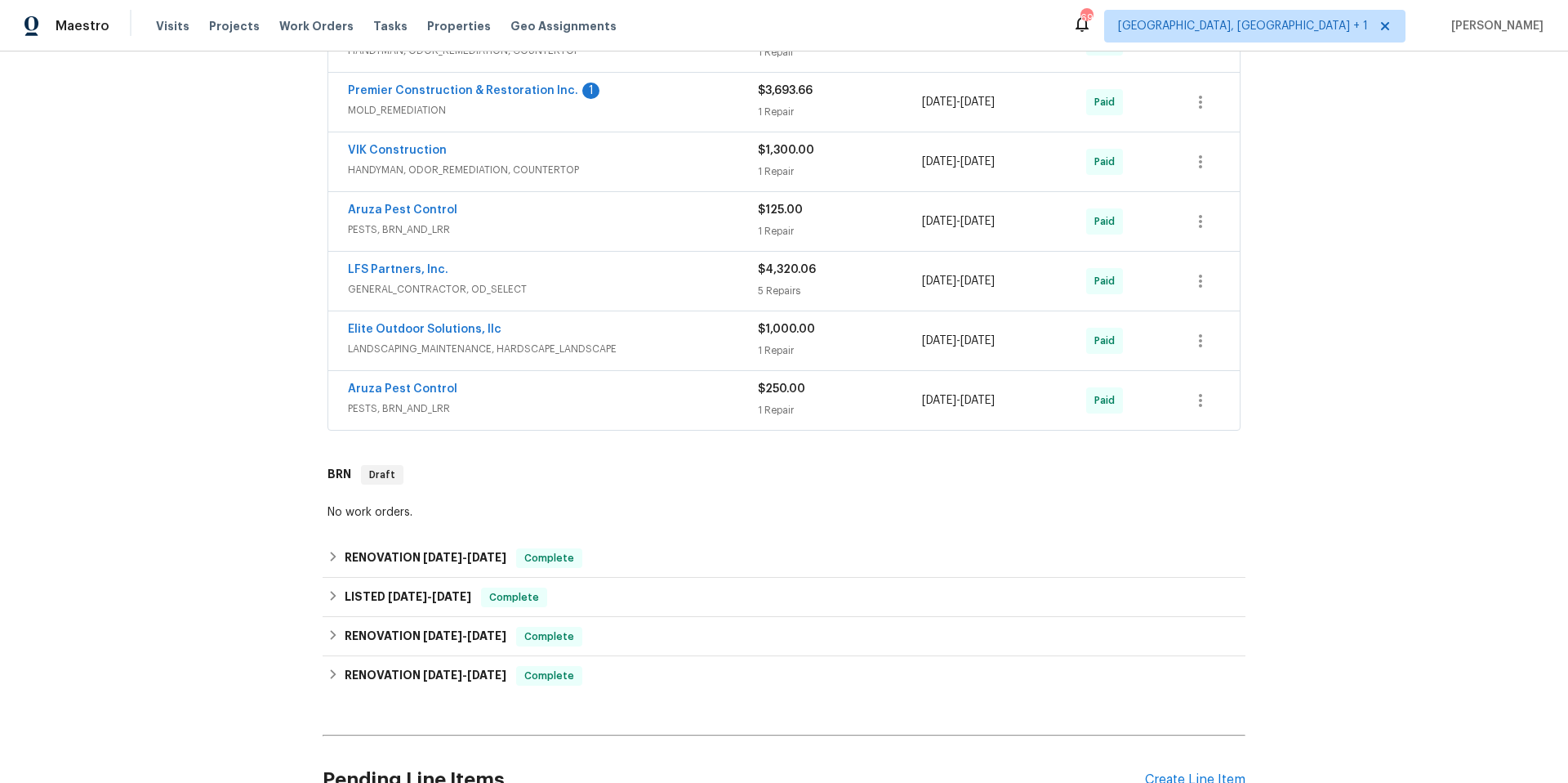
scroll to position [610, 0]
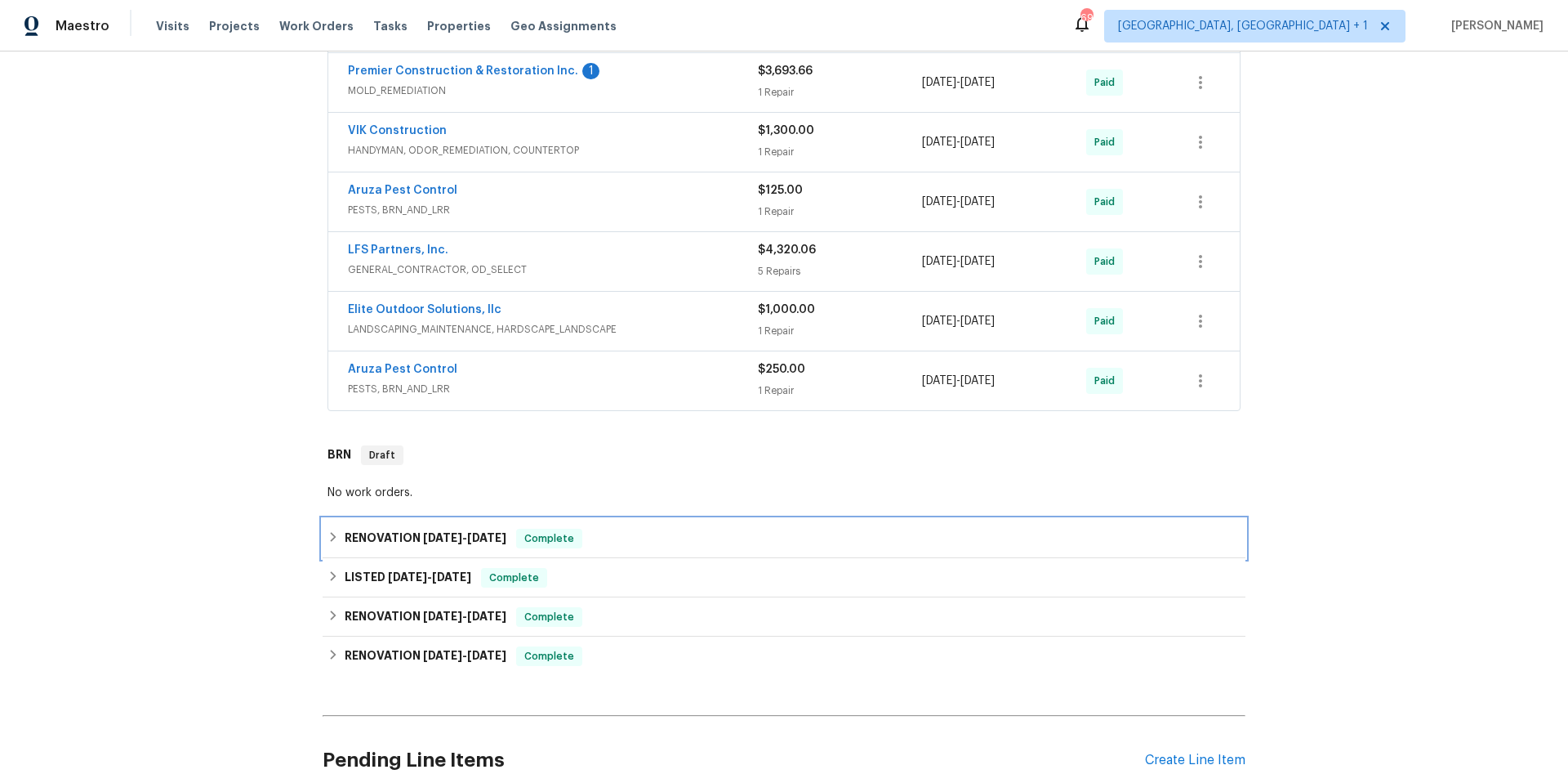
click at [642, 537] on div "RENOVATION 7/1/25 - 7/1/25 Complete" at bounding box center [784, 538] width 913 height 20
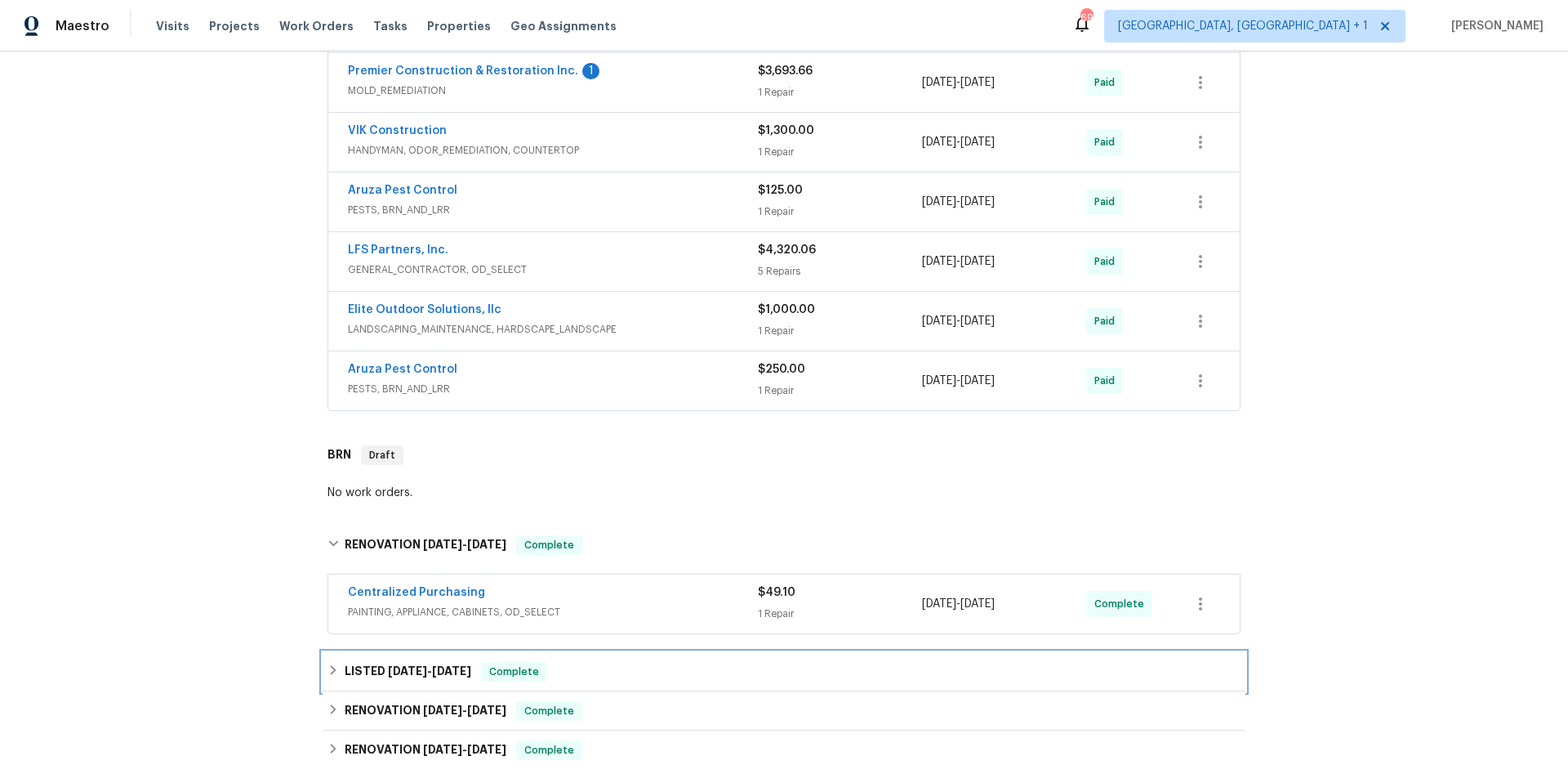
click at [663, 686] on div "LISTED 3/12/25 - 3/13/25 Complete" at bounding box center [784, 671] width 923 height 39
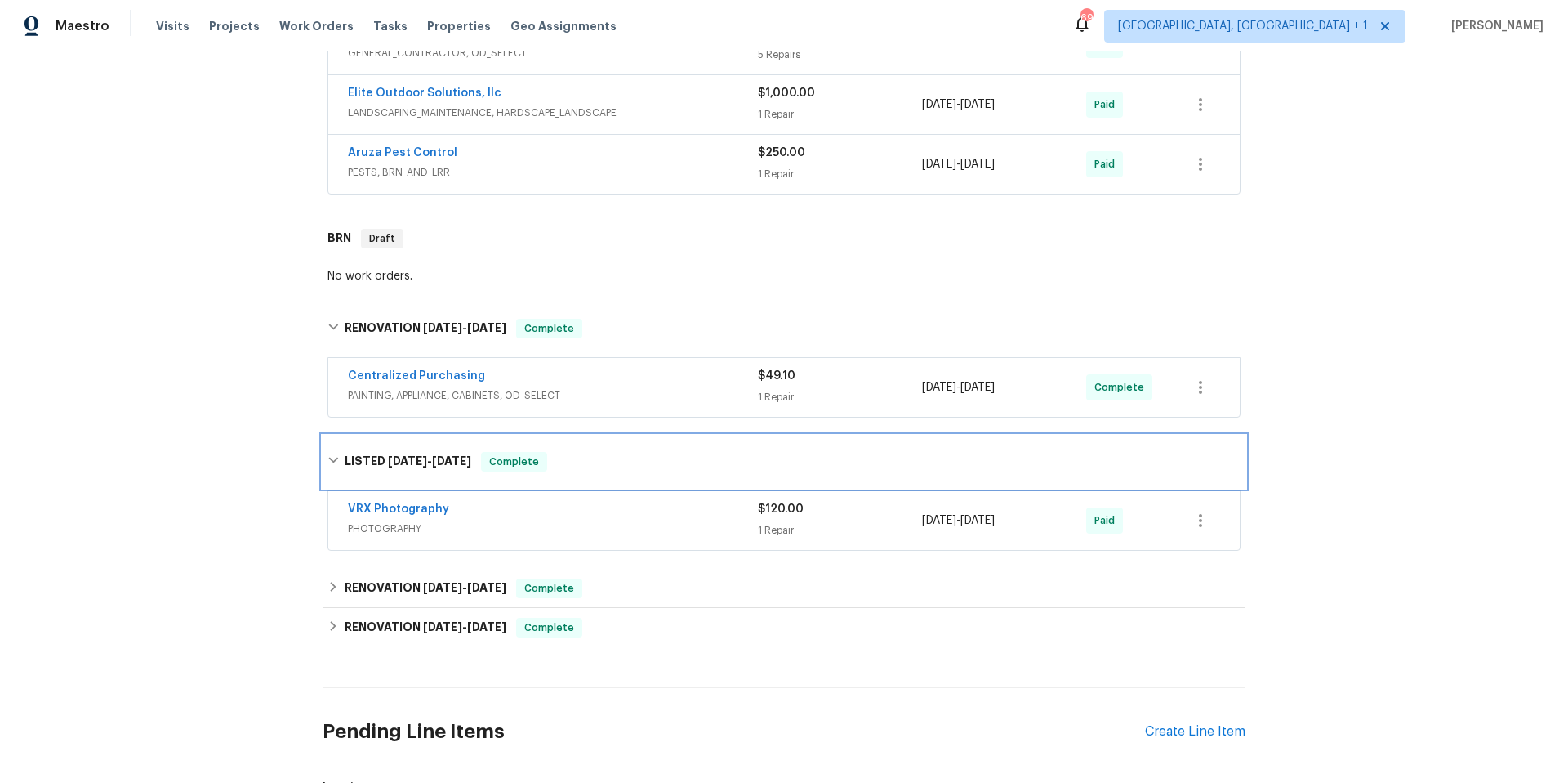
scroll to position [896, 0]
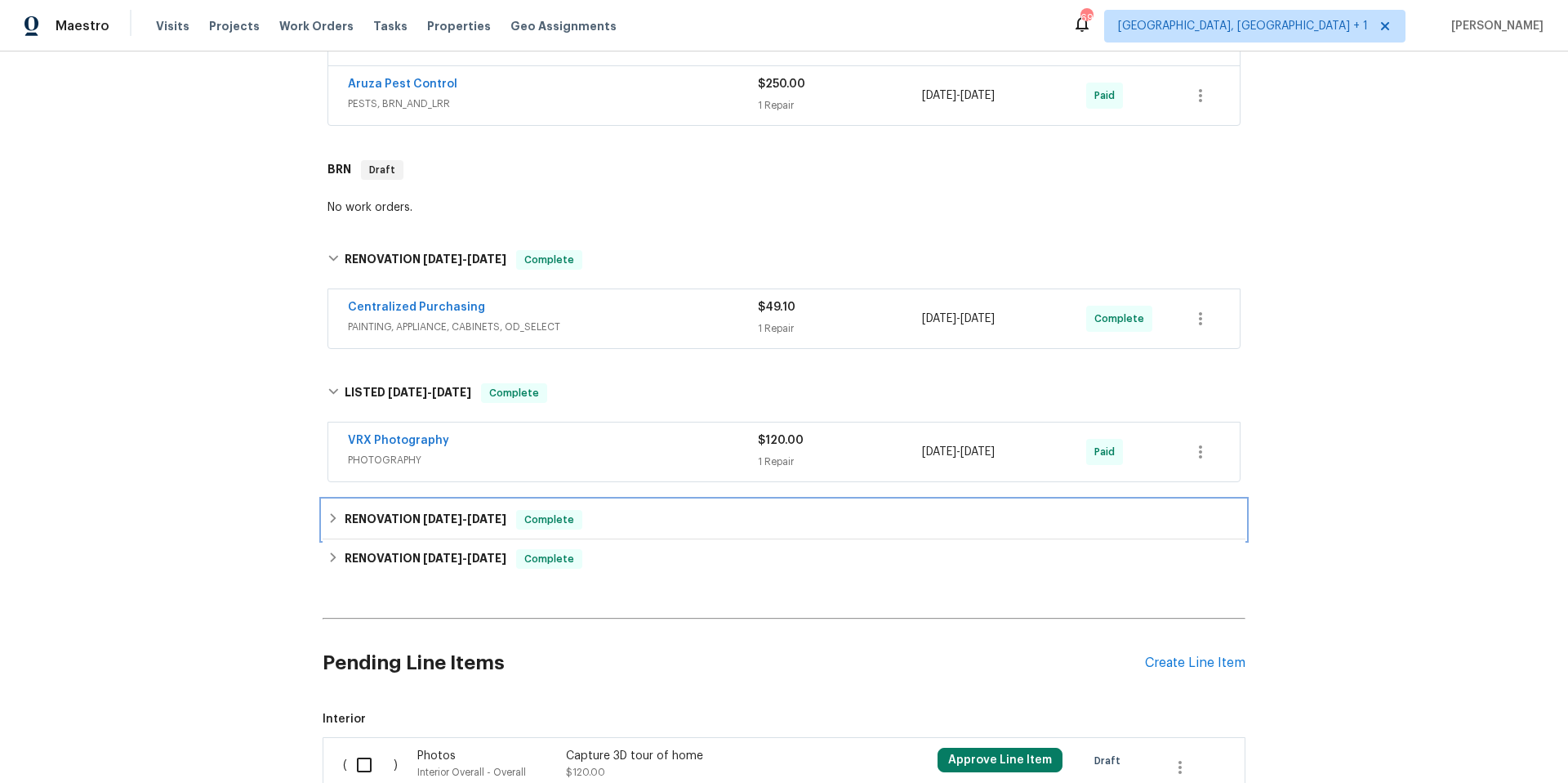
click at [655, 530] on div "RENOVATION 3/3/25 - 3/4/25 Complete" at bounding box center [784, 519] width 923 height 39
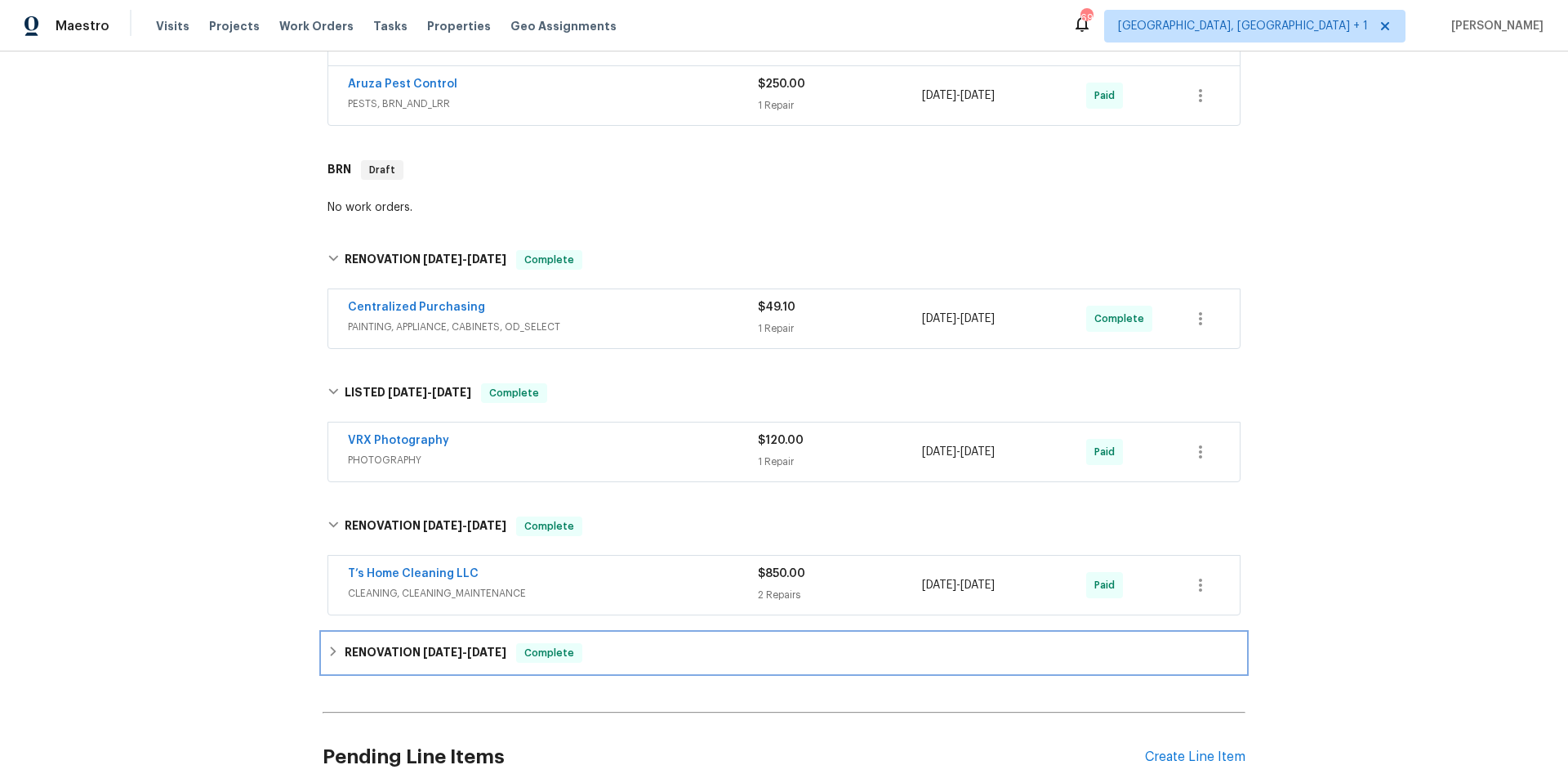
click at [666, 663] on div "RENOVATION 2/10/25 - 2/25/25 Complete" at bounding box center [784, 652] width 923 height 39
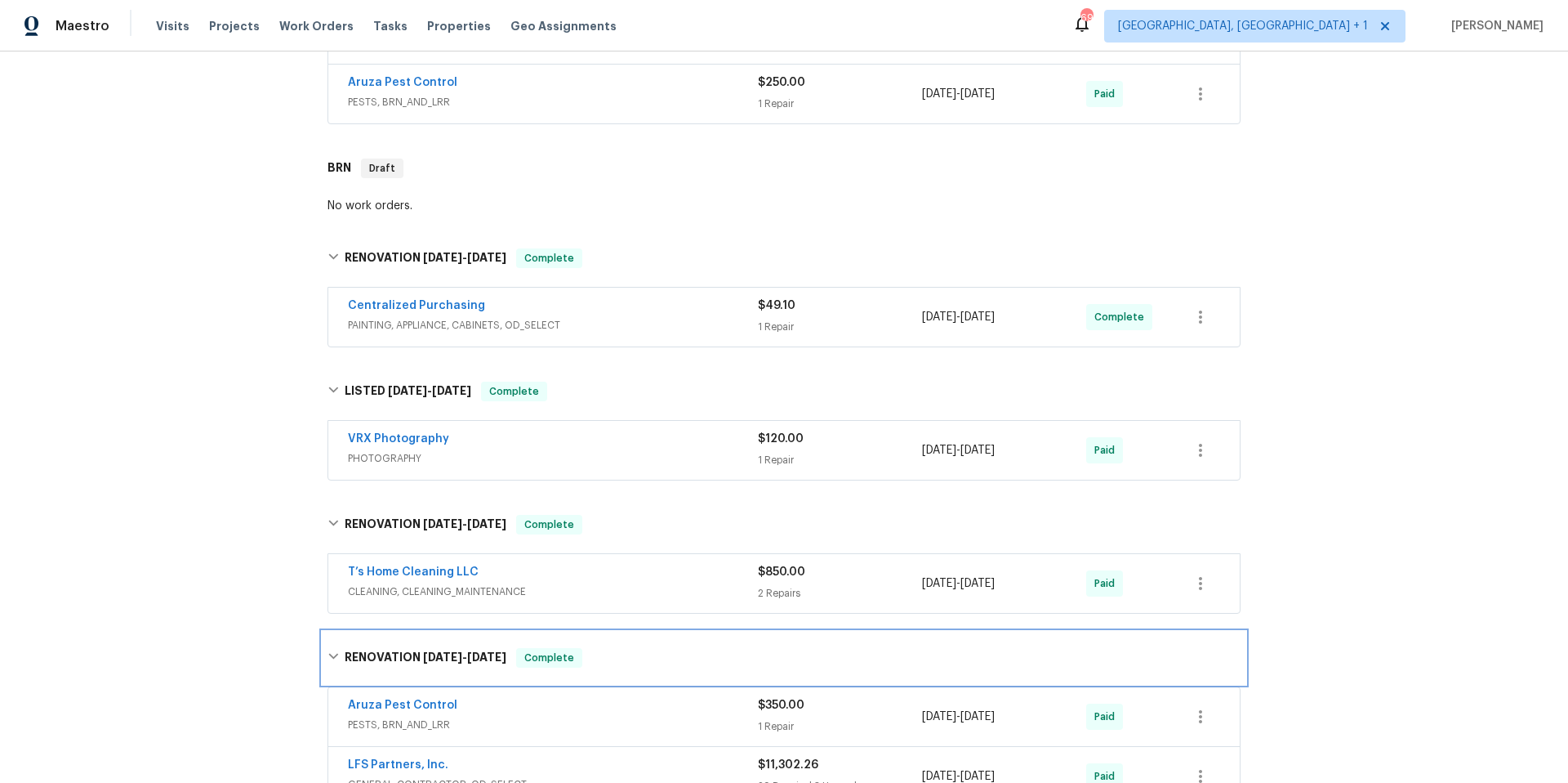
scroll to position [900, 0]
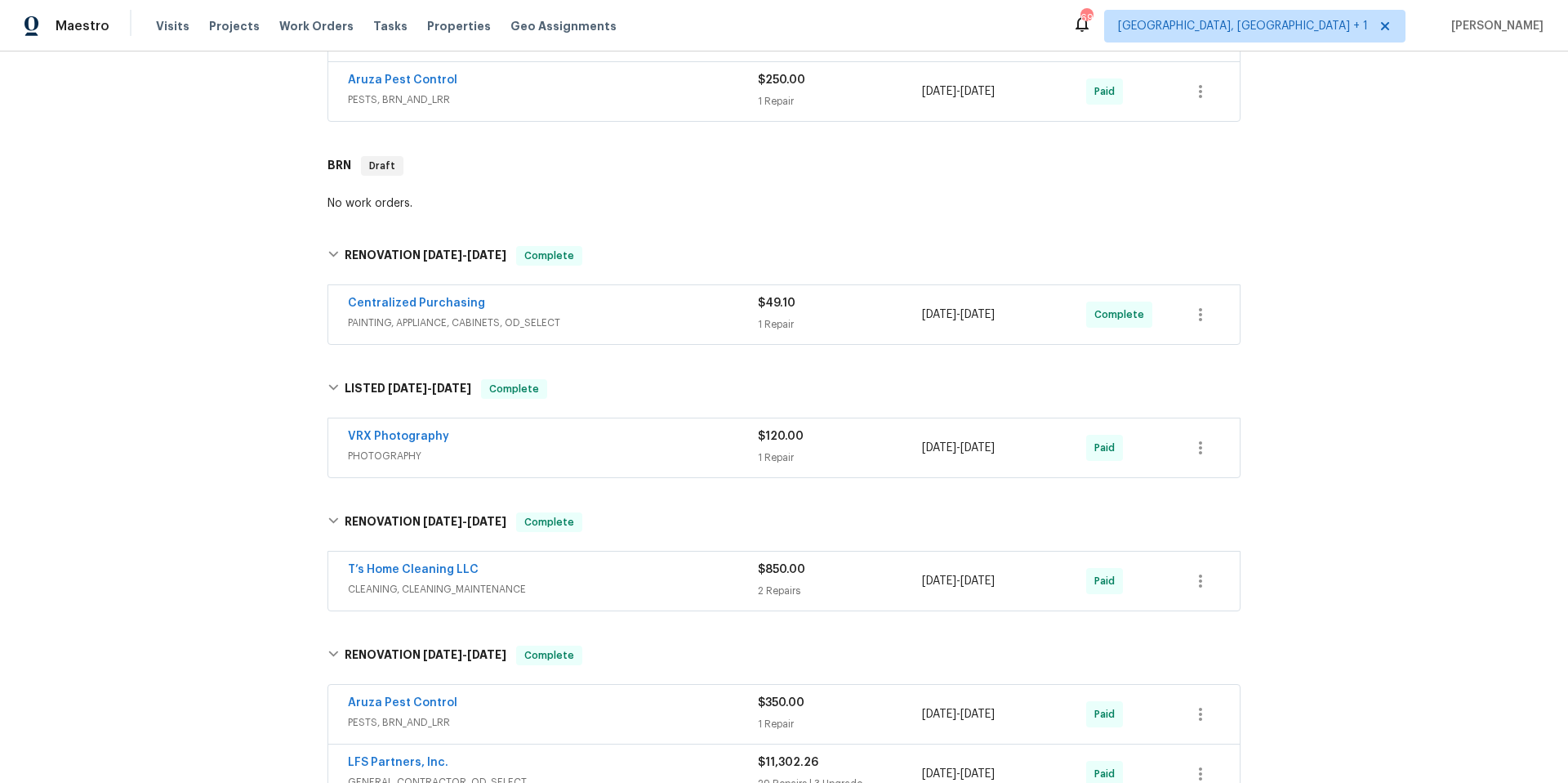
click at [662, 325] on span "PAINTING, APPLIANCE, CABINETS, OD_SELECT" at bounding box center [552, 322] width 410 height 16
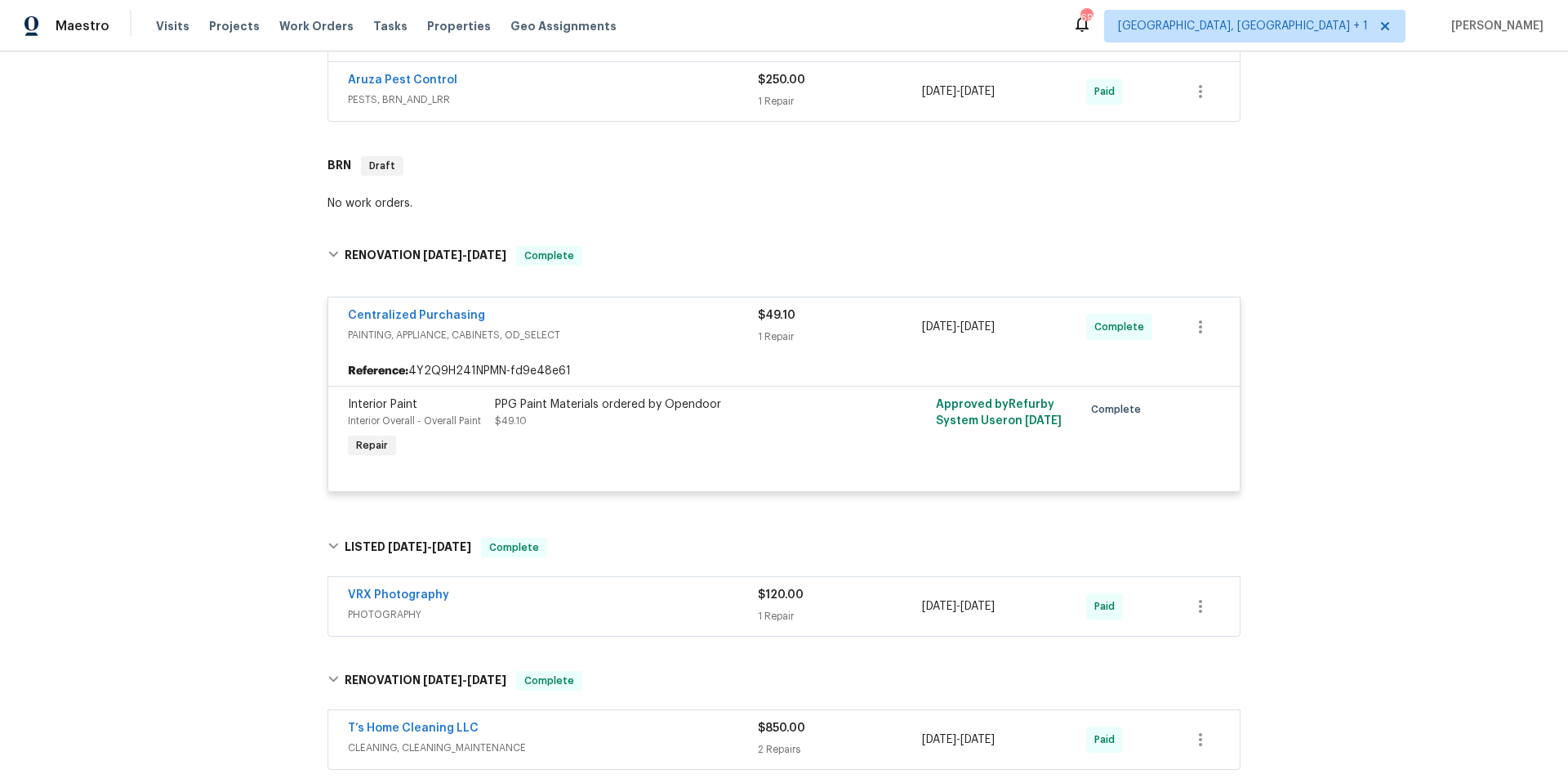
click at [662, 325] on div "Centralized Purchasing" at bounding box center [552, 317] width 410 height 20
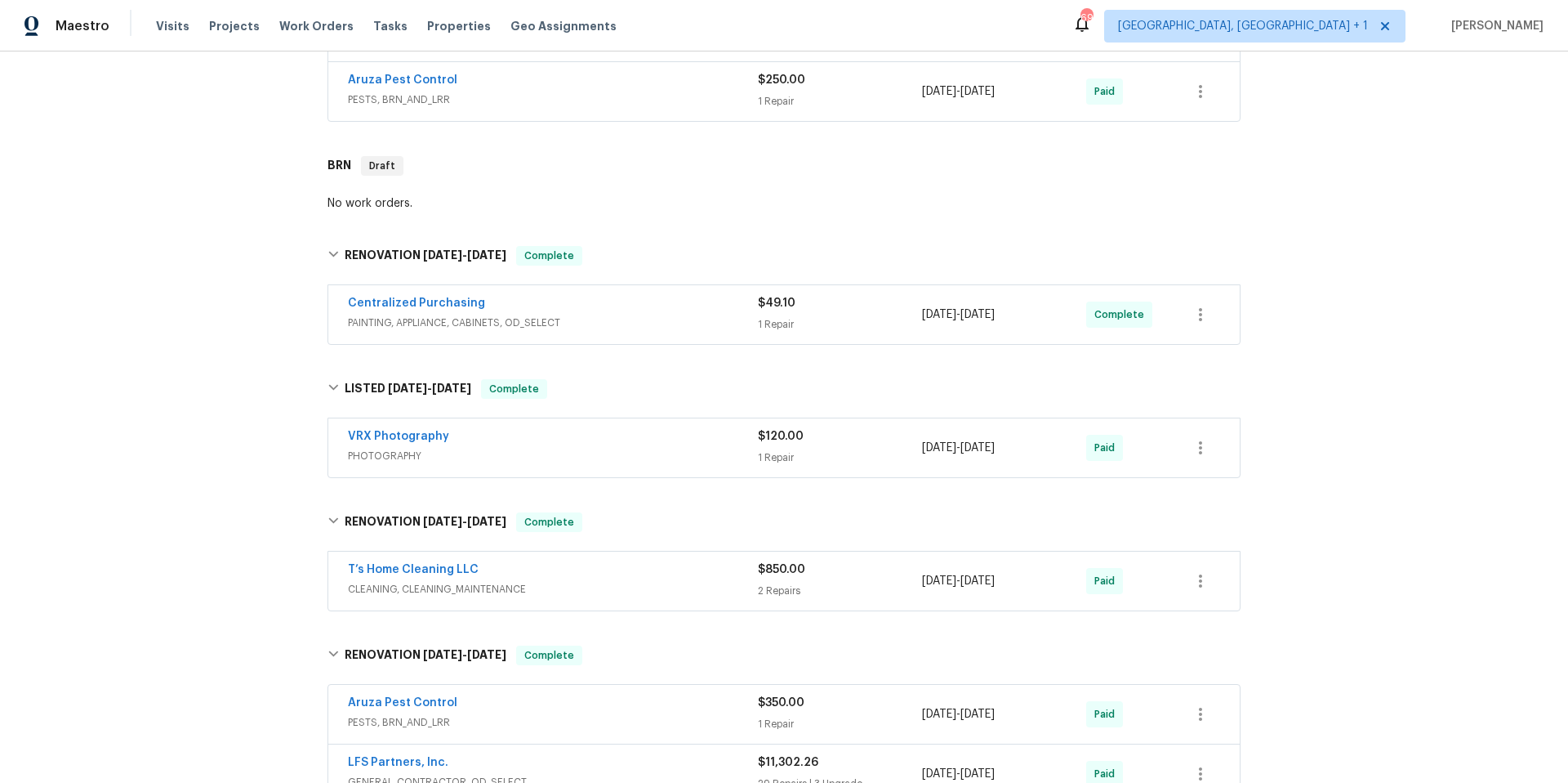
scroll to position [1397, 0]
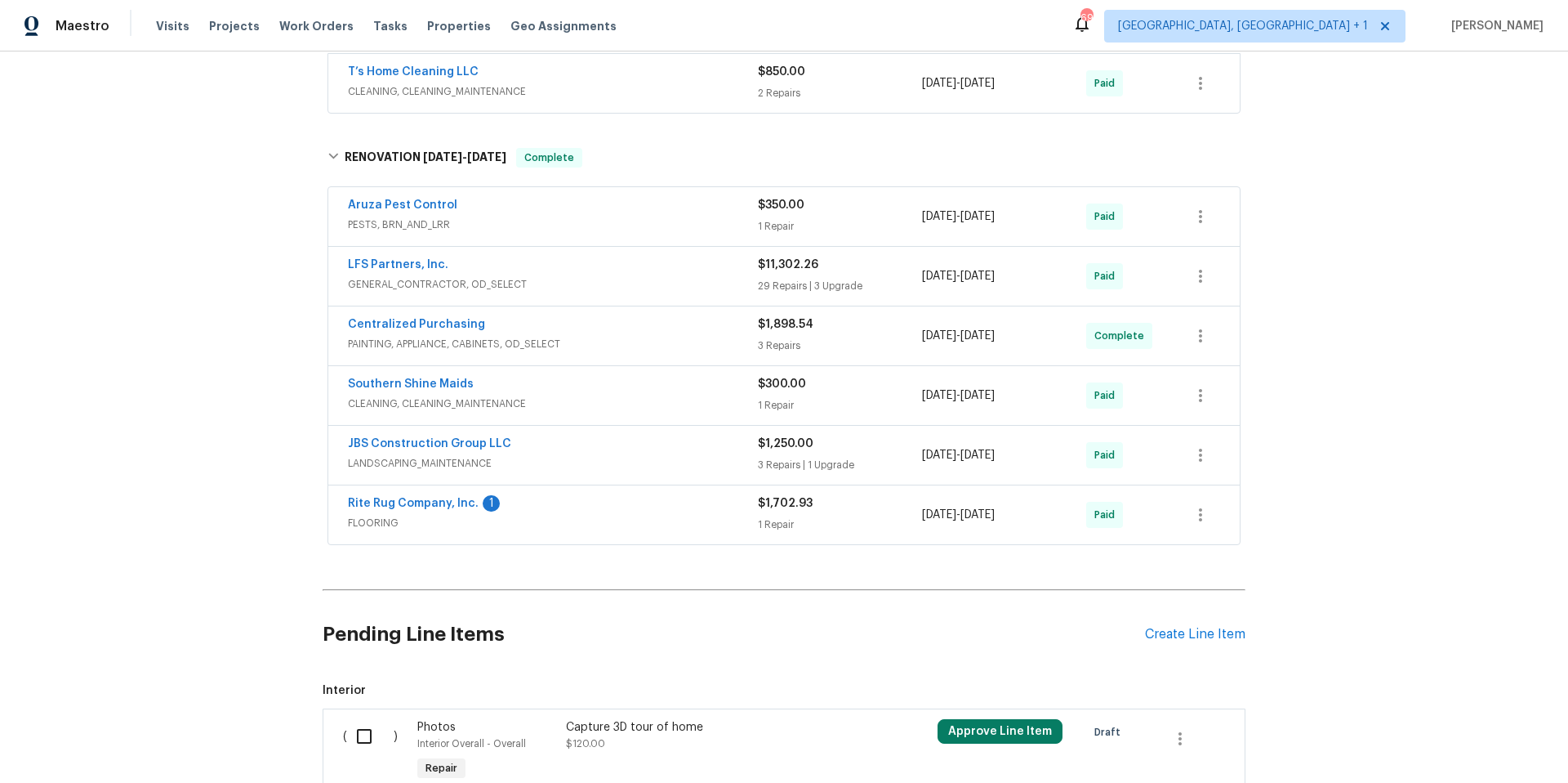
click at [636, 342] on span "PAINTING, APPLIANCE, CABINETS, OD_SELECT" at bounding box center [552, 343] width 410 height 16
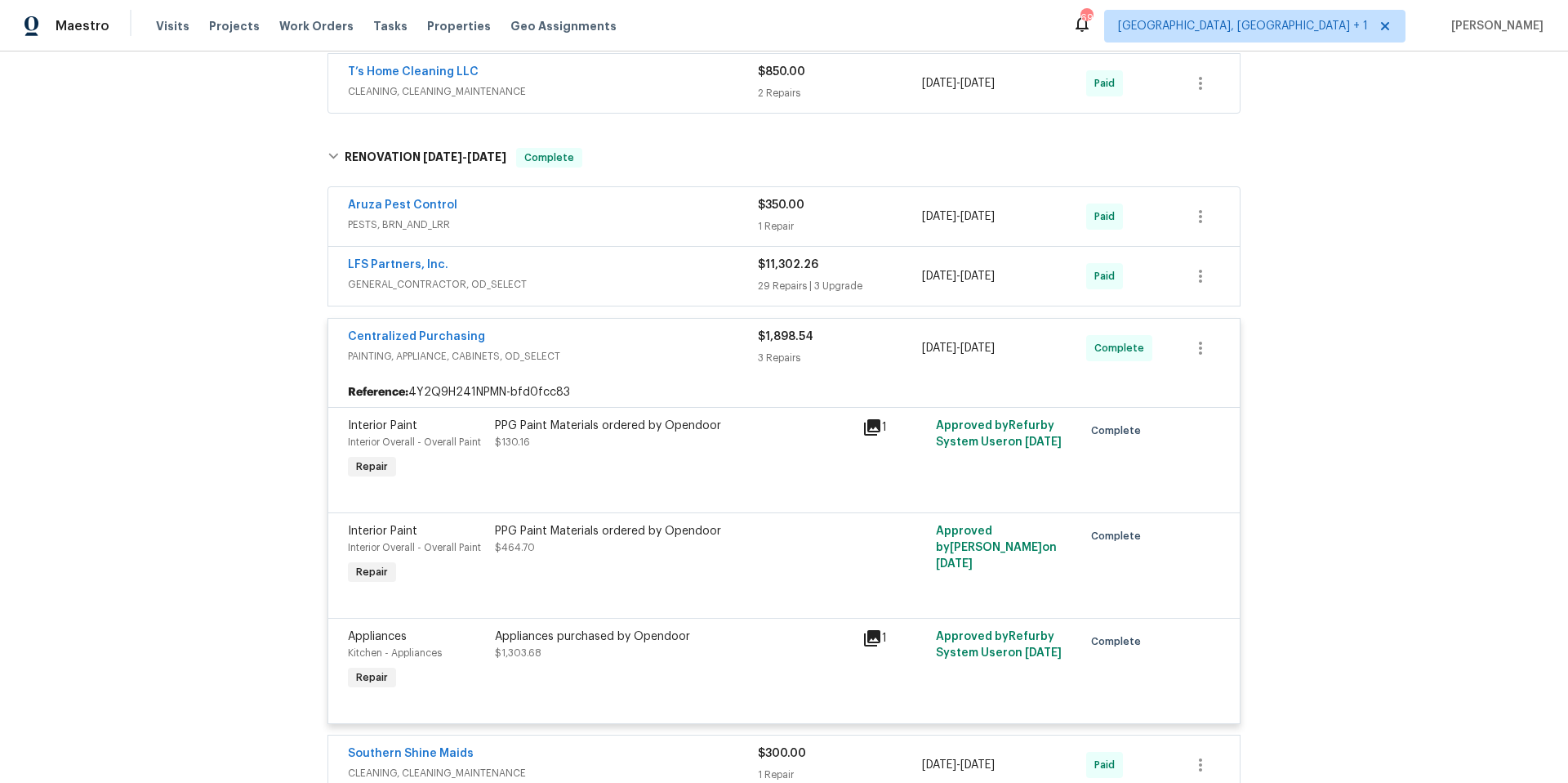
scroll to position [1401, 0]
click at [636, 264] on div "LFS Partners, Inc." at bounding box center [552, 263] width 410 height 20
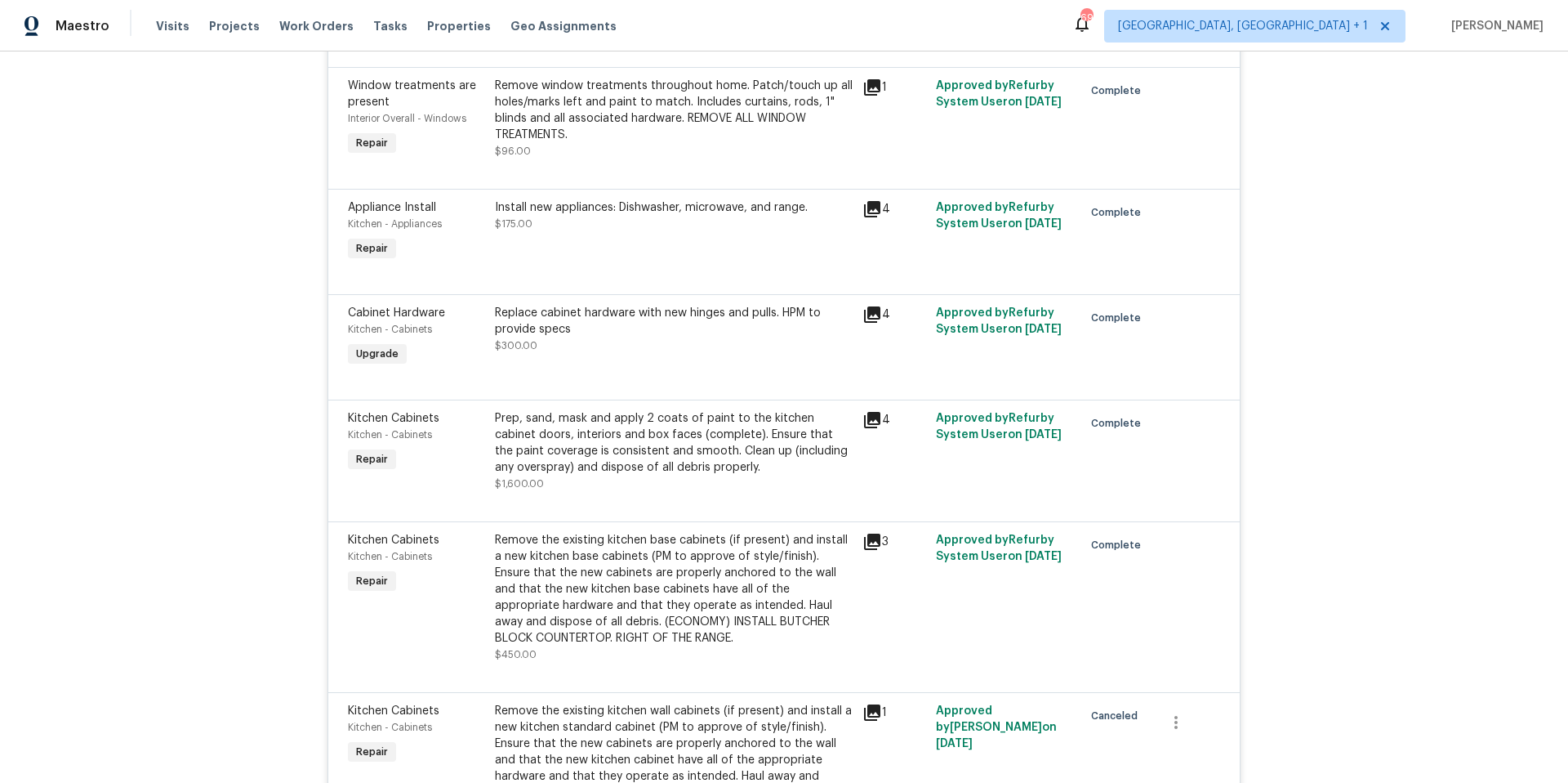
scroll to position [4642, 0]
